Goal: Task Accomplishment & Management: Use online tool/utility

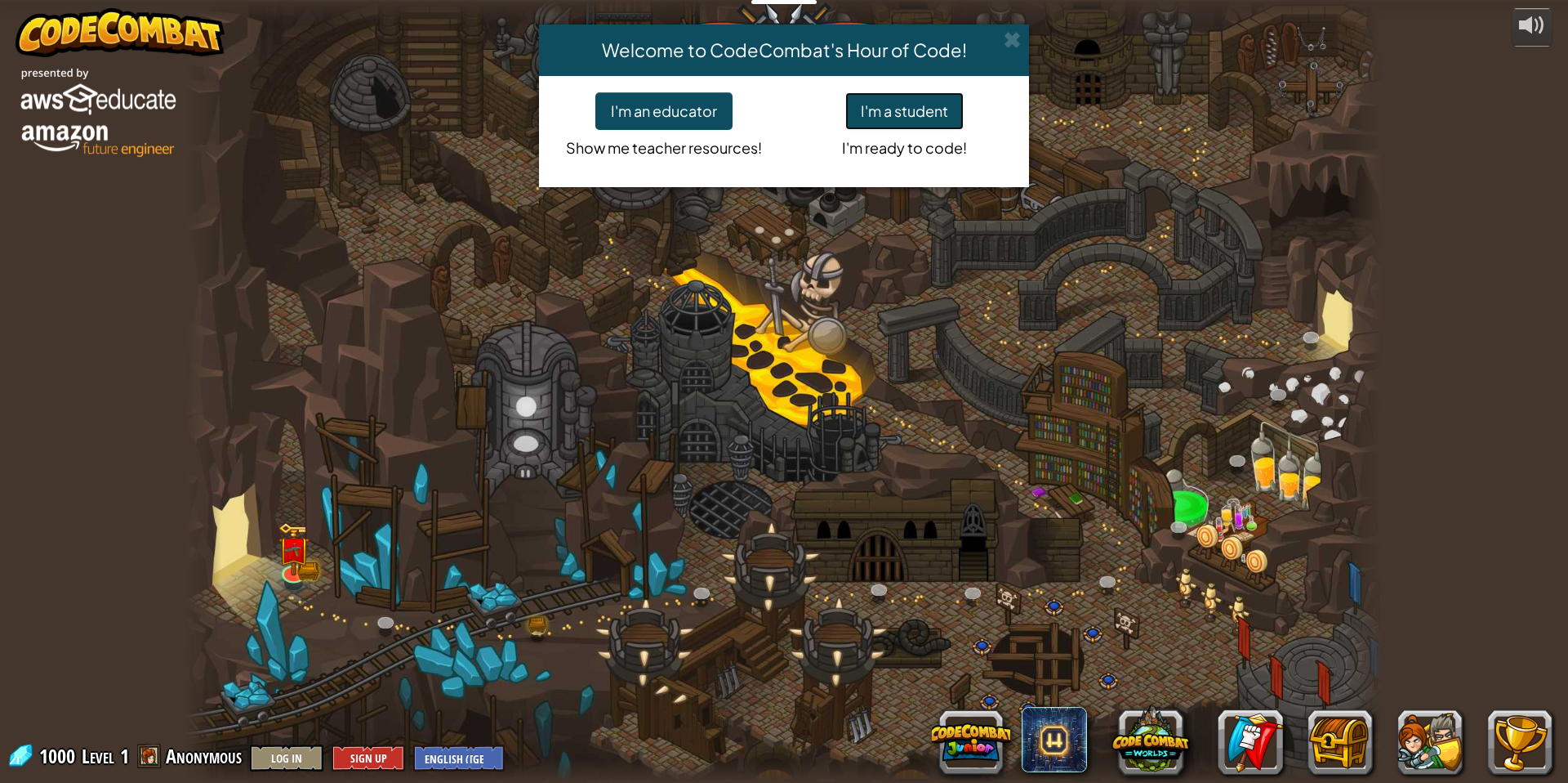
click at [910, 121] on button "I'm a student" at bounding box center [904, 111] width 119 height 38
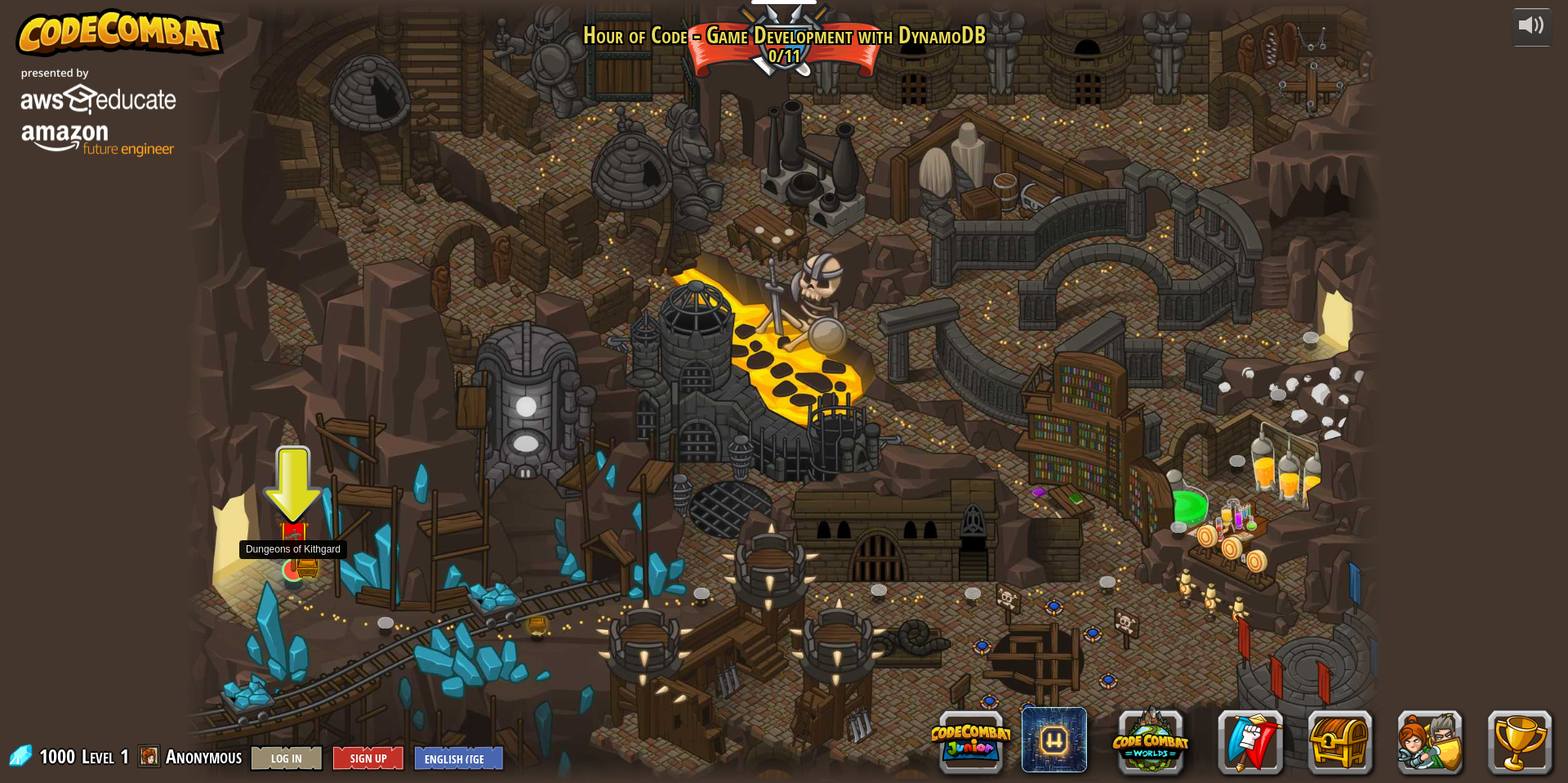
click at [285, 562] on img at bounding box center [294, 536] width 32 height 71
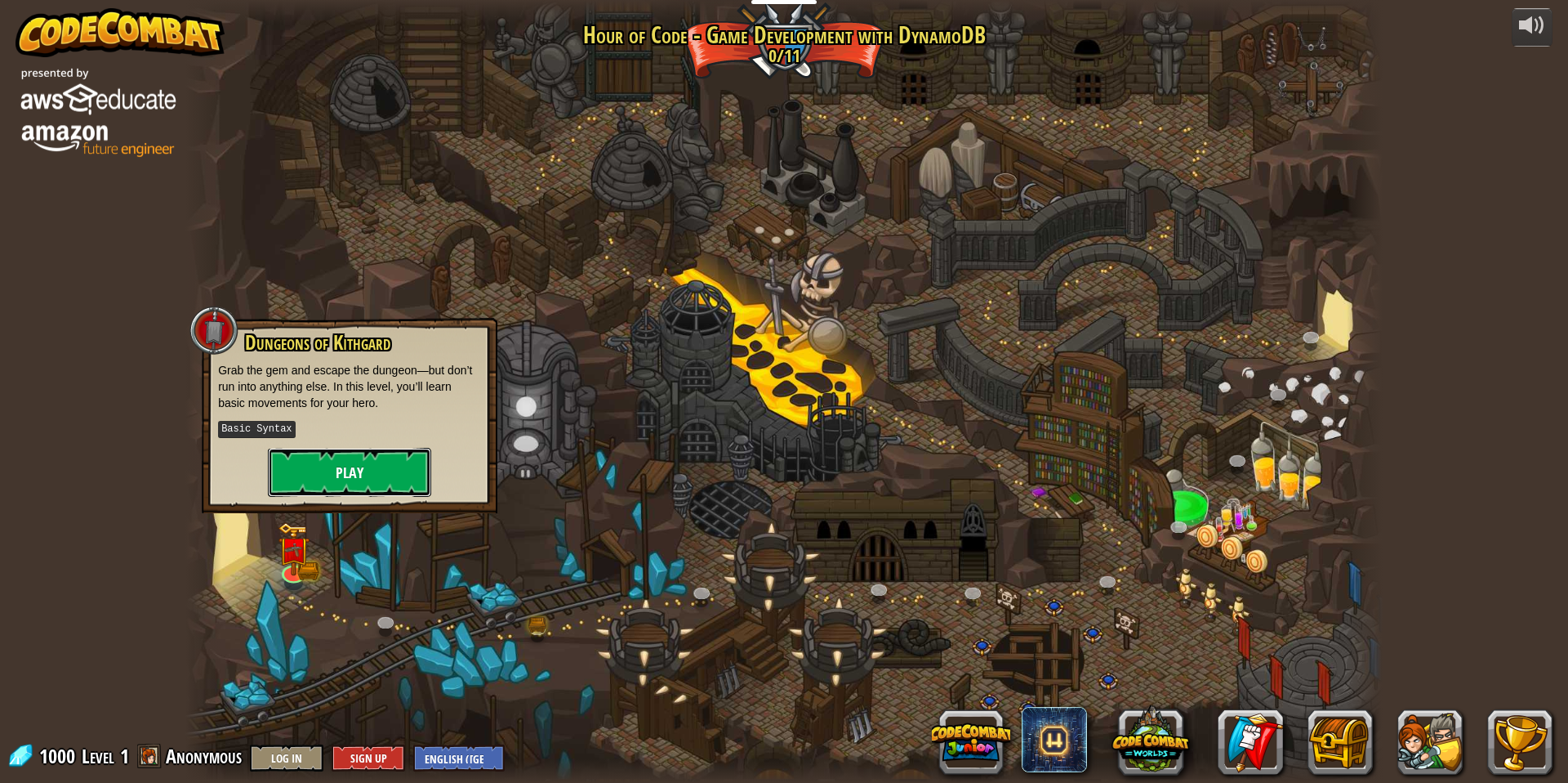
click at [340, 481] on button "Play" at bounding box center [349, 472] width 163 height 49
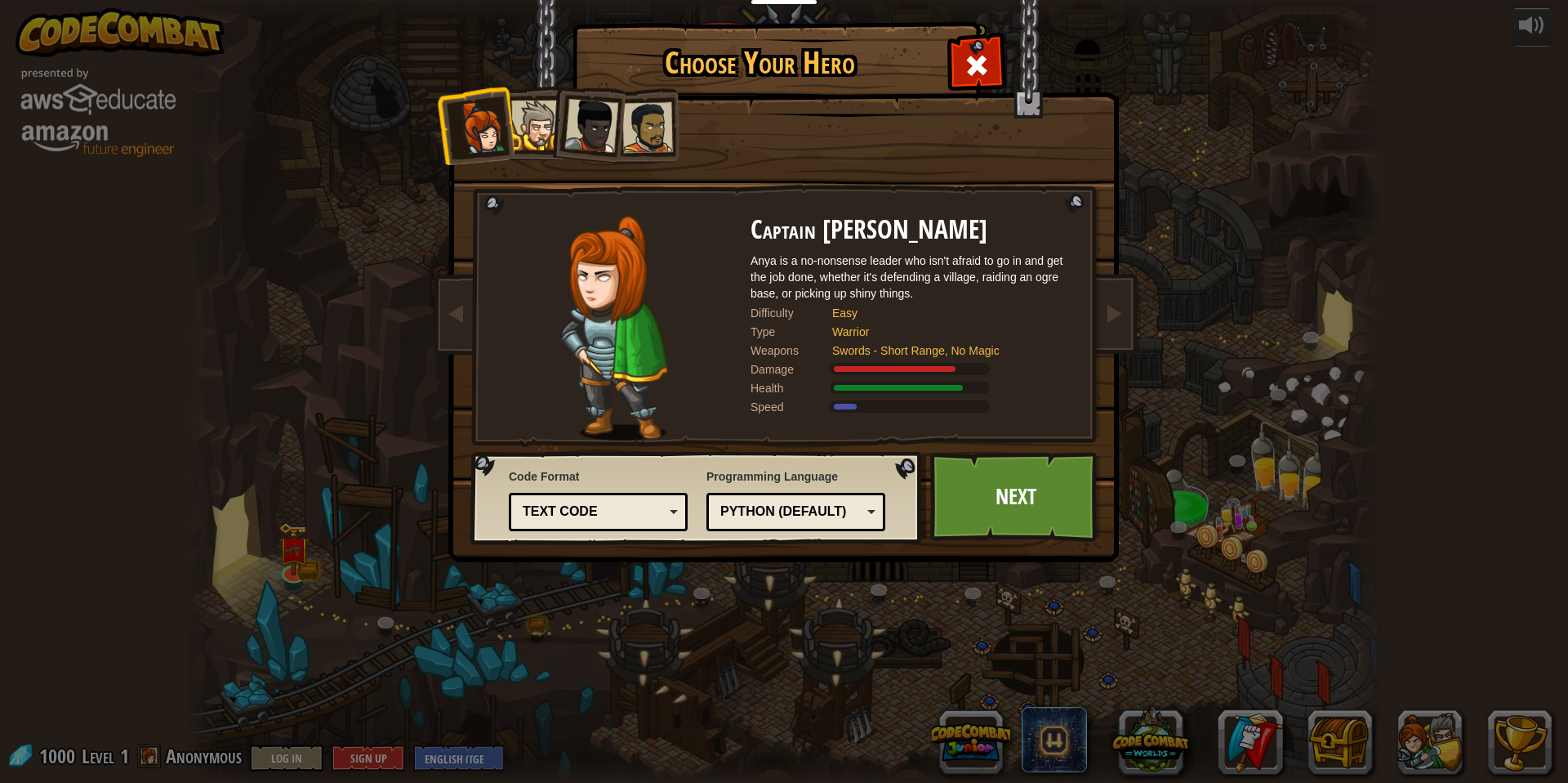
click at [551, 128] on li at bounding box center [586, 123] width 80 height 80
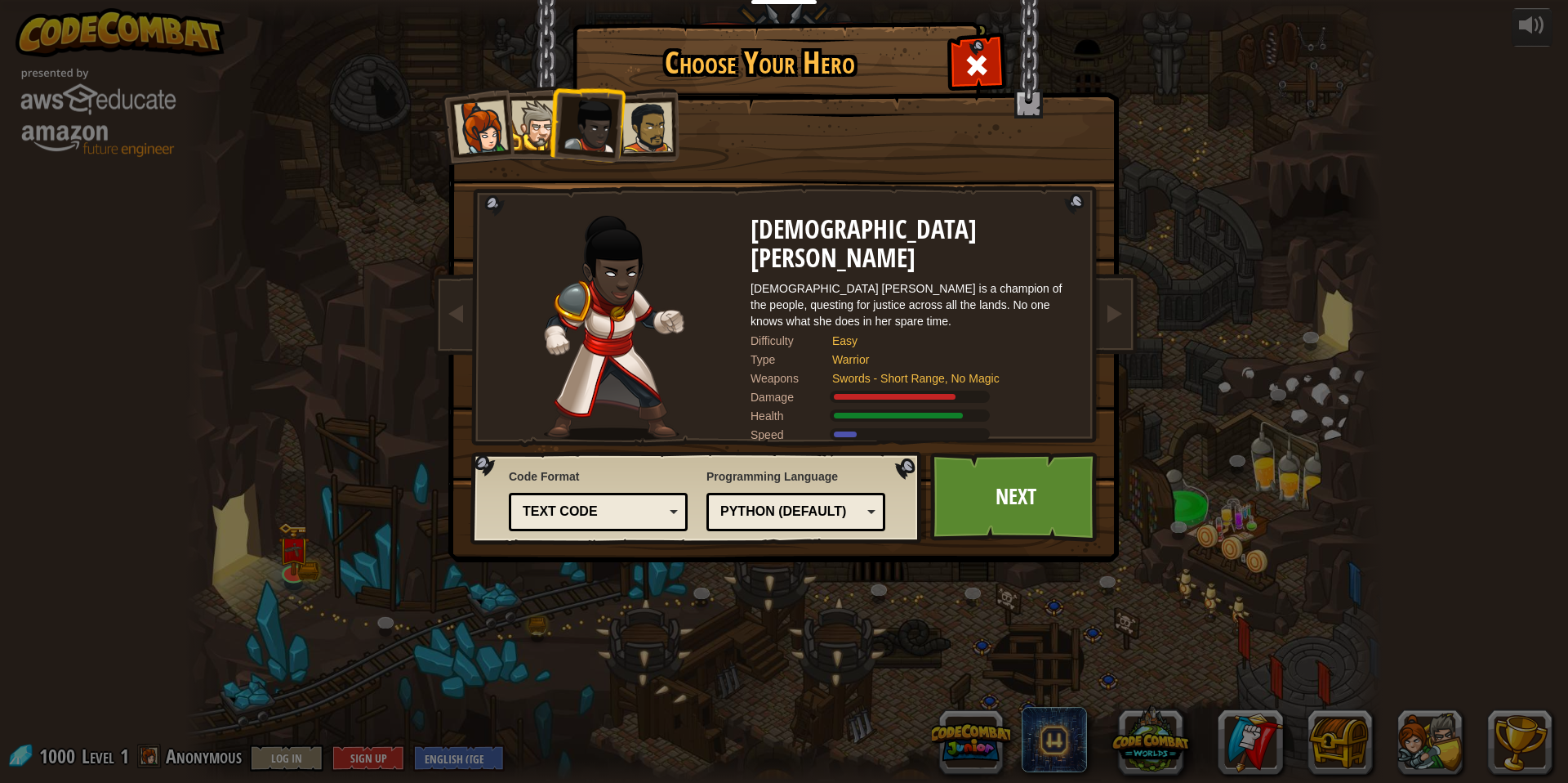
click at [528, 113] on div at bounding box center [536, 126] width 50 height 50
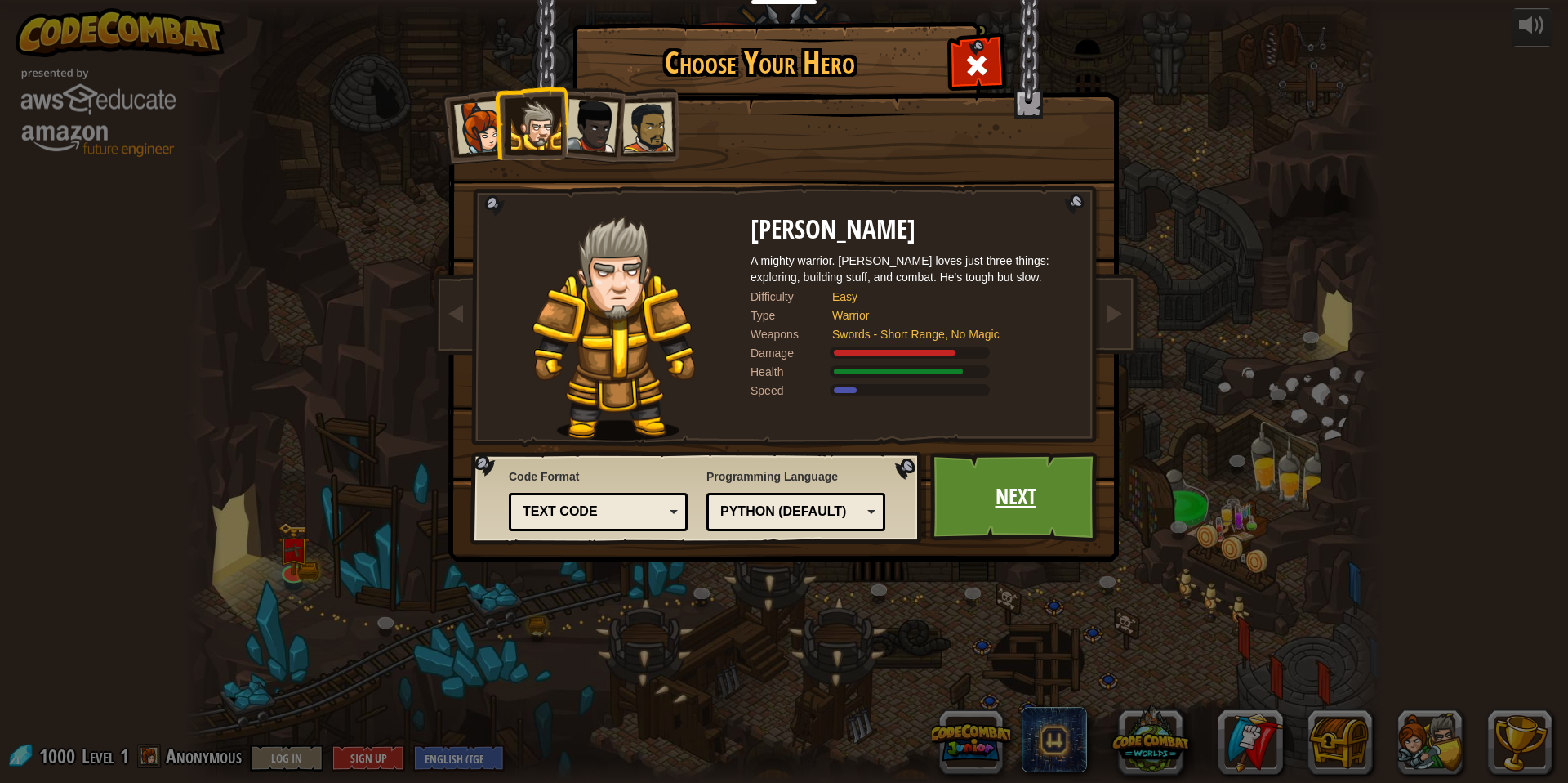
click at [1032, 503] on link "Next" at bounding box center [1015, 496] width 171 height 90
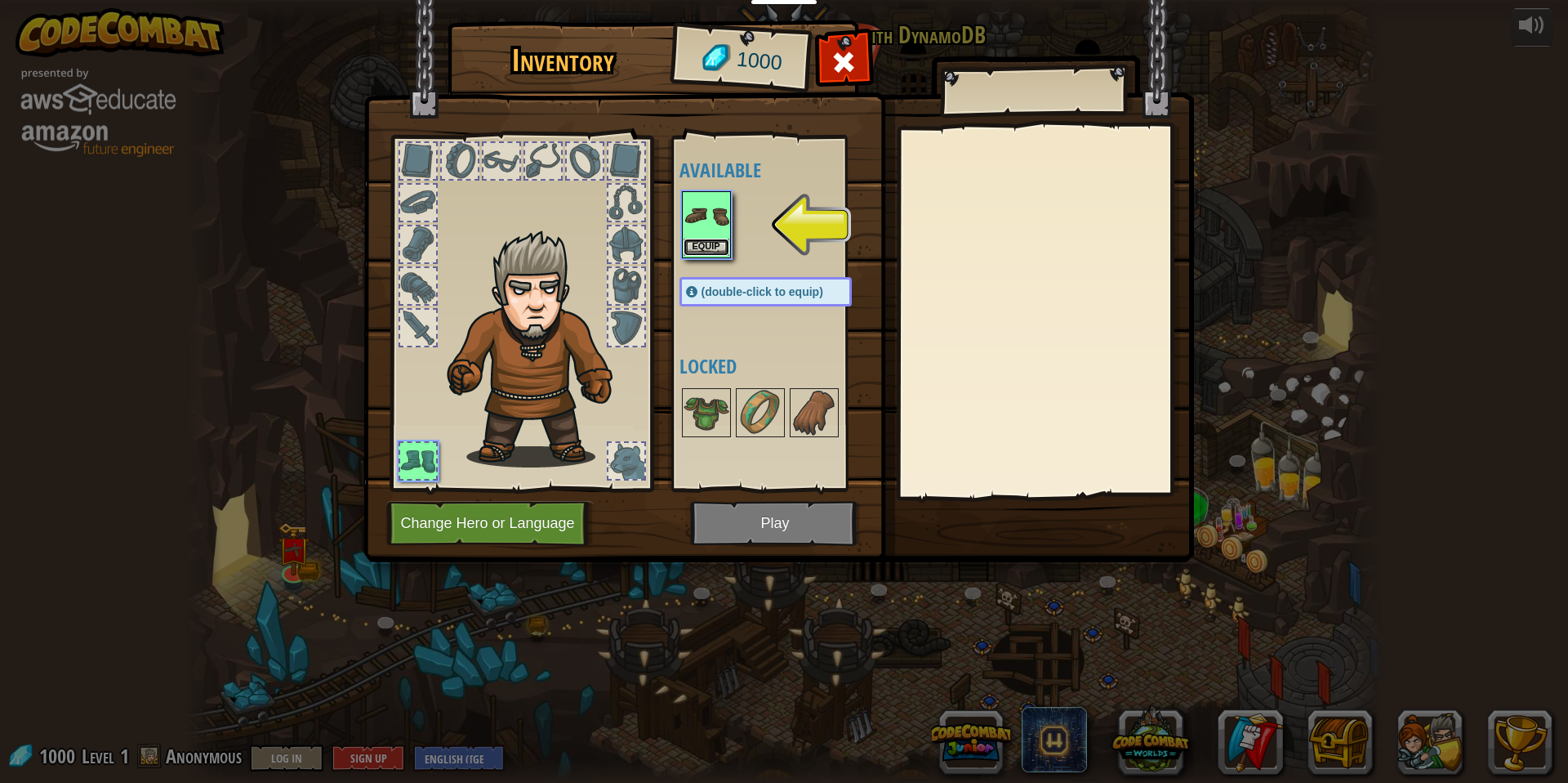
click at [714, 246] on button "Equip" at bounding box center [707, 247] width 46 height 17
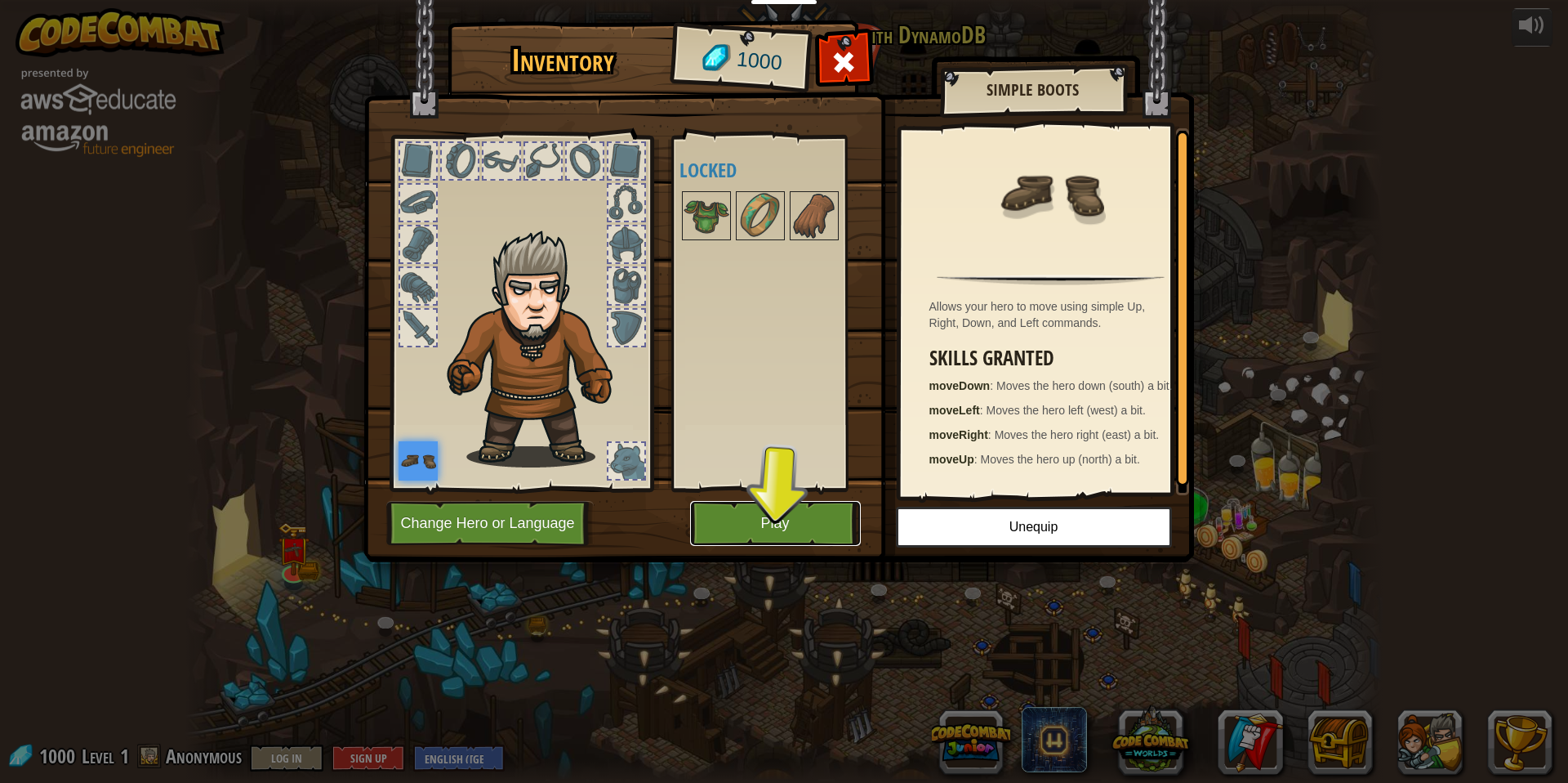
click at [797, 508] on button "Play" at bounding box center [776, 523] width 171 height 45
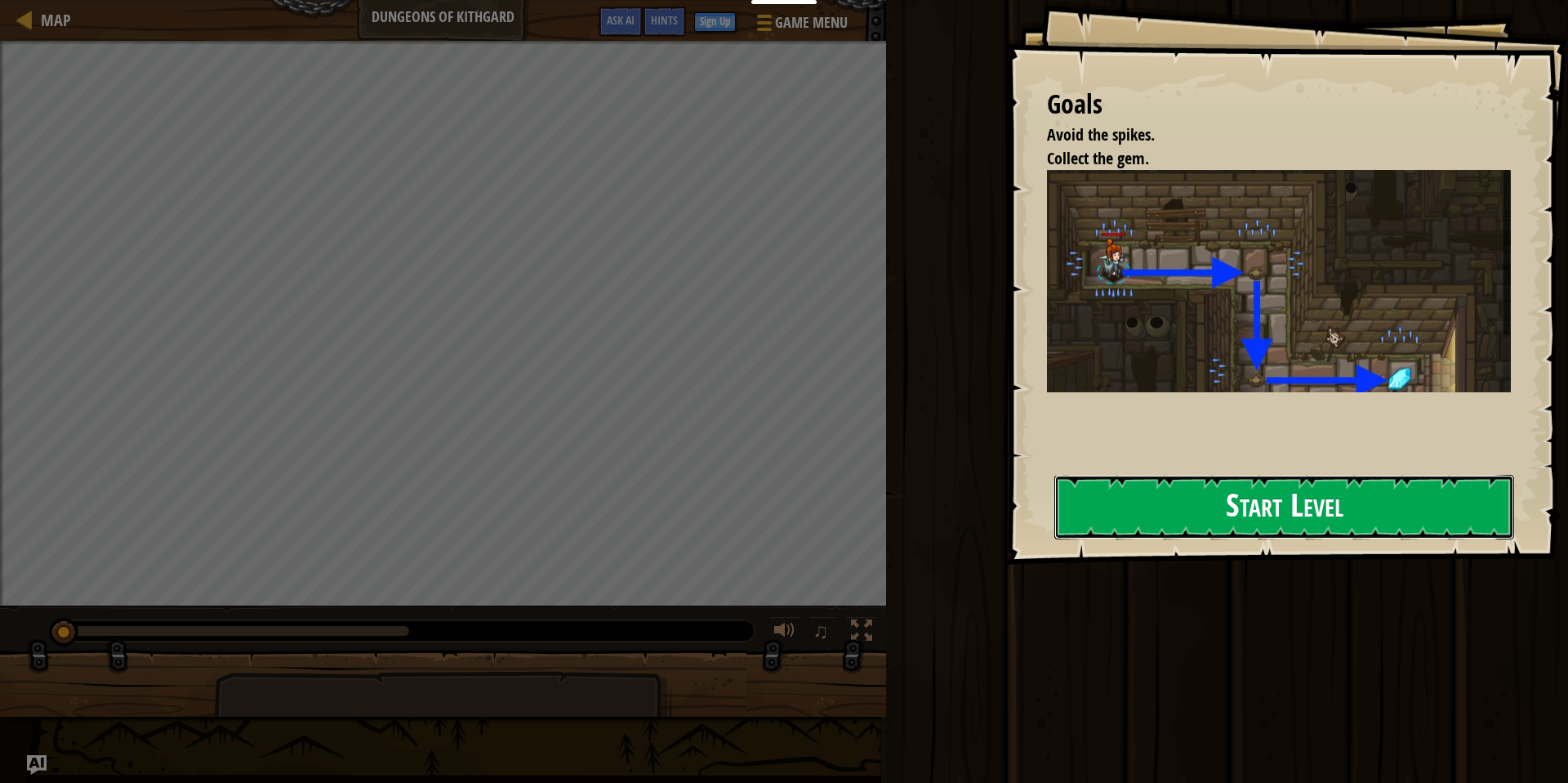
click at [1233, 505] on button "Start Level" at bounding box center [1284, 506] width 460 height 64
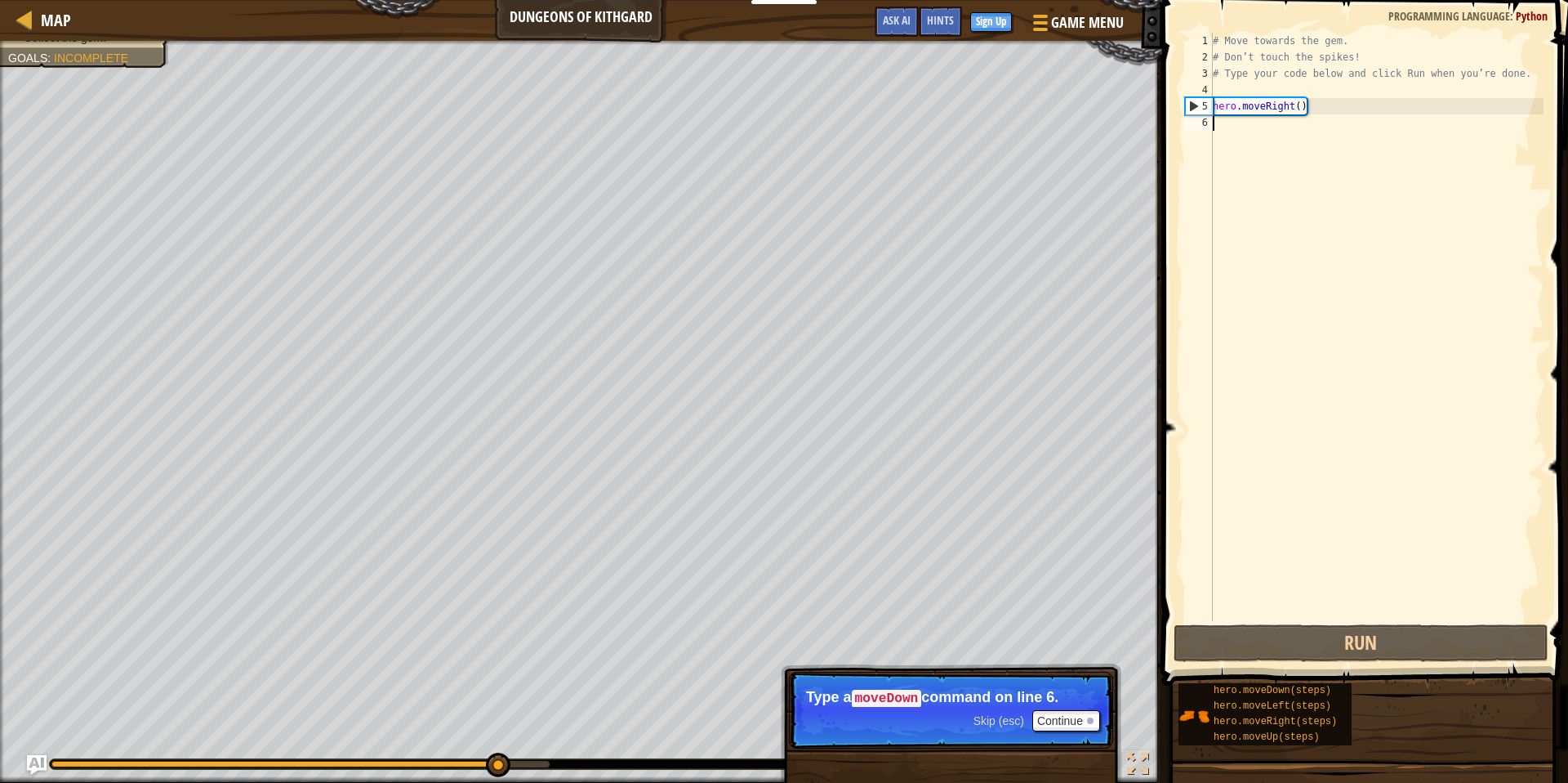
type textarea "m"
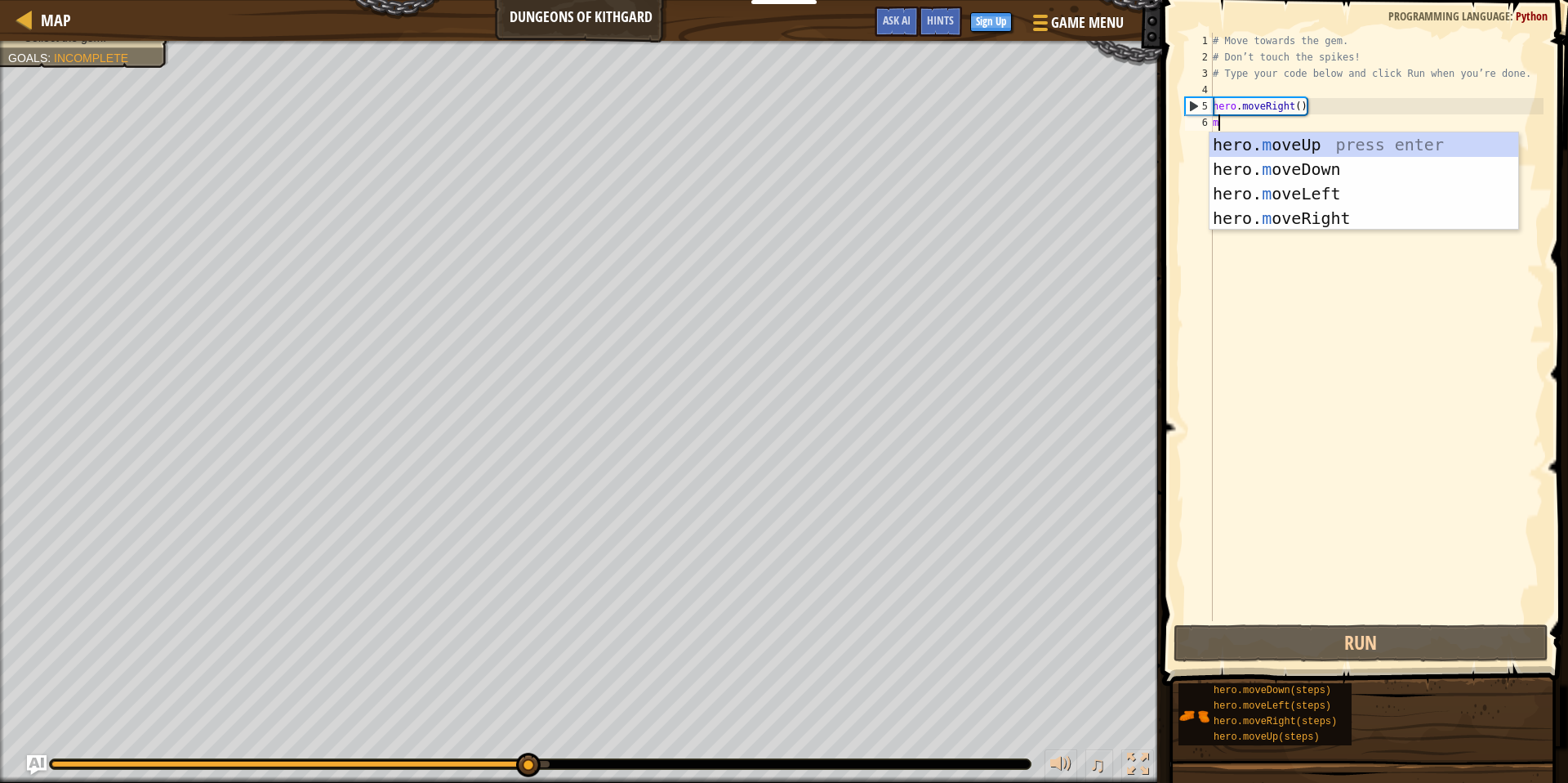
scroll to position [8, 0]
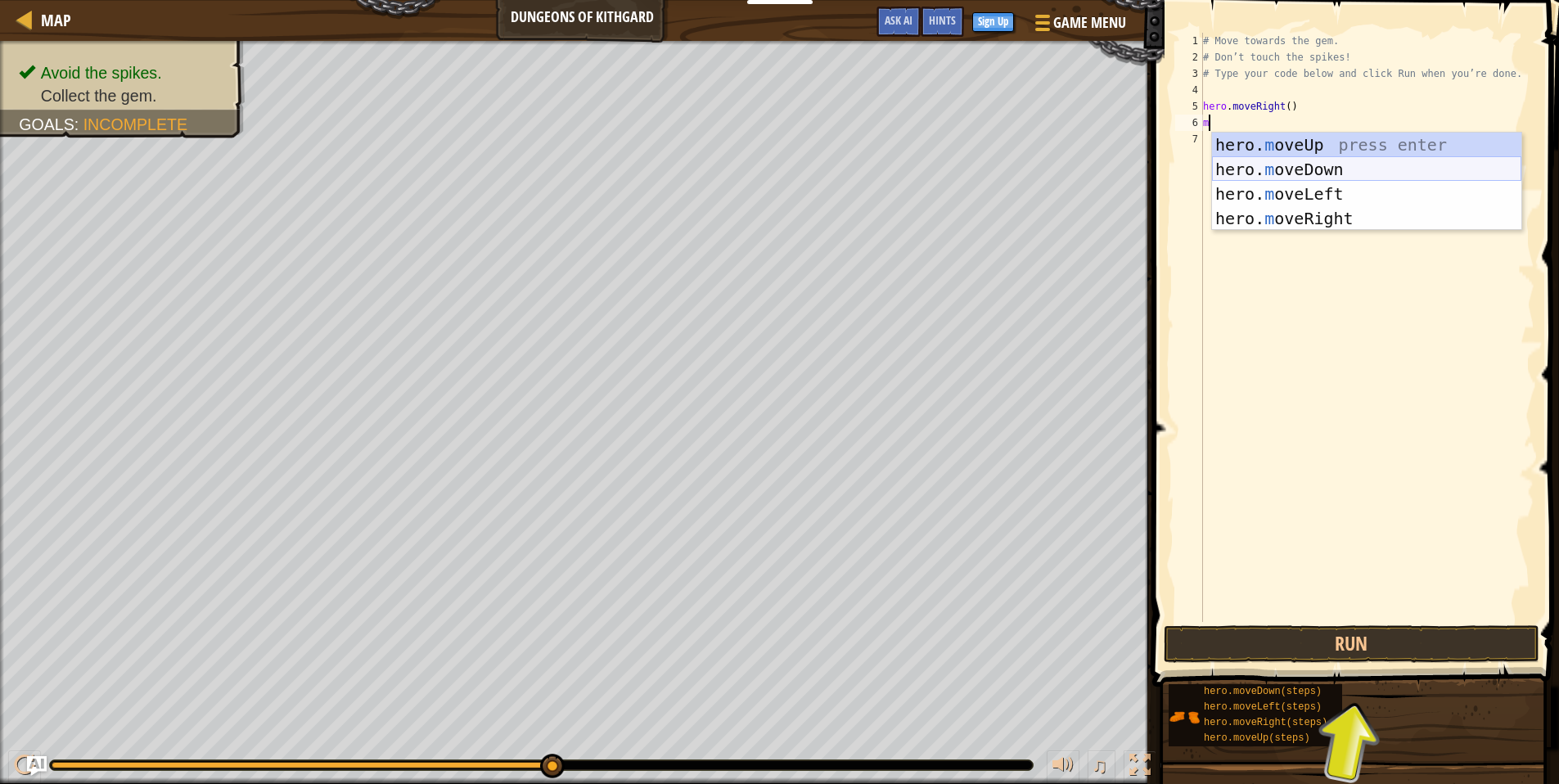
click at [1316, 175] on div "hero. m oveUp press enter hero. m oveDown press enter hero. m oveLeft press ent…" at bounding box center [1366, 206] width 309 height 147
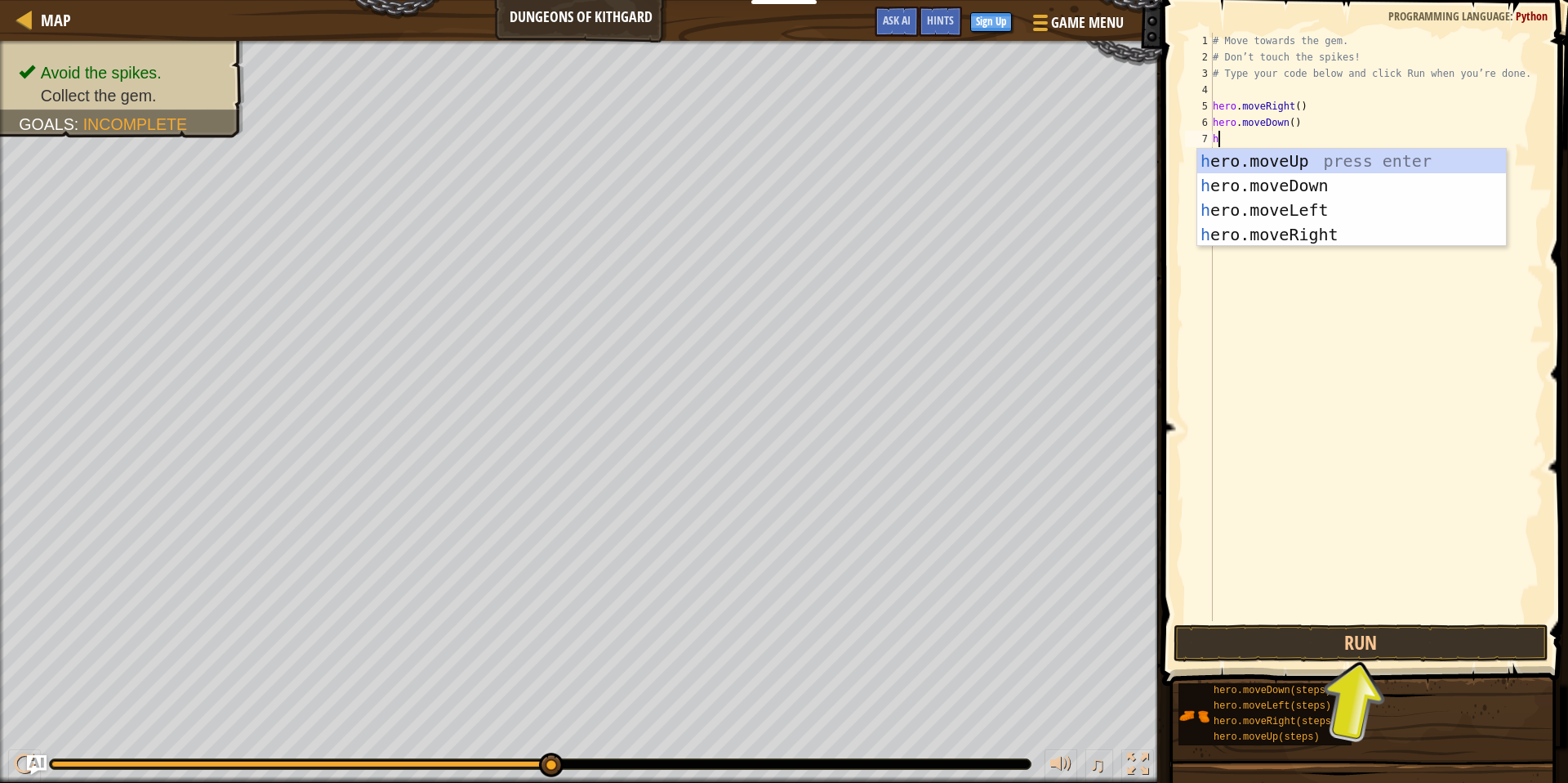
type textarea "he"
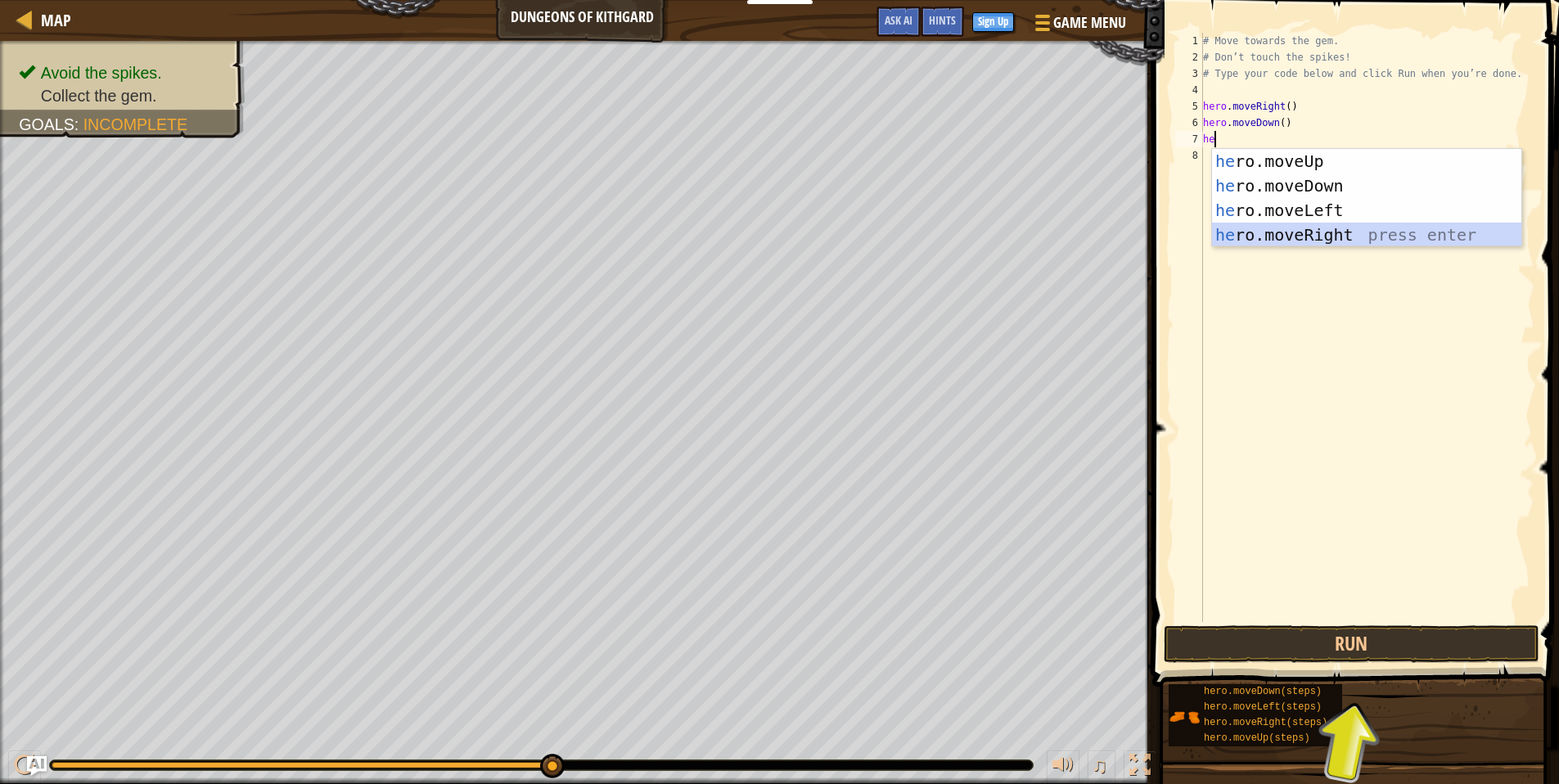
click at [1313, 241] on div "he ro.moveUp press enter he ro.moveDown press enter he ro.moveLeft press enter …" at bounding box center [1366, 223] width 309 height 147
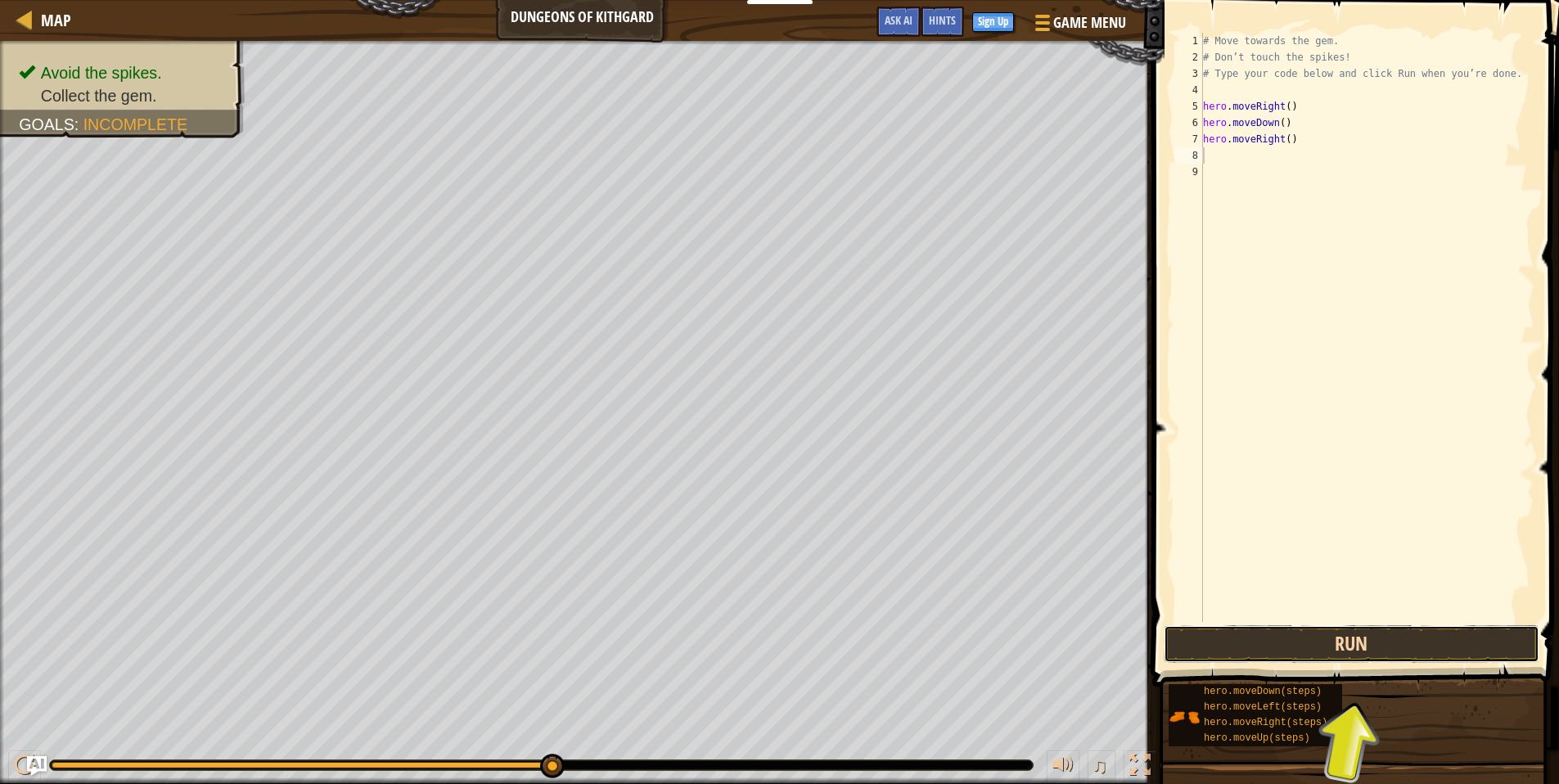
click at [1372, 637] on button "Run" at bounding box center [1351, 644] width 376 height 38
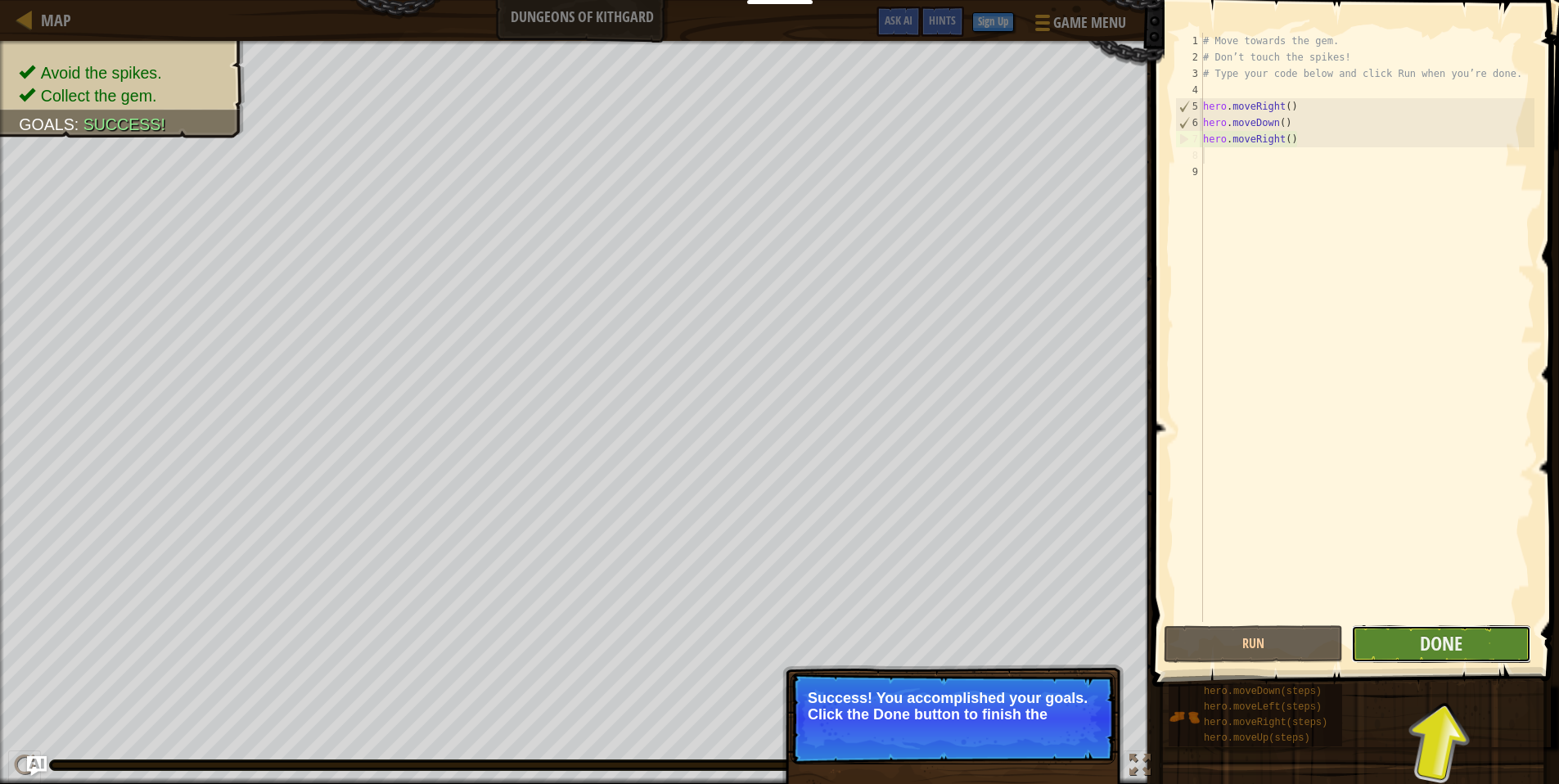
click at [1391, 639] on button "Done" at bounding box center [1440, 644] width 179 height 38
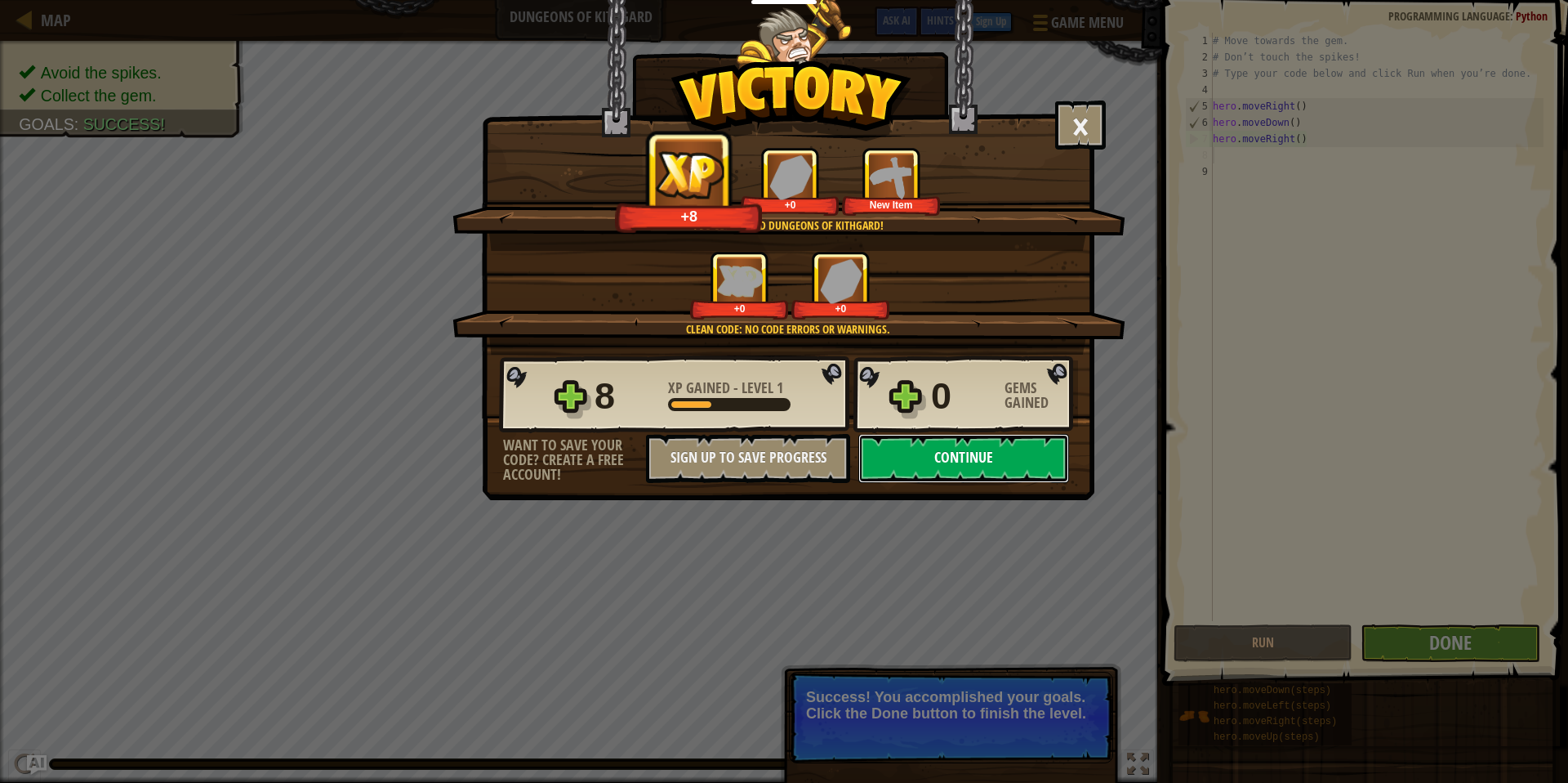
click at [1016, 468] on button "Continue" at bounding box center [963, 457] width 211 height 49
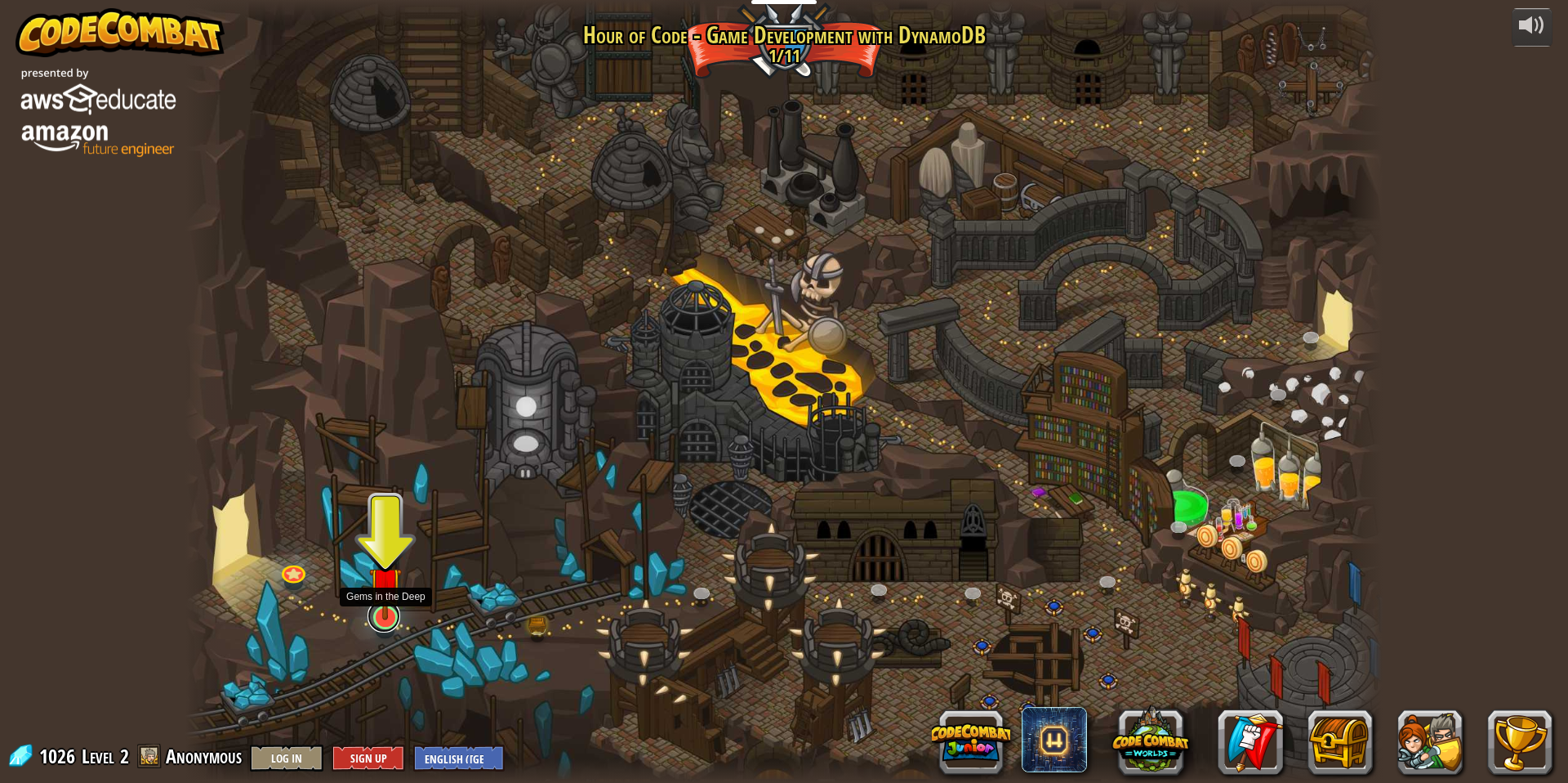
click at [391, 621] on link at bounding box center [384, 615] width 32 height 32
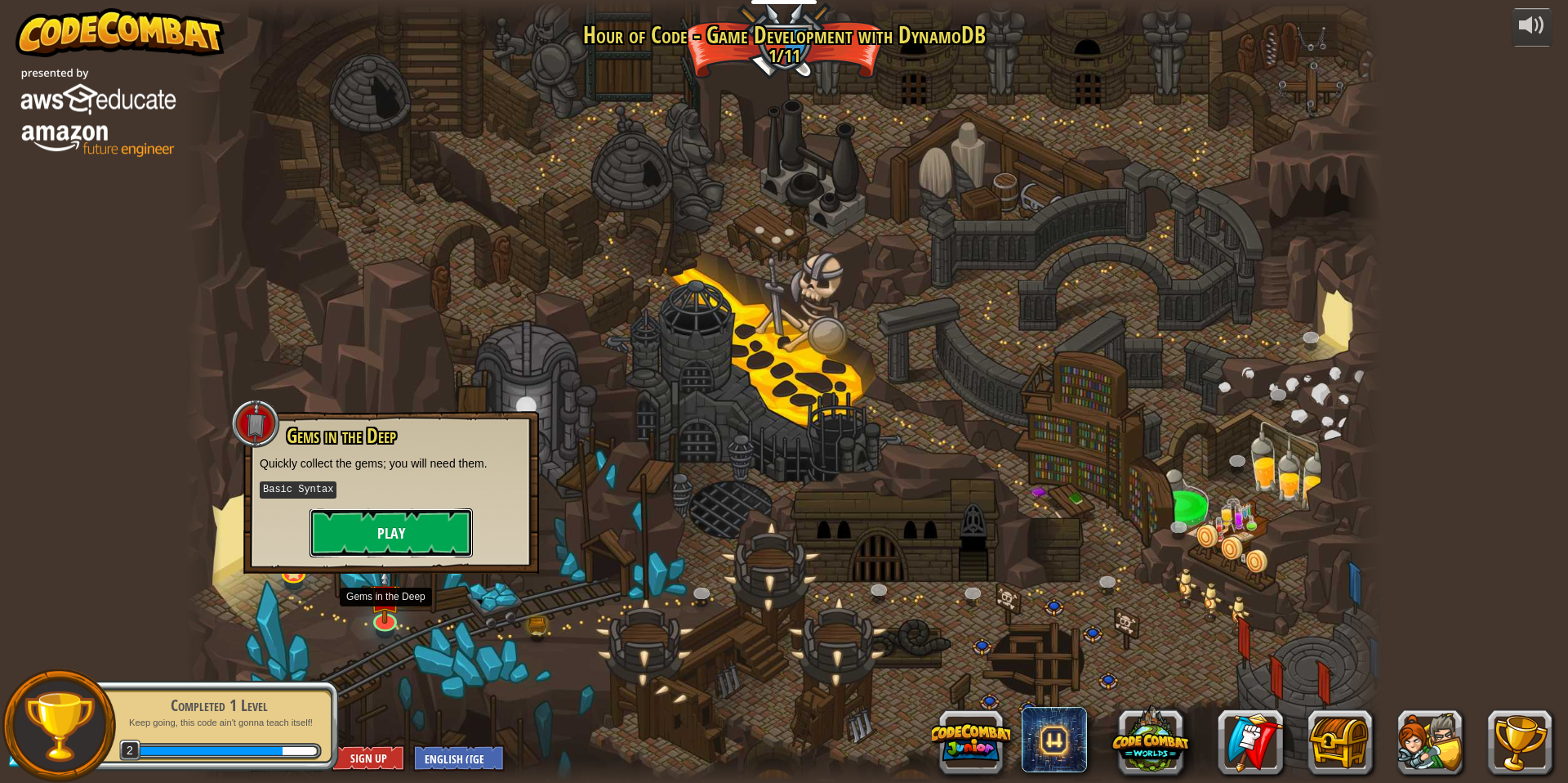
click at [397, 538] on button "Play" at bounding box center [391, 532] width 163 height 49
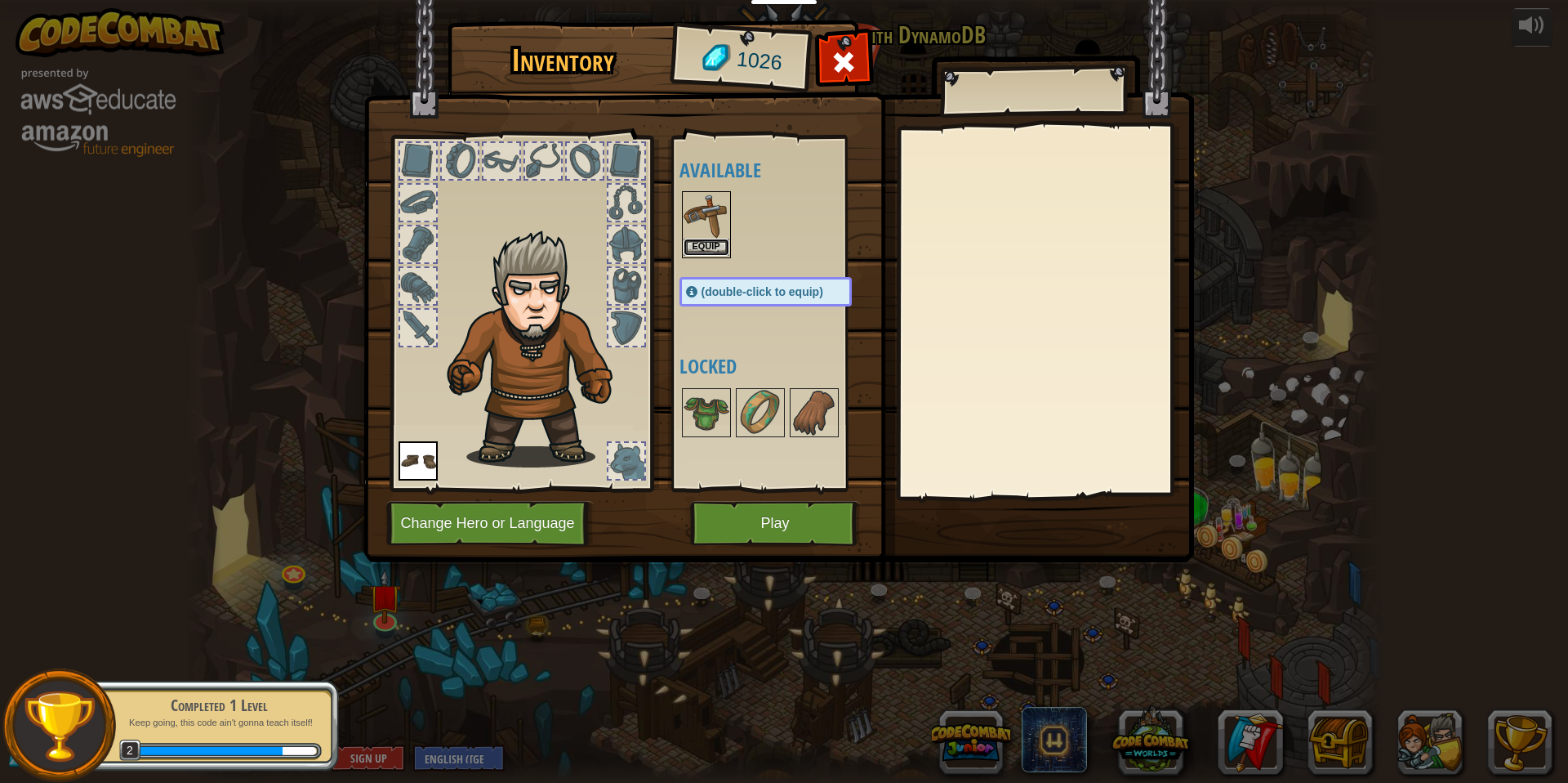
click at [706, 250] on button "Equip" at bounding box center [707, 247] width 46 height 17
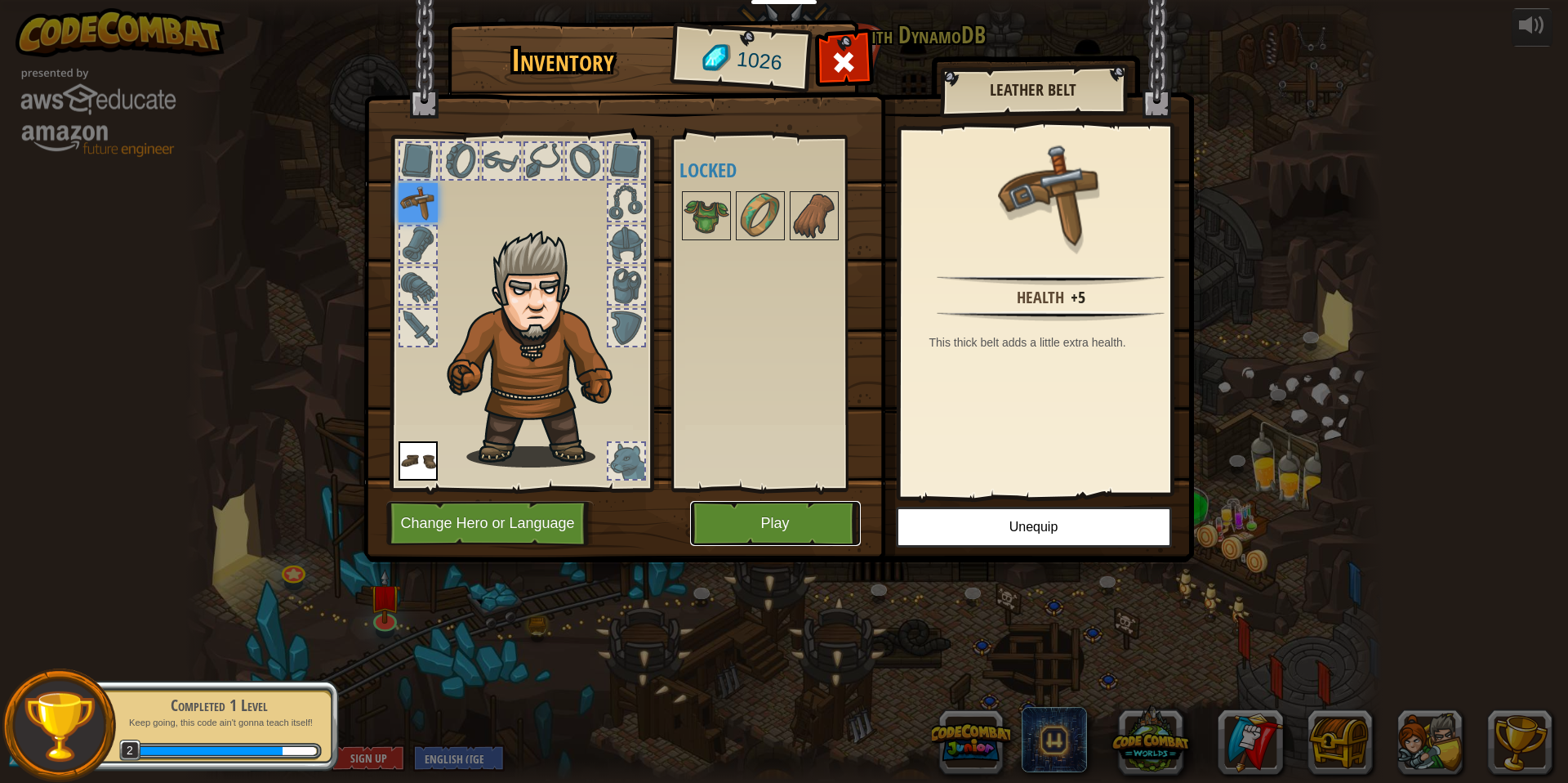
click at [834, 533] on button "Play" at bounding box center [776, 523] width 171 height 45
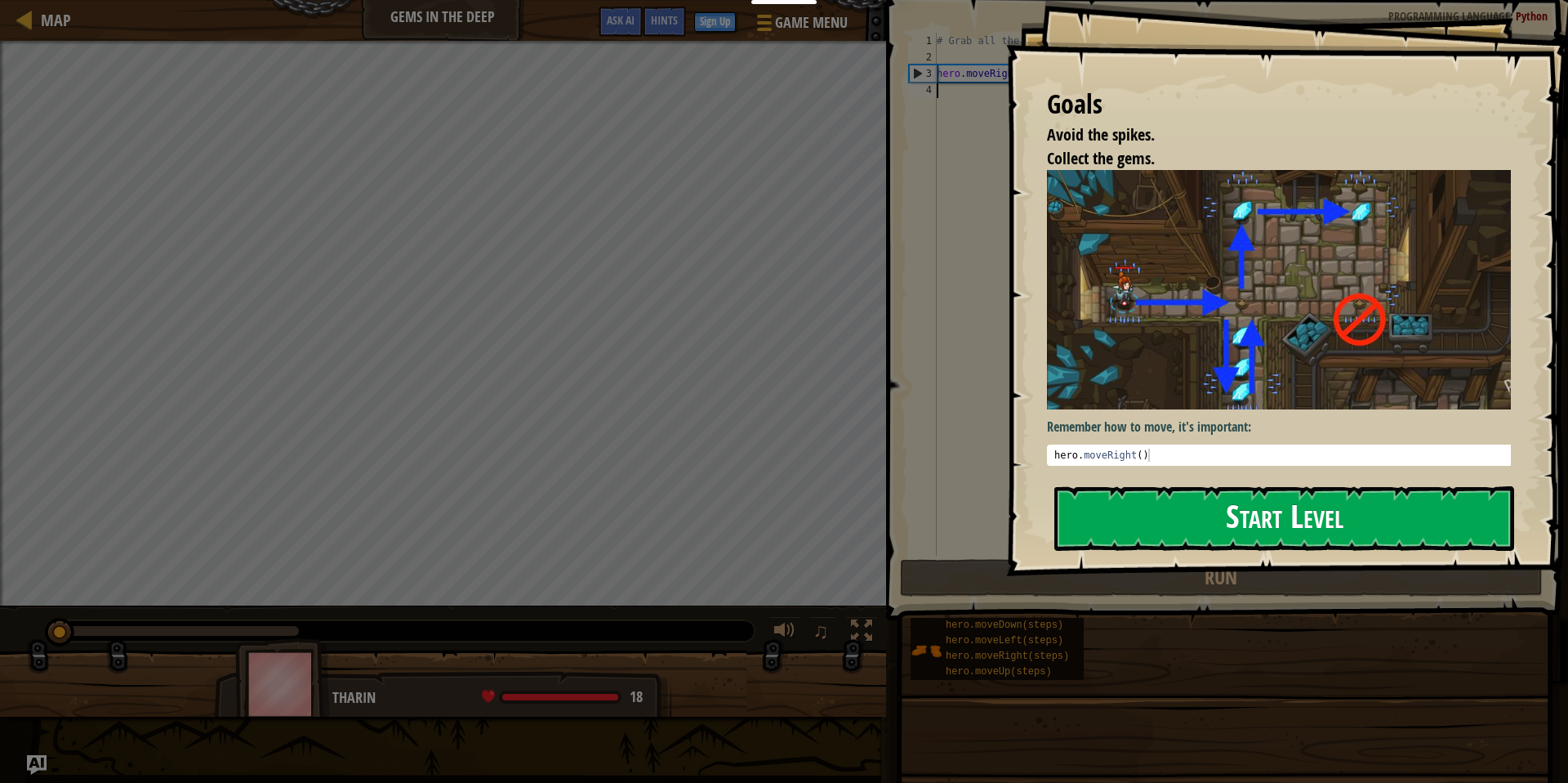
click at [1125, 497] on button "Start Level" at bounding box center [1284, 518] width 460 height 64
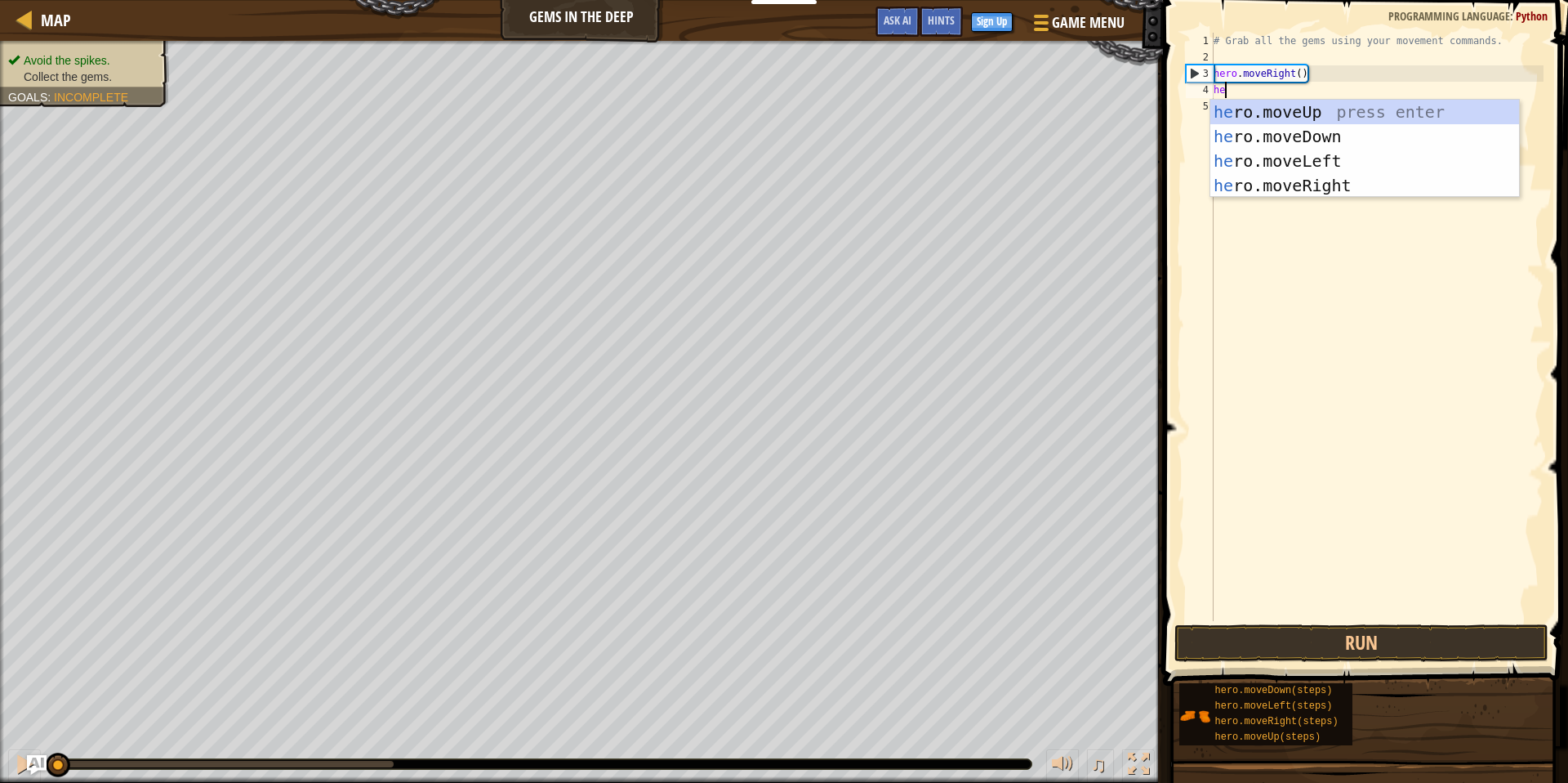
scroll to position [8, 1]
type textarea "hero"
click at [1280, 133] on div "hero .moveUp press enter hero .moveDown press enter hero .moveLeft press enter …" at bounding box center [1364, 174] width 308 height 147
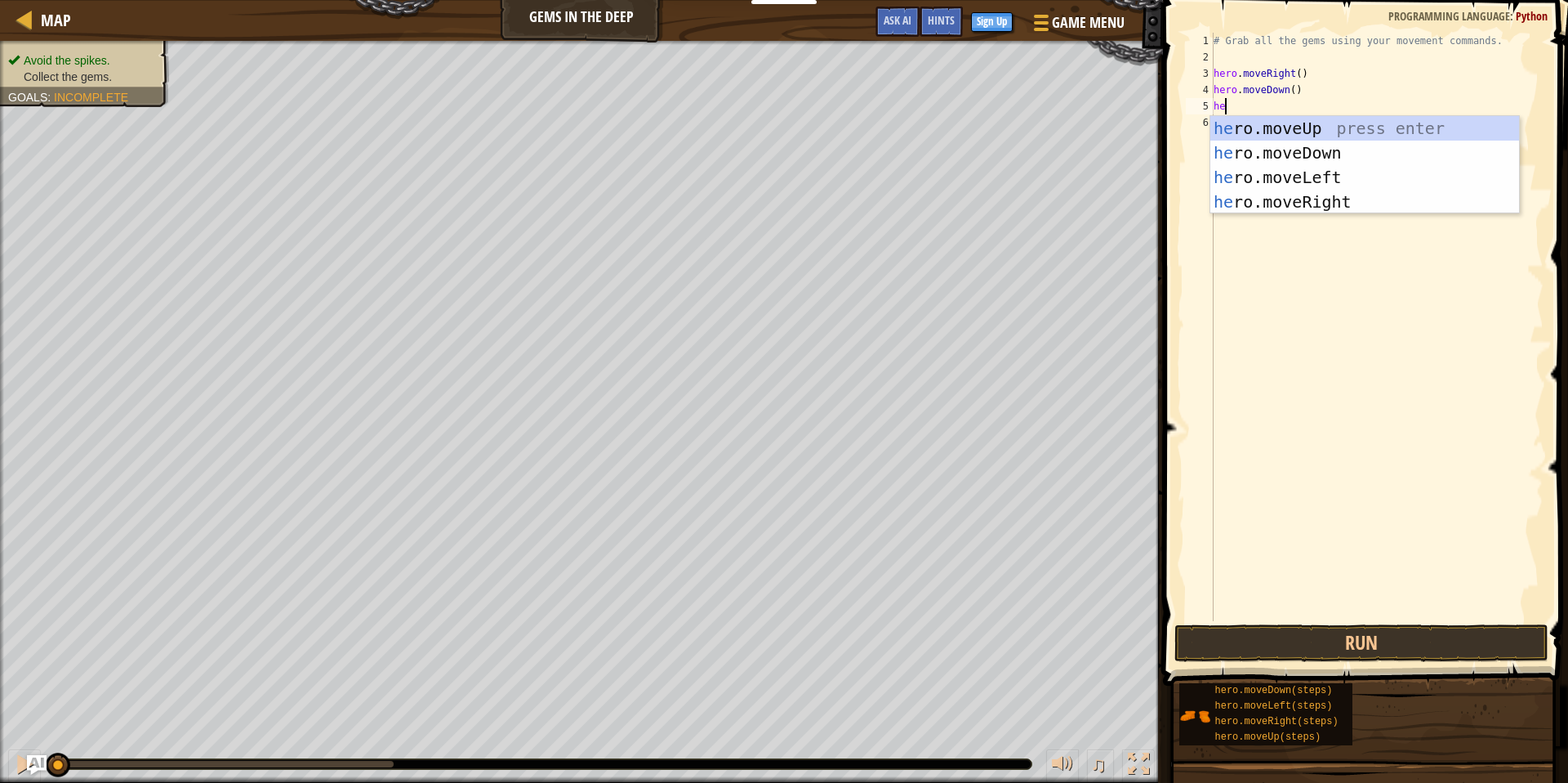
type textarea "hero"
click at [1248, 131] on div "hero .moveUp press enter hero .moveDown press enter hero .moveLeft press enter …" at bounding box center [1364, 190] width 308 height 147
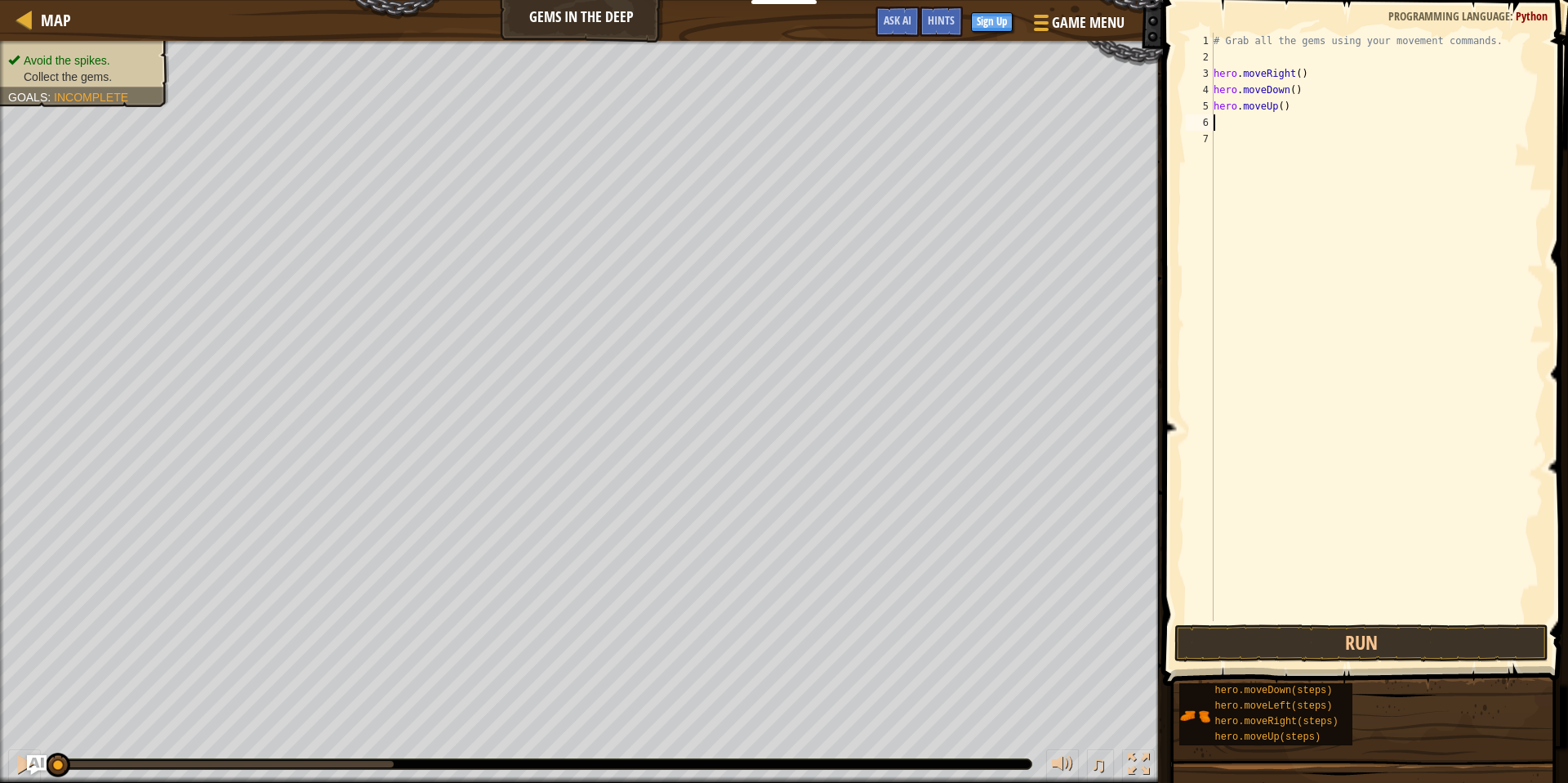
scroll to position [8, 0]
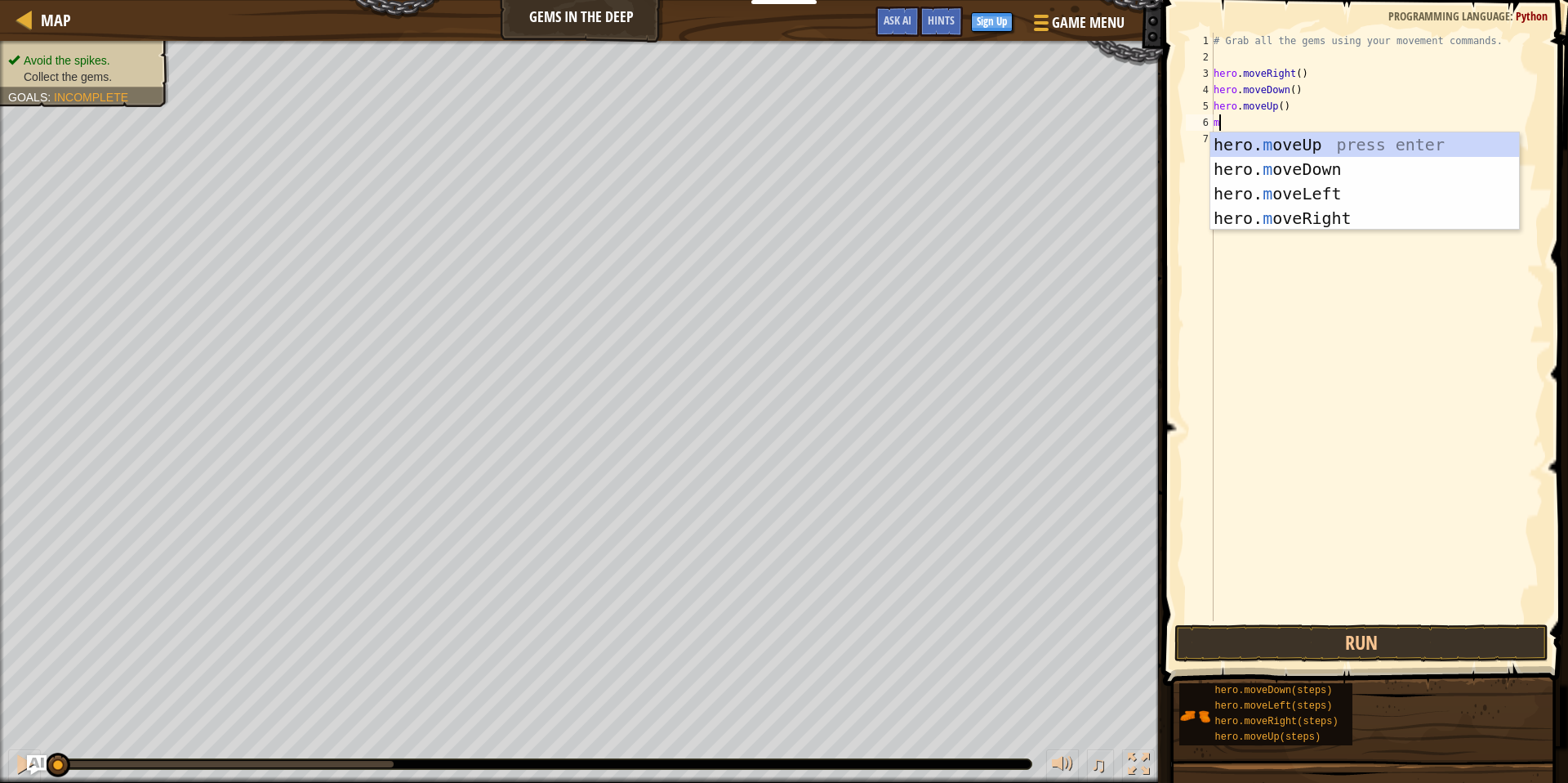
type textarea "mo"
click at [1272, 219] on div "hero. mo veUp press enter hero. mo veDown press enter hero. mo veLeft press ent…" at bounding box center [1364, 206] width 308 height 147
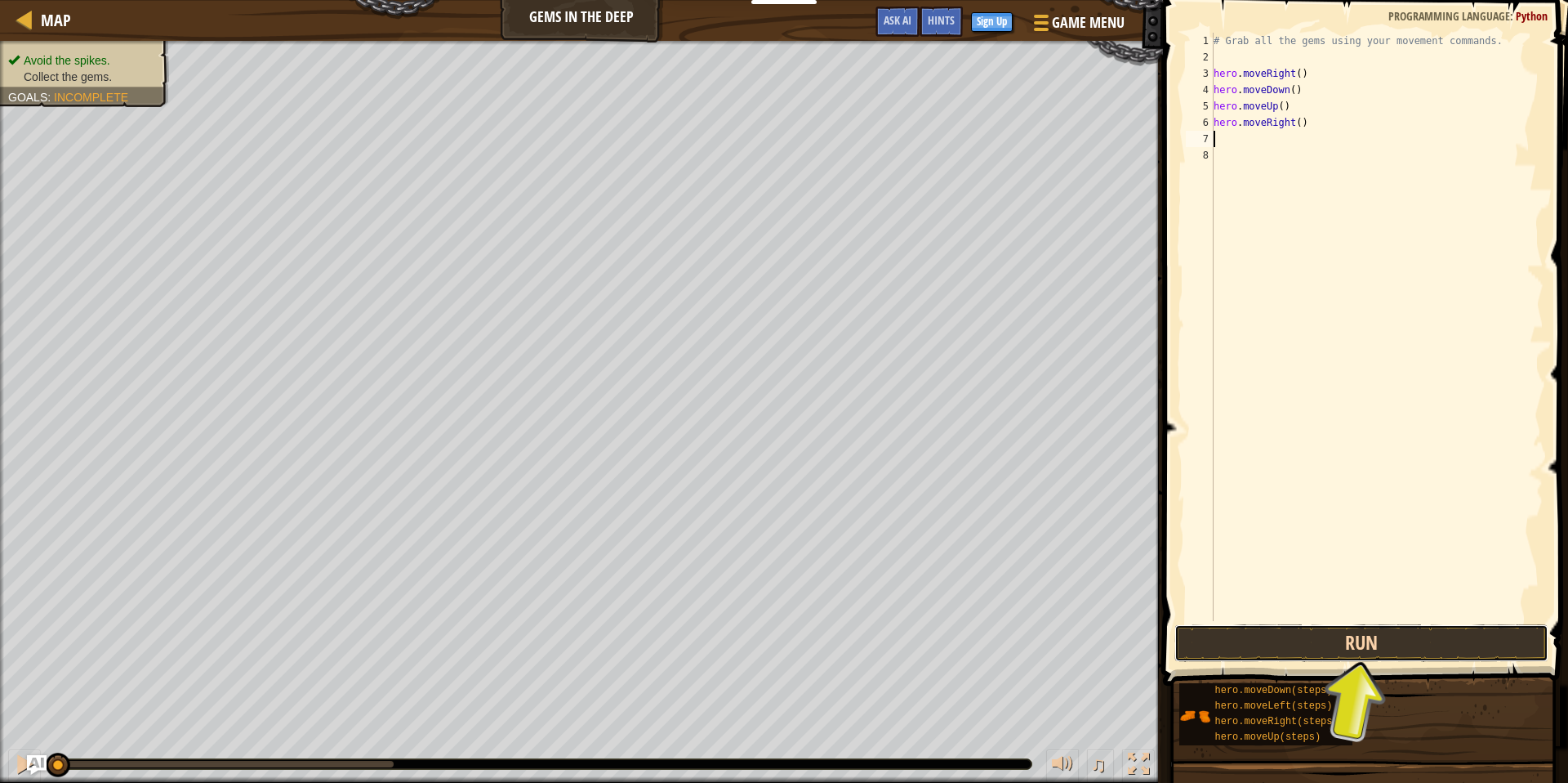
click at [1260, 638] on button "Run" at bounding box center [1360, 643] width 373 height 38
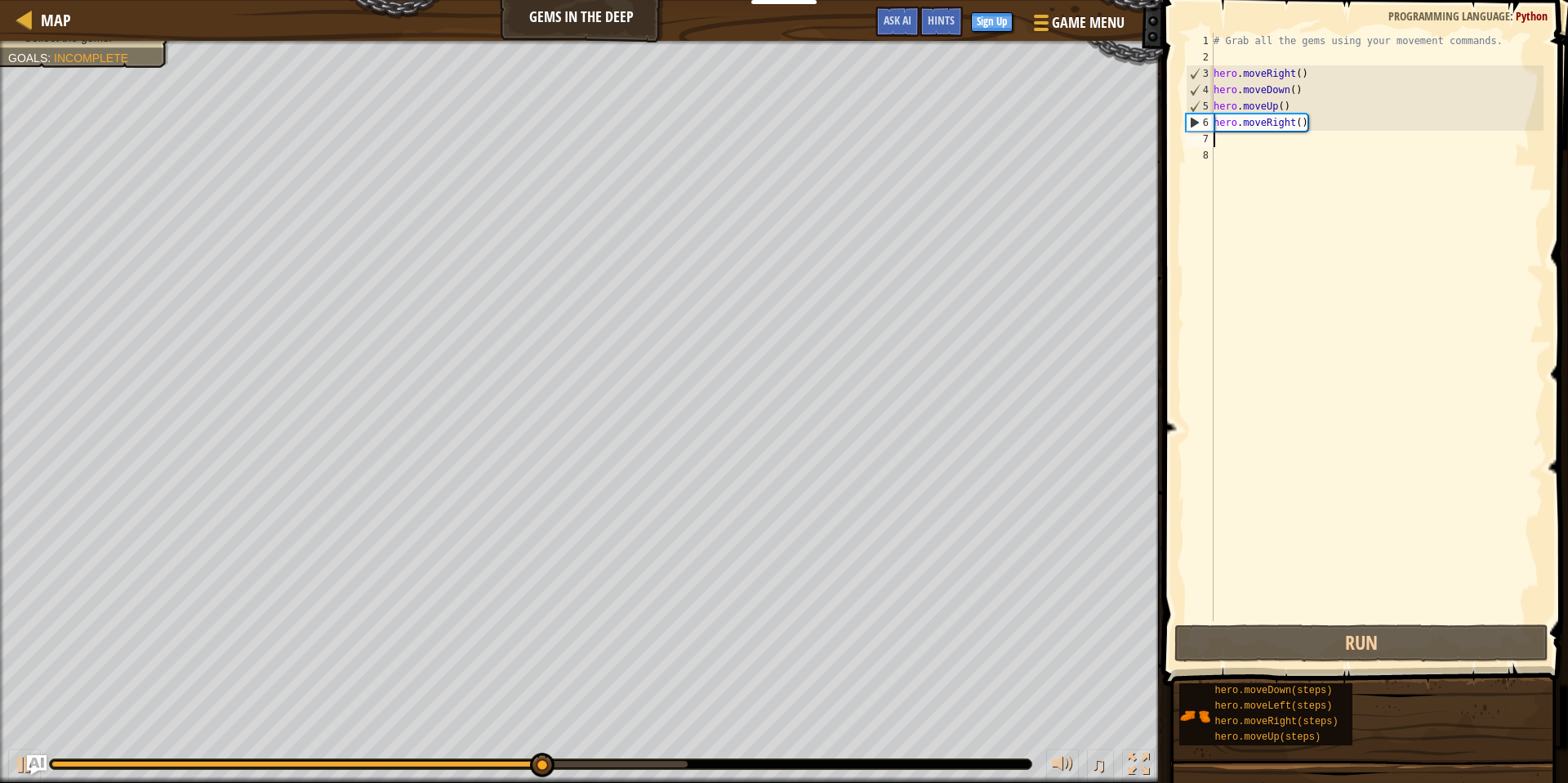
click at [1325, 132] on div "# Grab all the gems using your movement commands. hero . moveRight ( ) hero . m…" at bounding box center [1377, 343] width 333 height 621
drag, startPoint x: 1322, startPoint y: 127, endPoint x: 1218, endPoint y: 132, distance: 104.1
click at [1218, 132] on div "# Grab all the gems using your movement commands. hero . moveRight ( ) hero . m…" at bounding box center [1377, 343] width 333 height 621
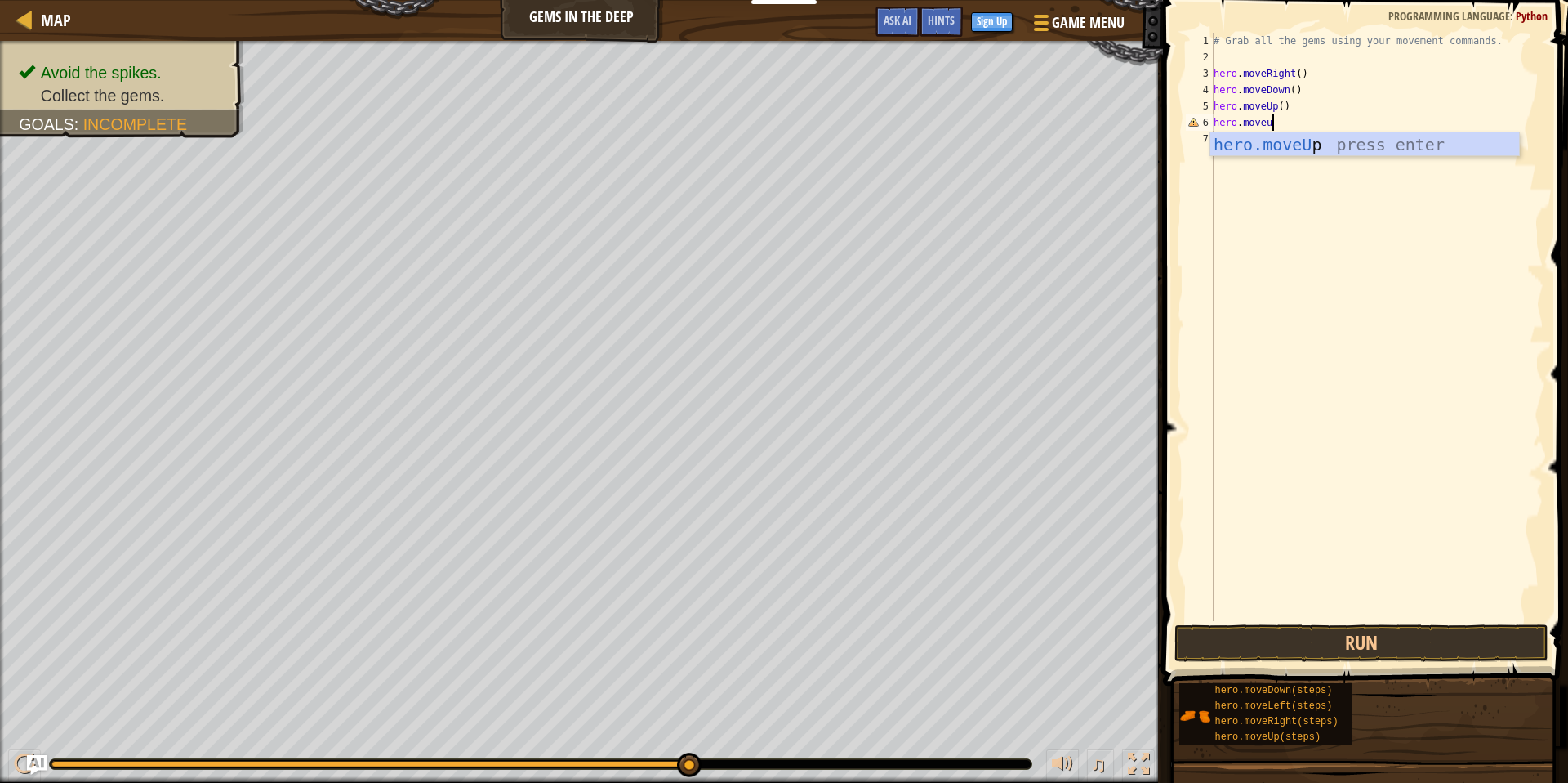
type textarea "hero.moveup"
click at [1330, 144] on div "hero.moveUp press enter" at bounding box center [1364, 169] width 308 height 74
click at [1230, 141] on div "# Grab all the gems using your movement commands. hero . moveRight ( ) hero . m…" at bounding box center [1377, 343] width 333 height 621
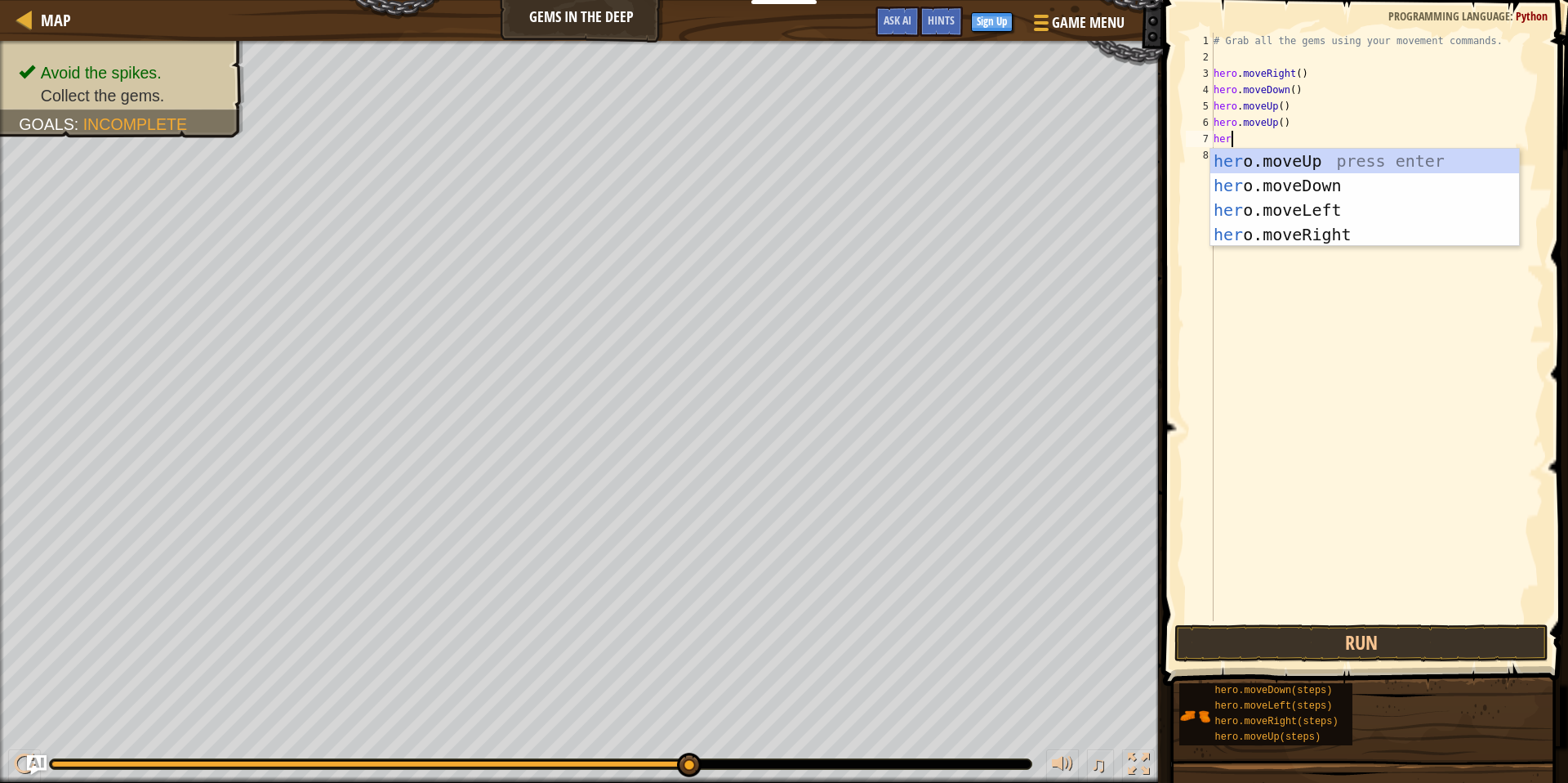
type textarea "hero"
click at [1271, 226] on div "hero .moveUp press enter hero .moveDown press enter hero .moveLeft press enter …" at bounding box center [1364, 222] width 308 height 147
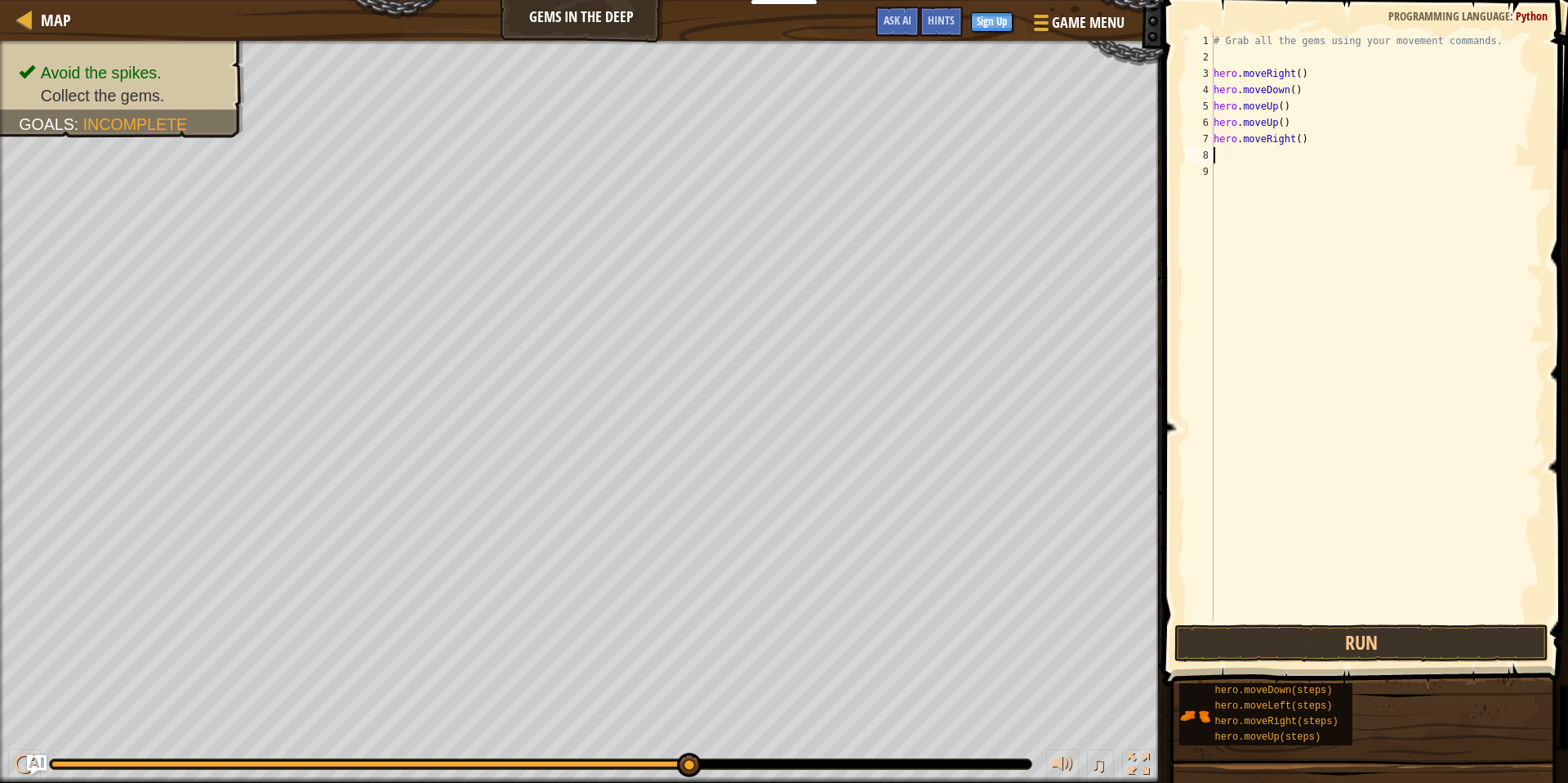
scroll to position [8, 0]
click at [1287, 648] on button "Run" at bounding box center [1360, 643] width 373 height 38
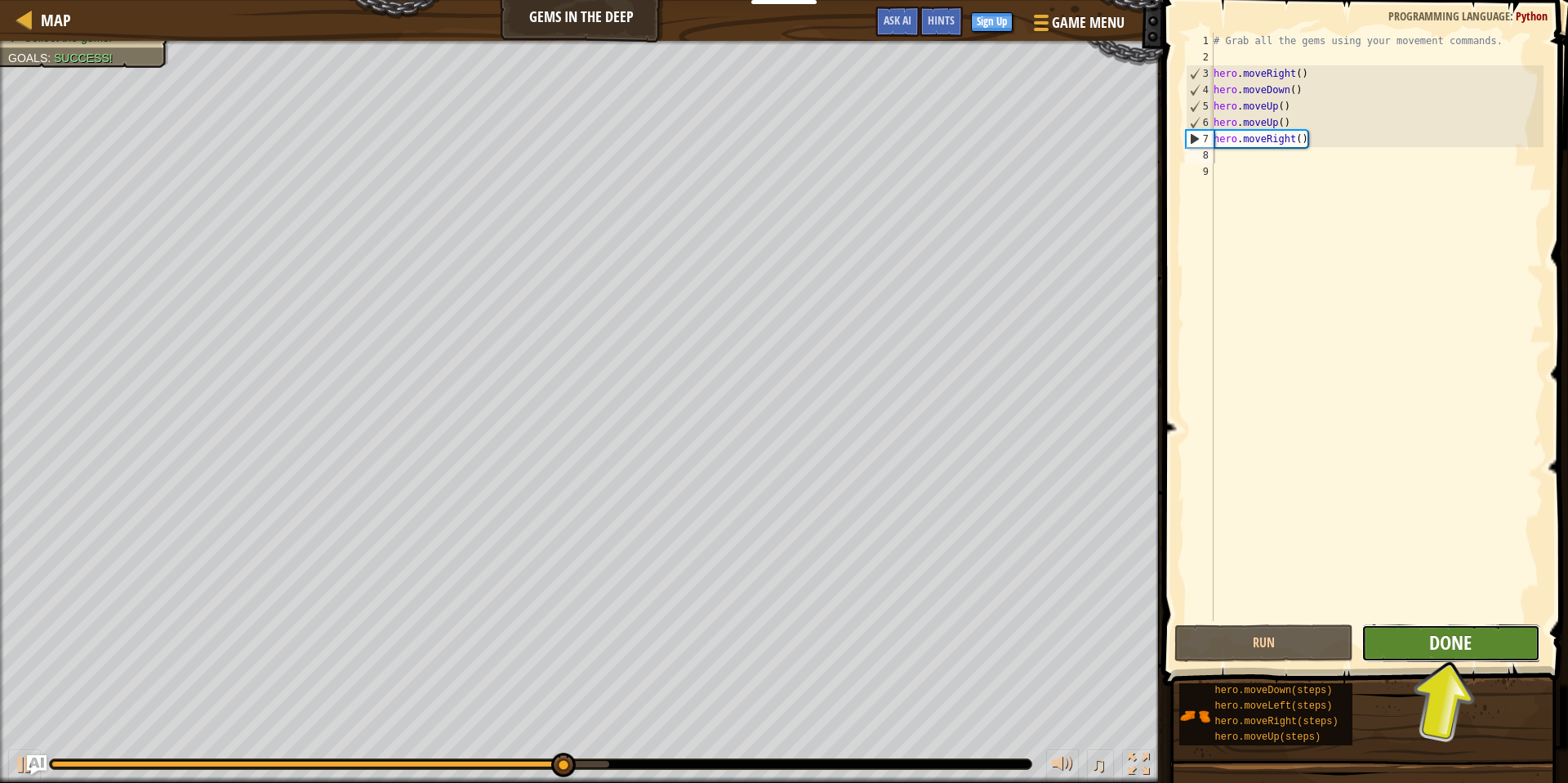
click at [1436, 648] on span "Done" at bounding box center [1450, 642] width 43 height 26
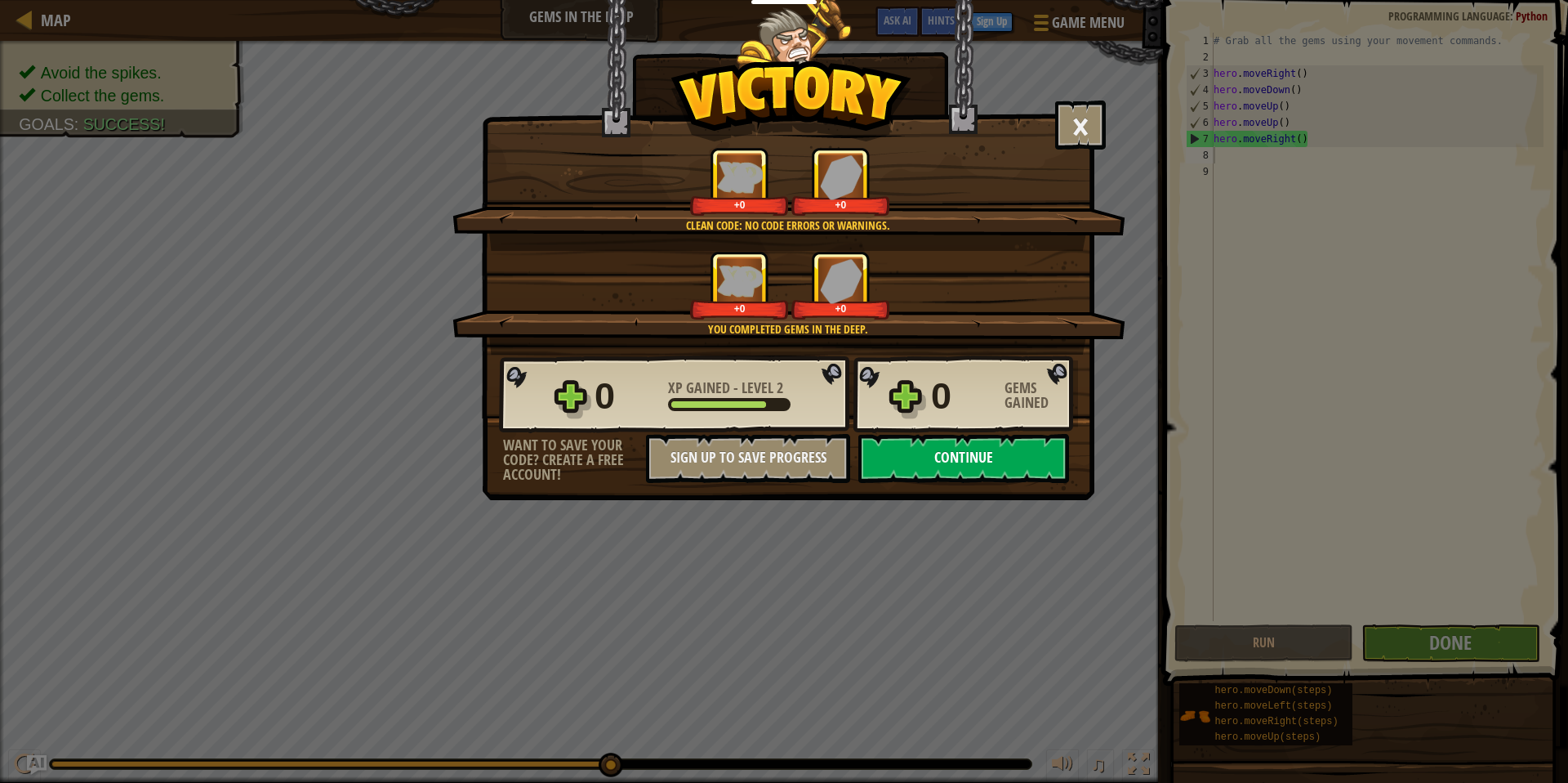
click at [995, 443] on button "Continue" at bounding box center [963, 457] width 211 height 49
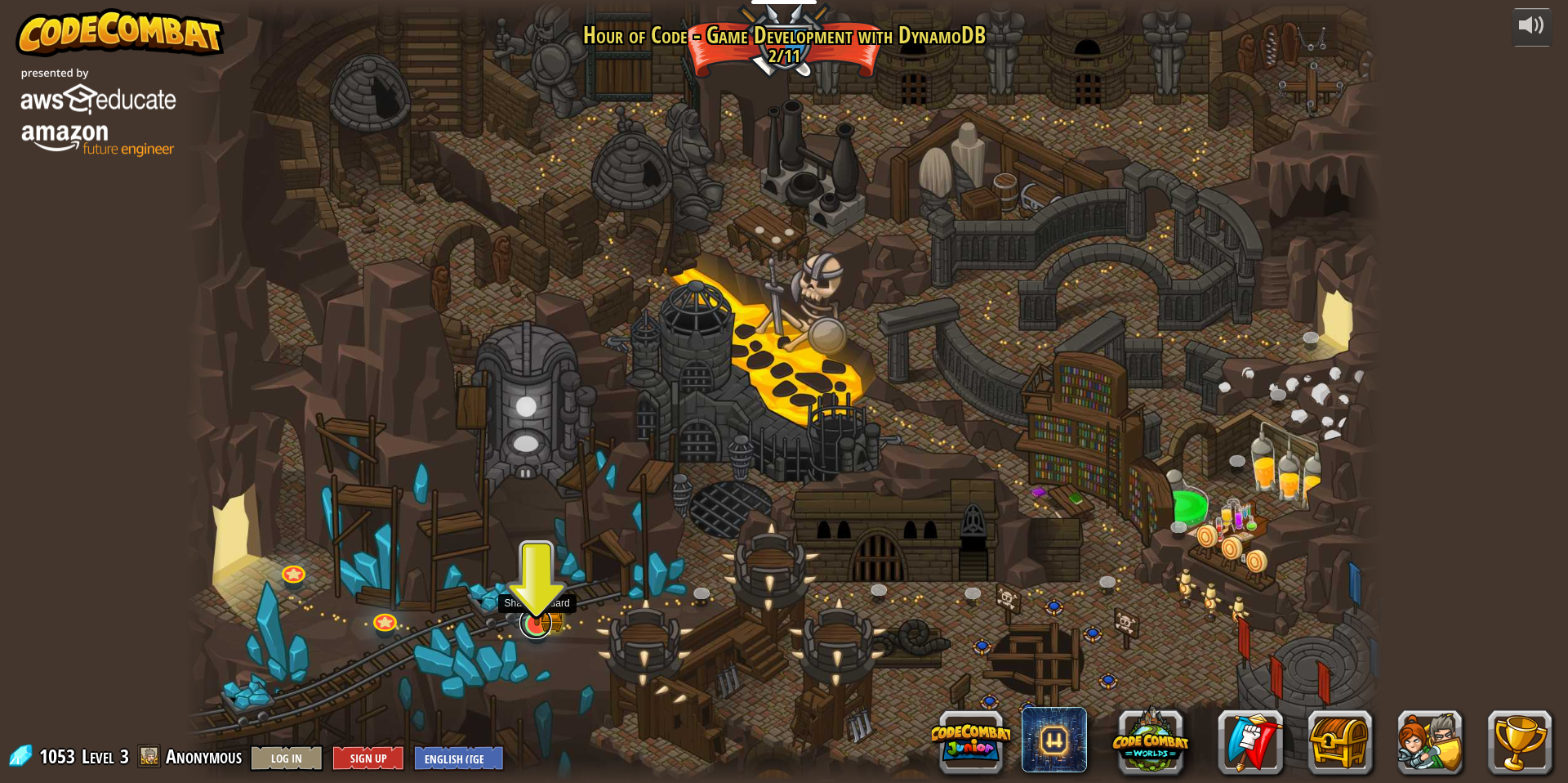
click at [543, 626] on link at bounding box center [536, 622] width 32 height 32
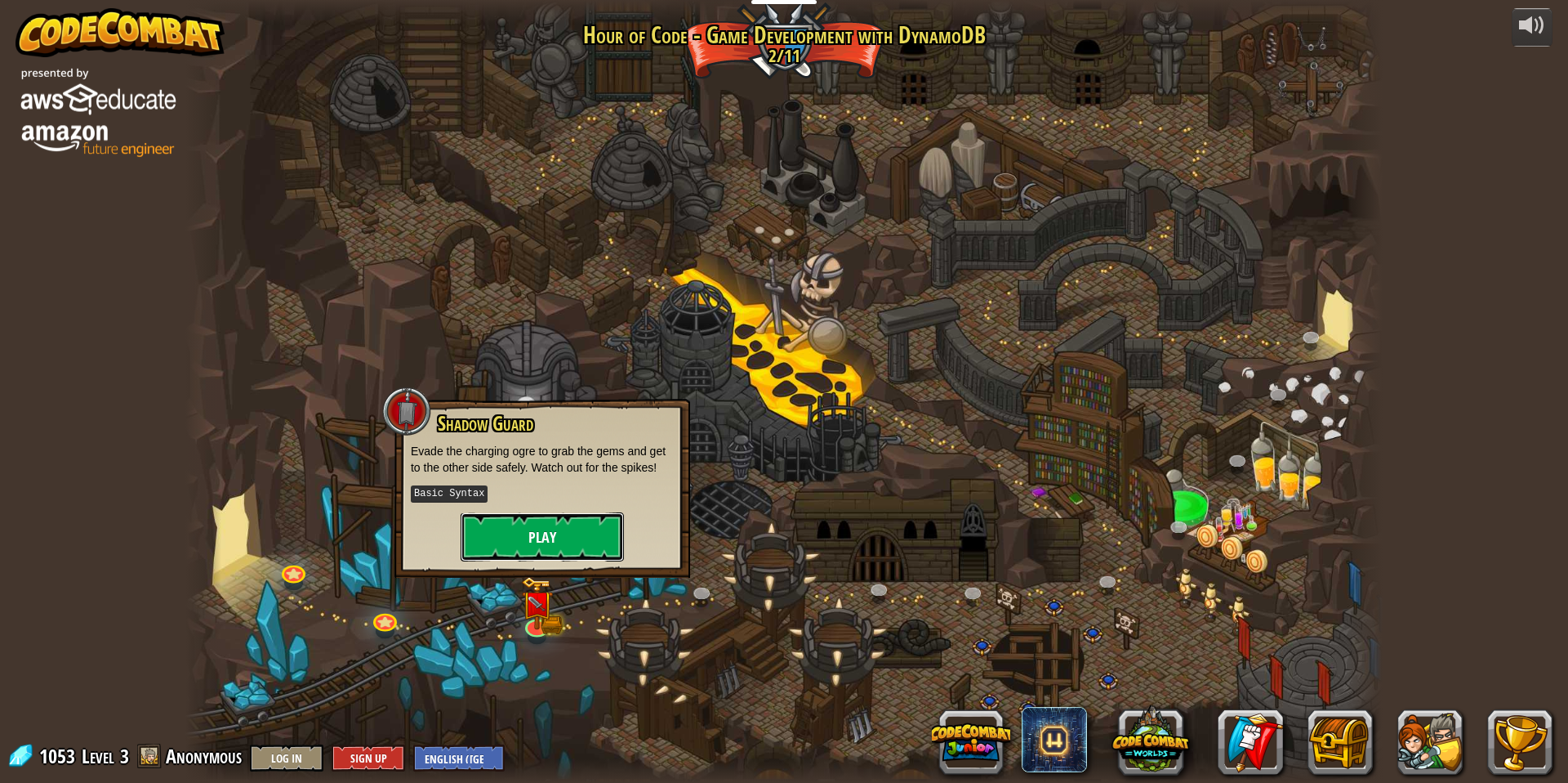
click at [540, 528] on button "Play" at bounding box center [542, 536] width 163 height 49
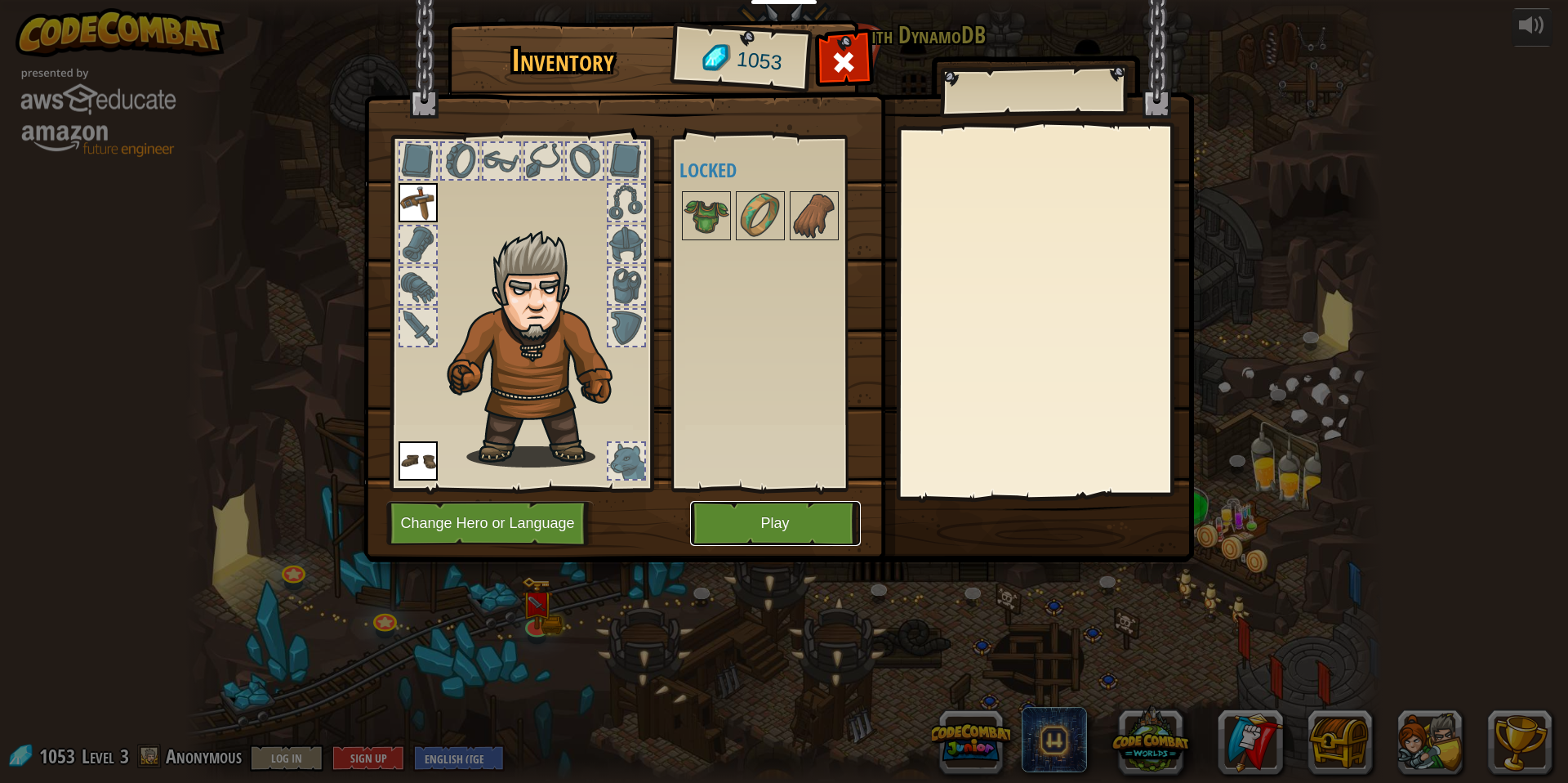
click at [819, 537] on button "Play" at bounding box center [776, 523] width 171 height 45
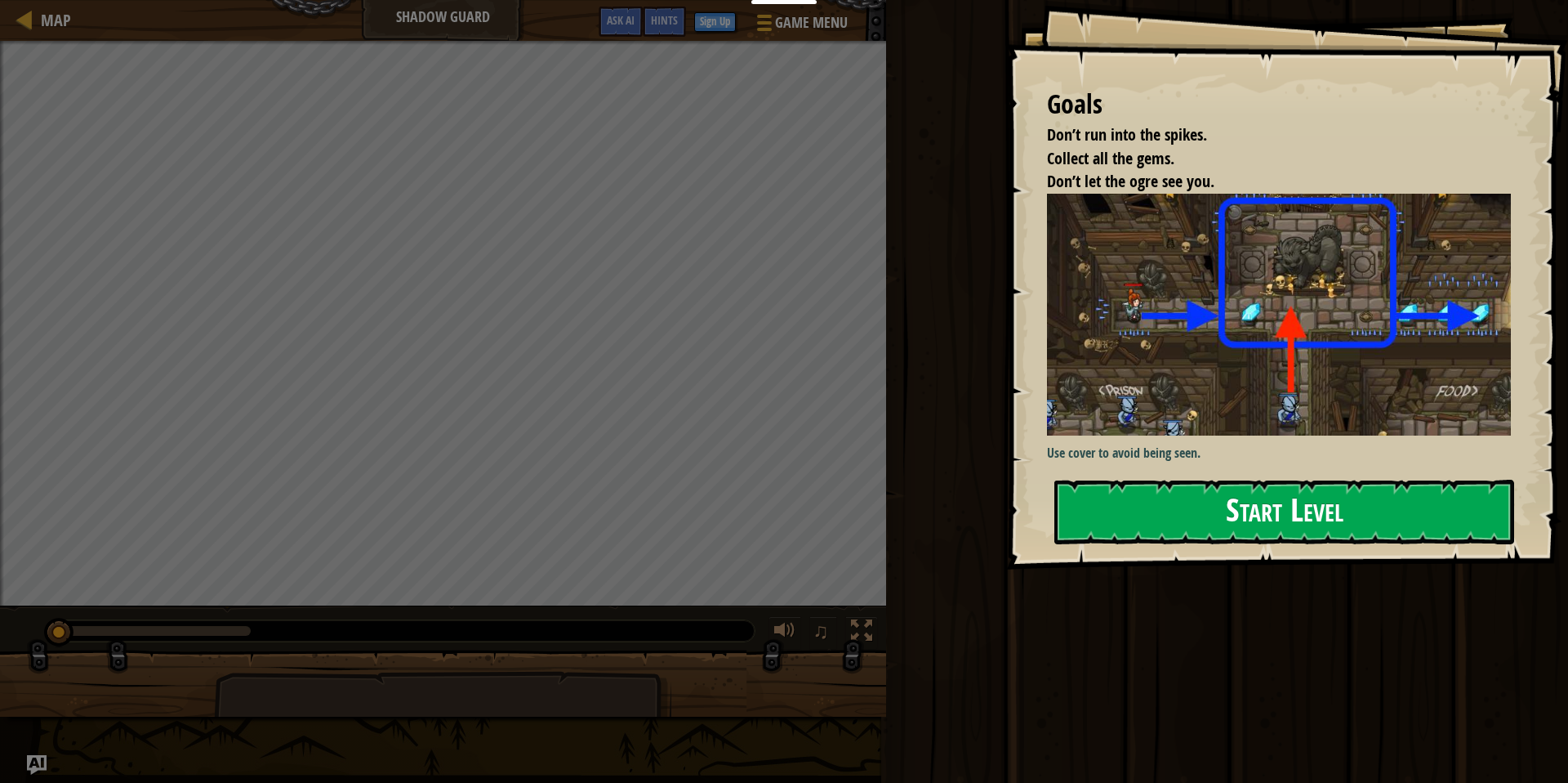
click at [1215, 497] on button "Start Level" at bounding box center [1284, 511] width 460 height 64
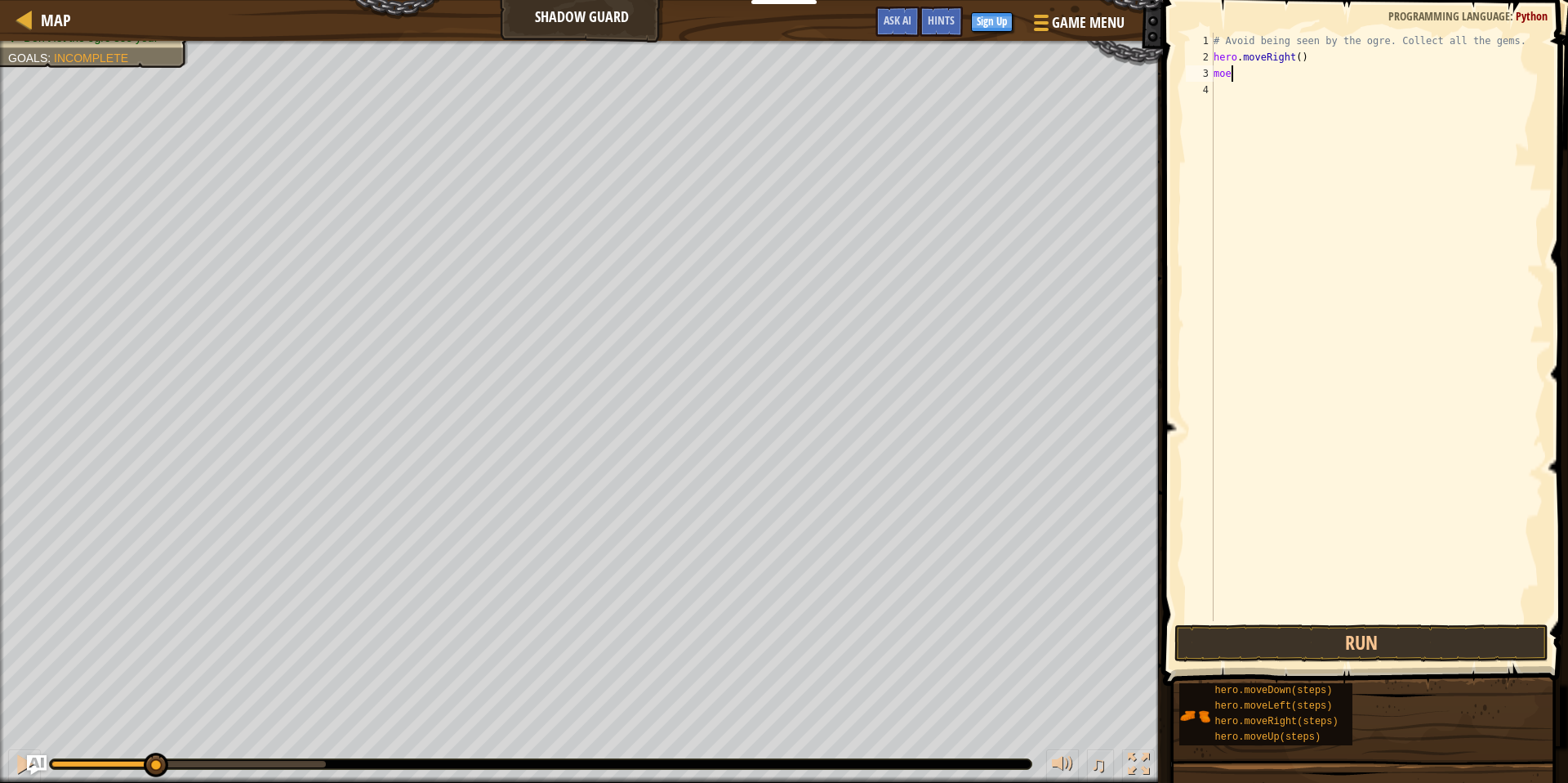
scroll to position [8, 0]
type textarea "m"
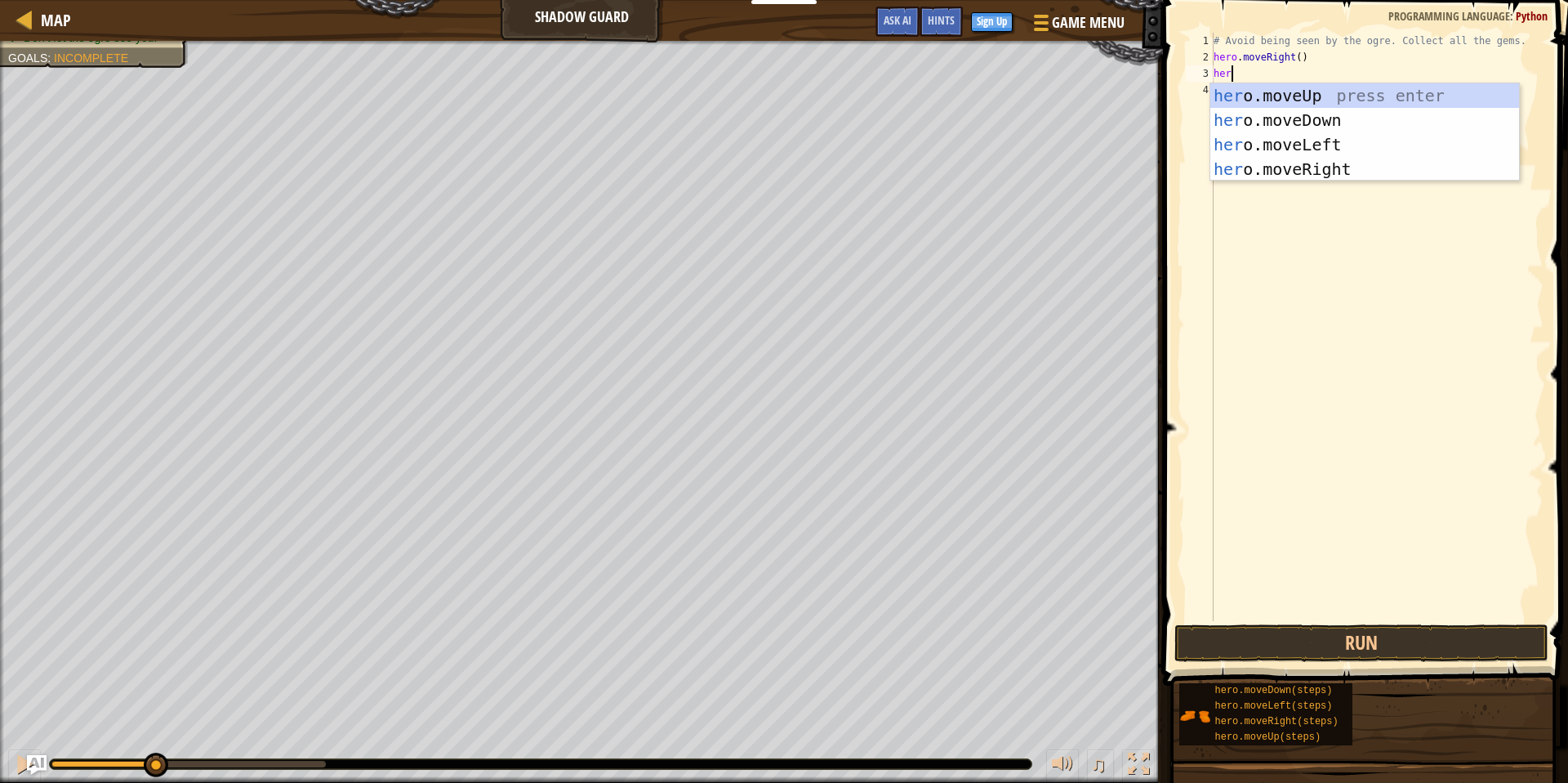
type textarea "hero"
click at [1298, 95] on div "hero .moveUp press enter hero .moveDown press enter hero .moveLeft press enter …" at bounding box center [1364, 156] width 308 height 147
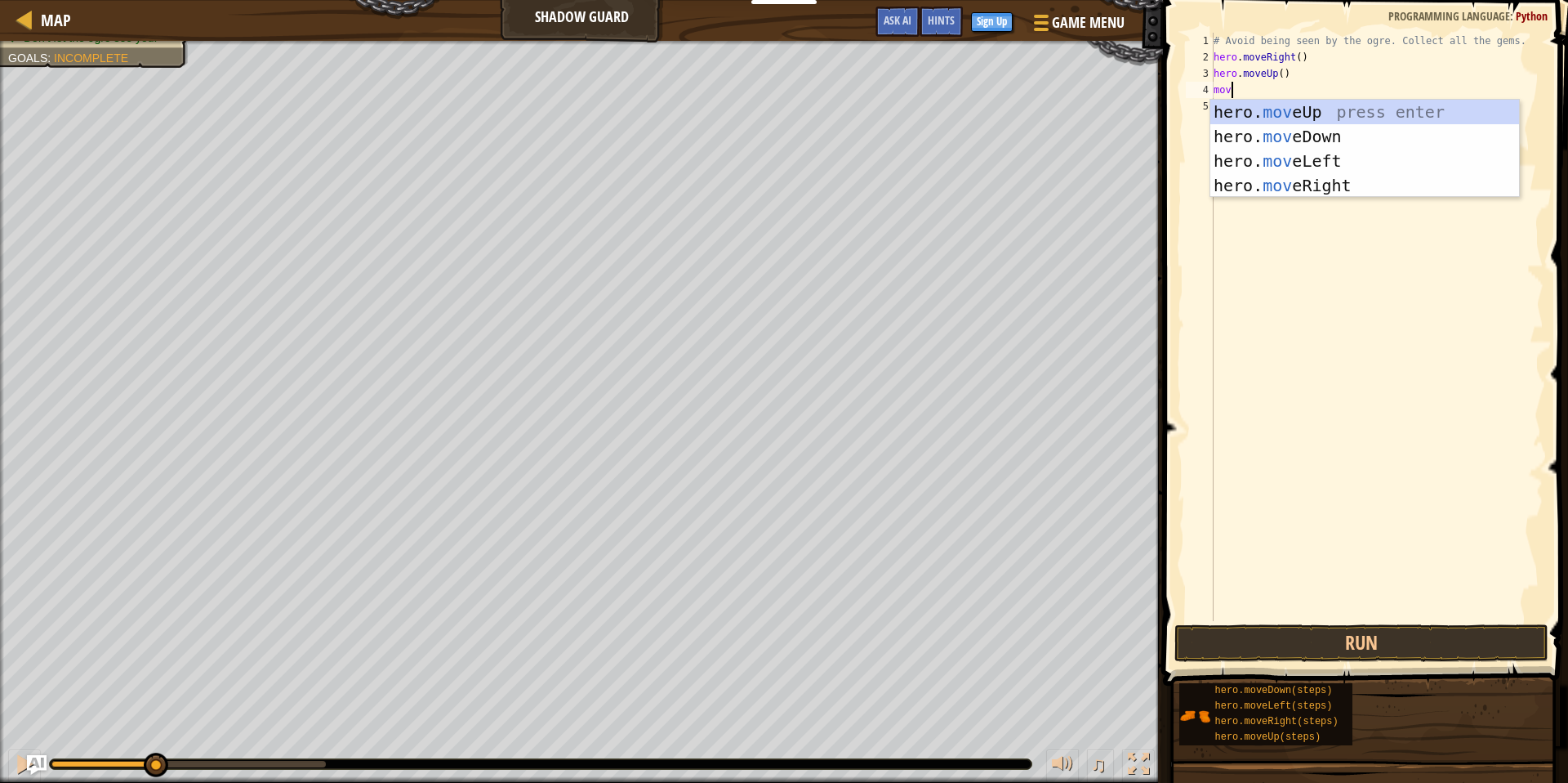
type textarea "mover"
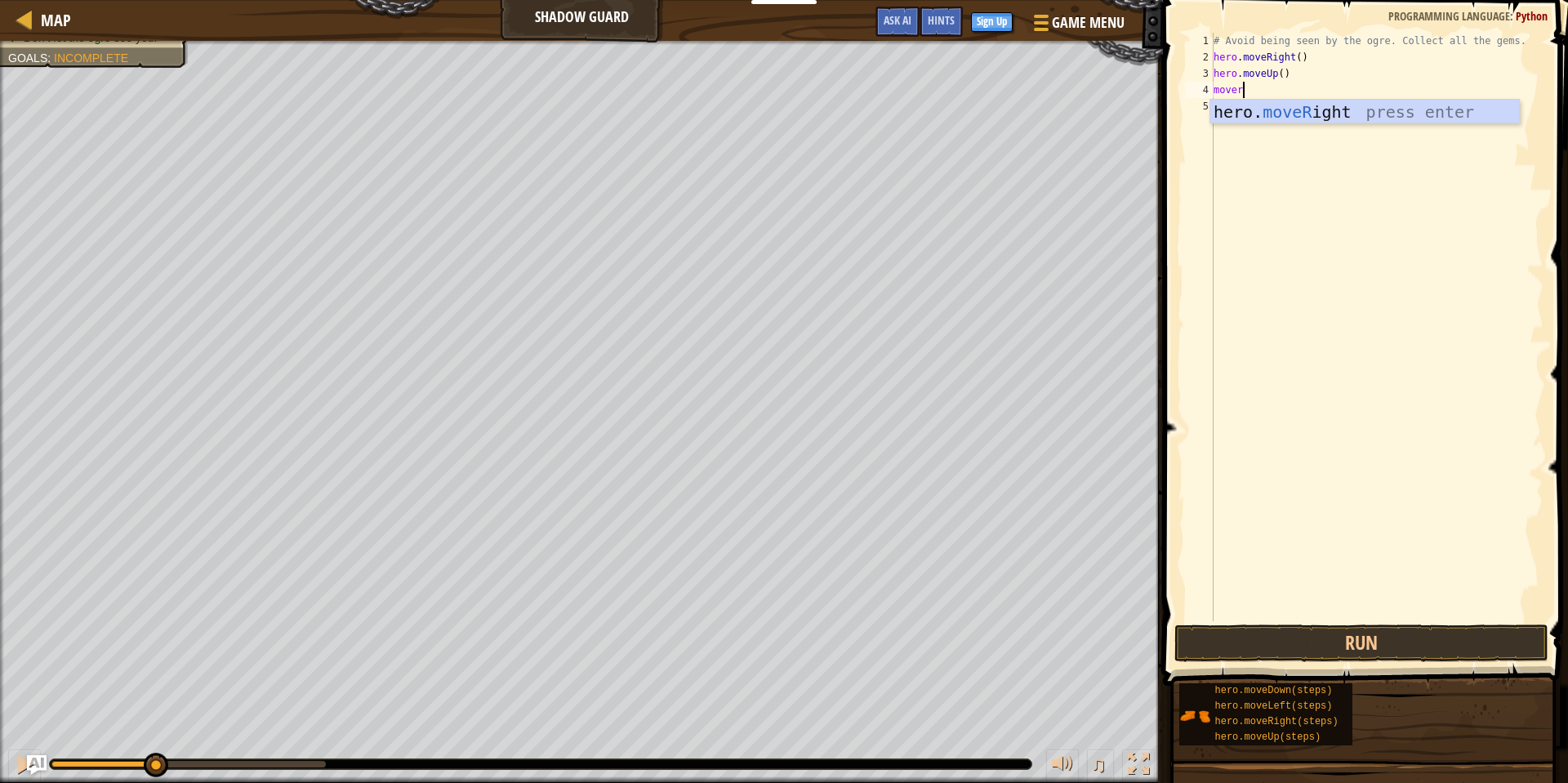
scroll to position [8, 2]
click at [1317, 109] on div "hero. moveR ight press enter" at bounding box center [1364, 137] width 308 height 74
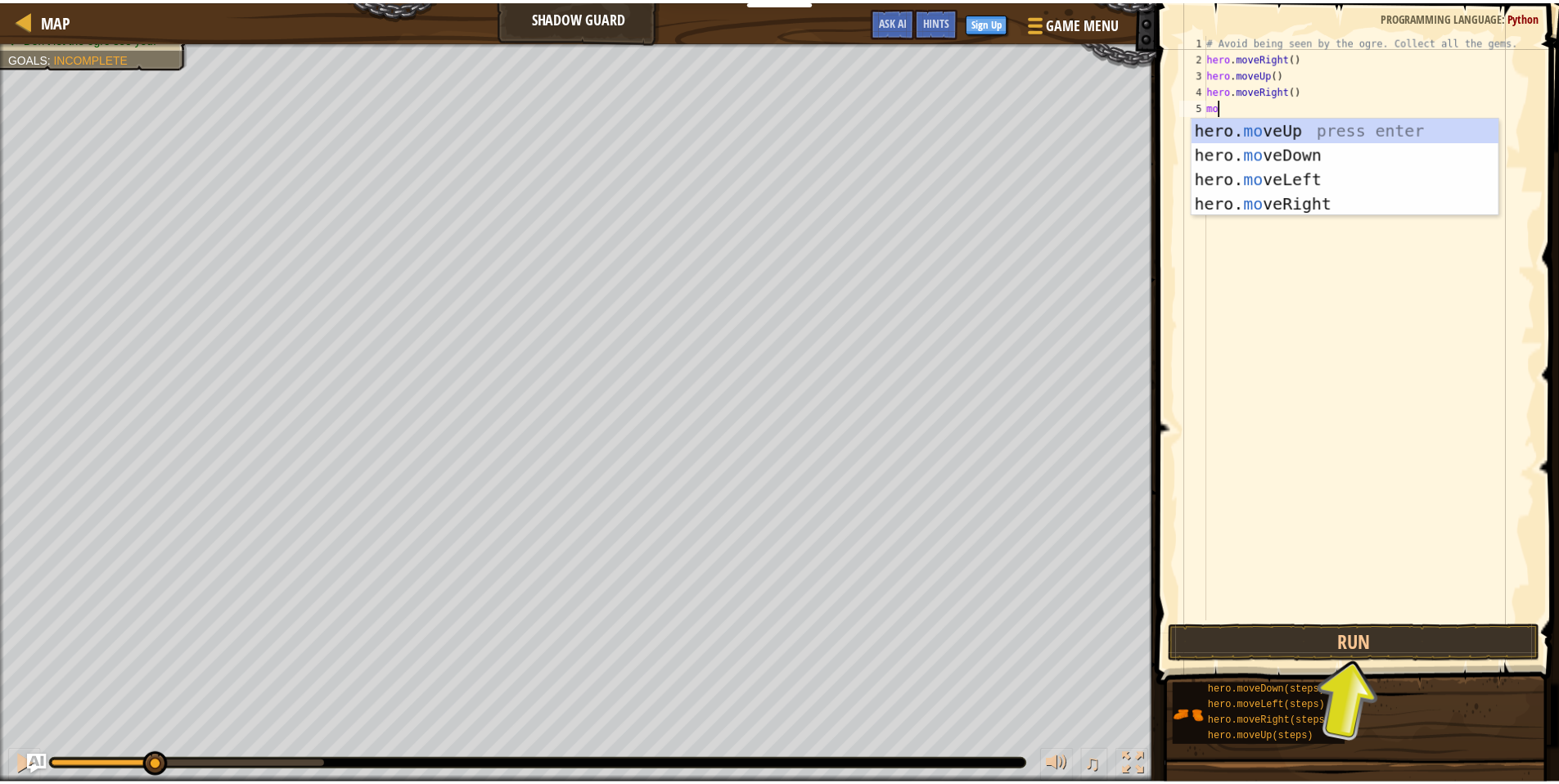
scroll to position [8, 1]
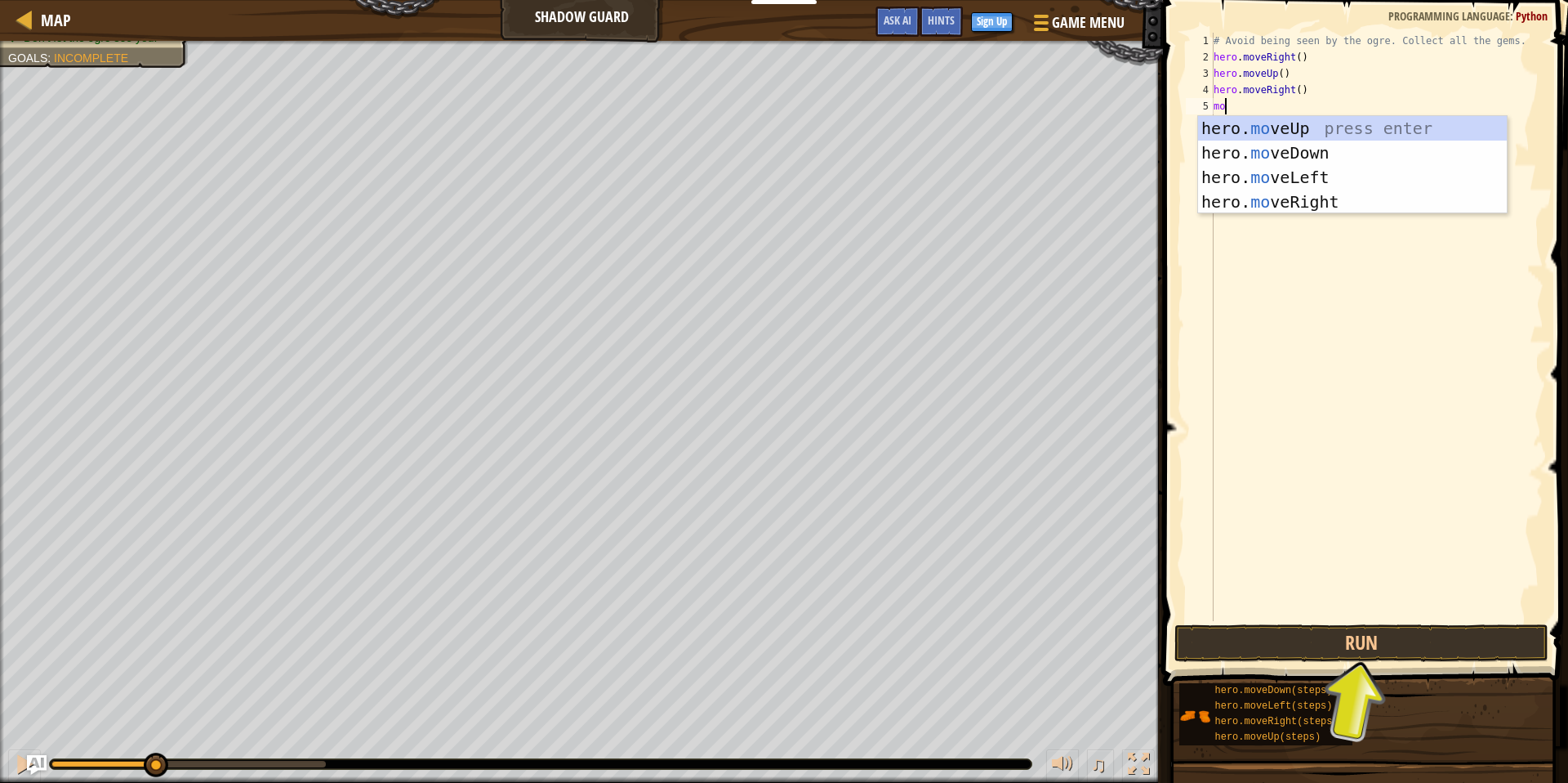
type textarea "move"
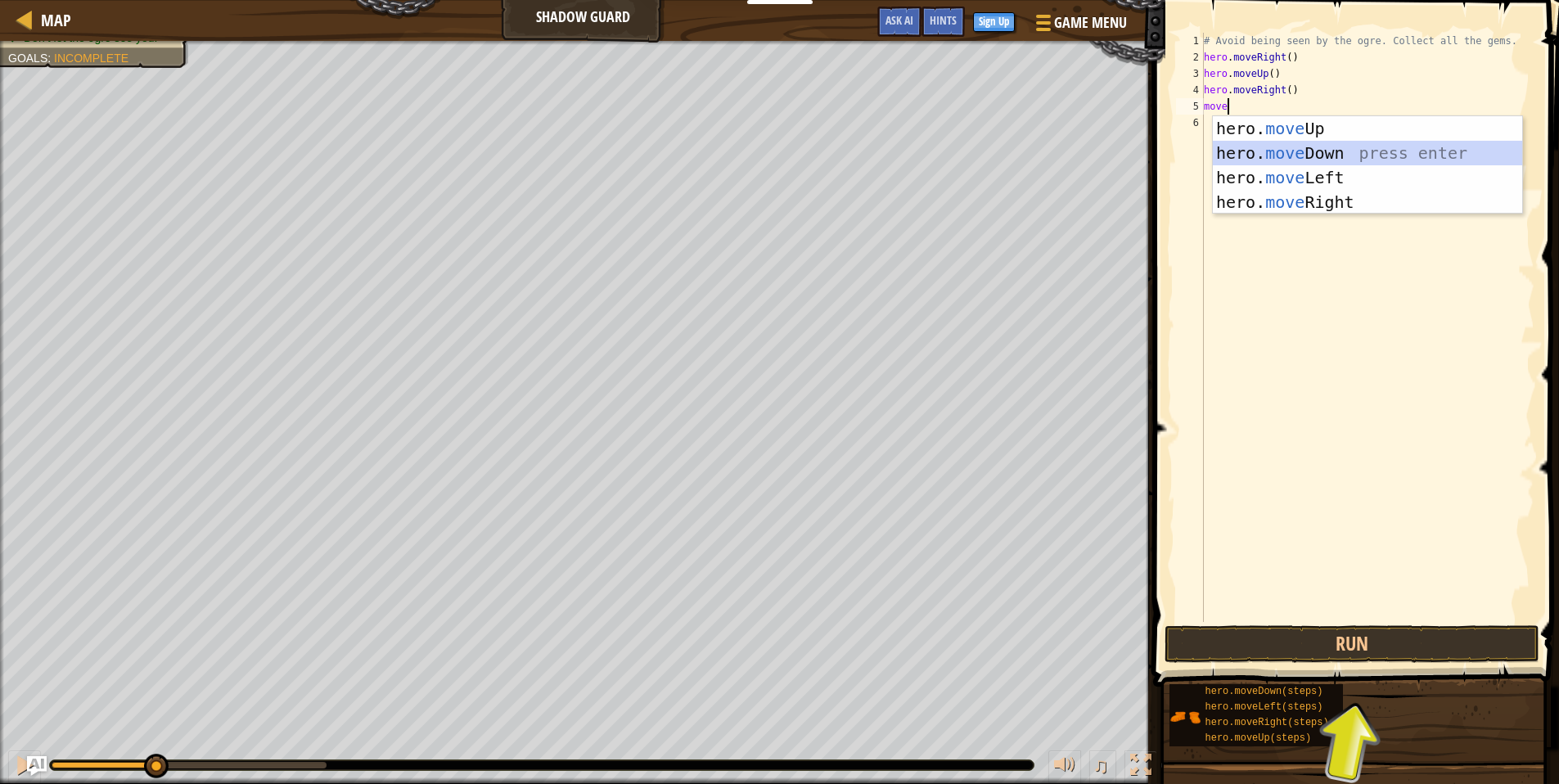
click at [1417, 148] on div "hero. move Up press enter hero. move Down press enter hero. move Left press ent…" at bounding box center [1366, 190] width 309 height 147
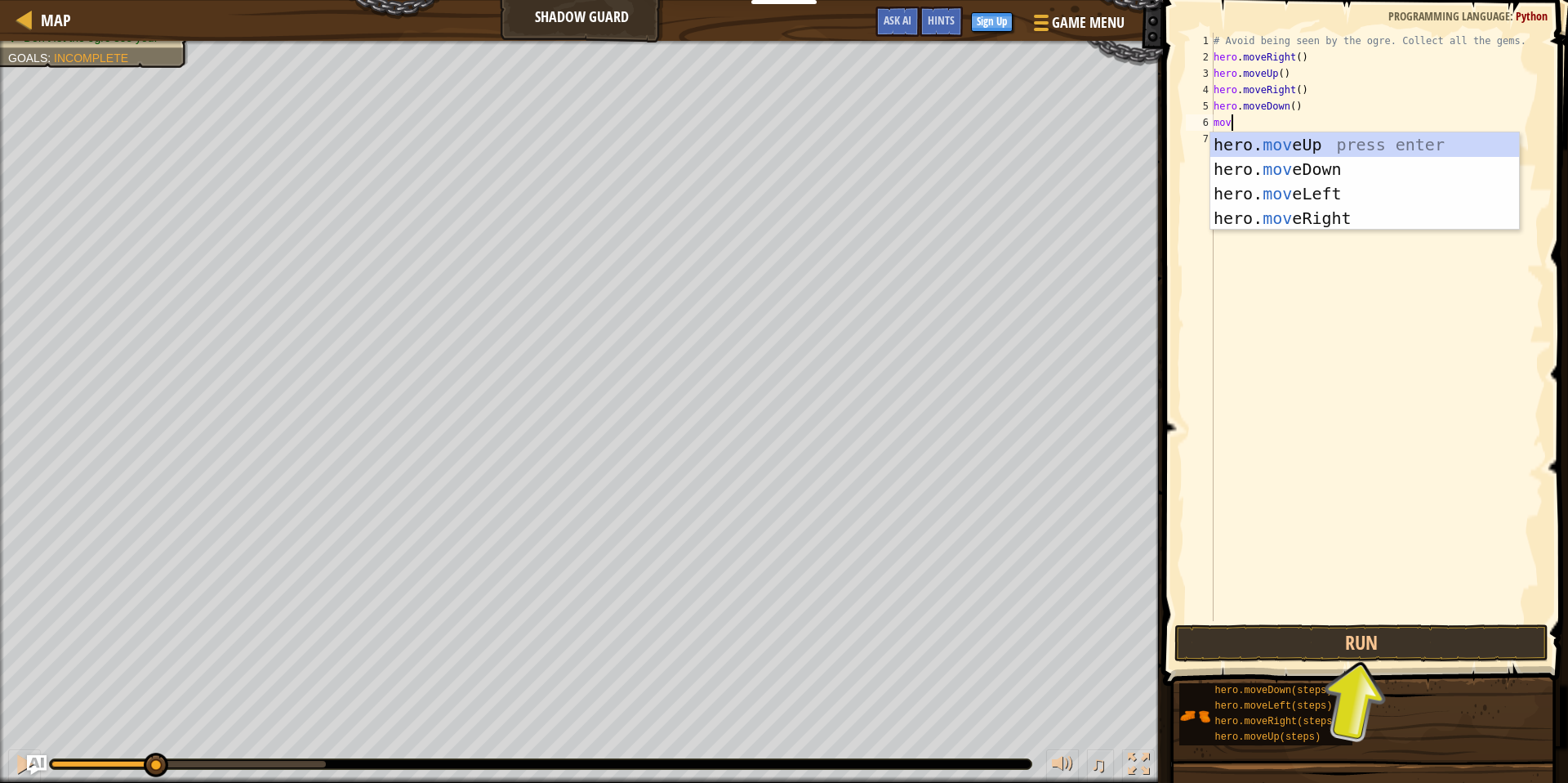
type textarea "move"
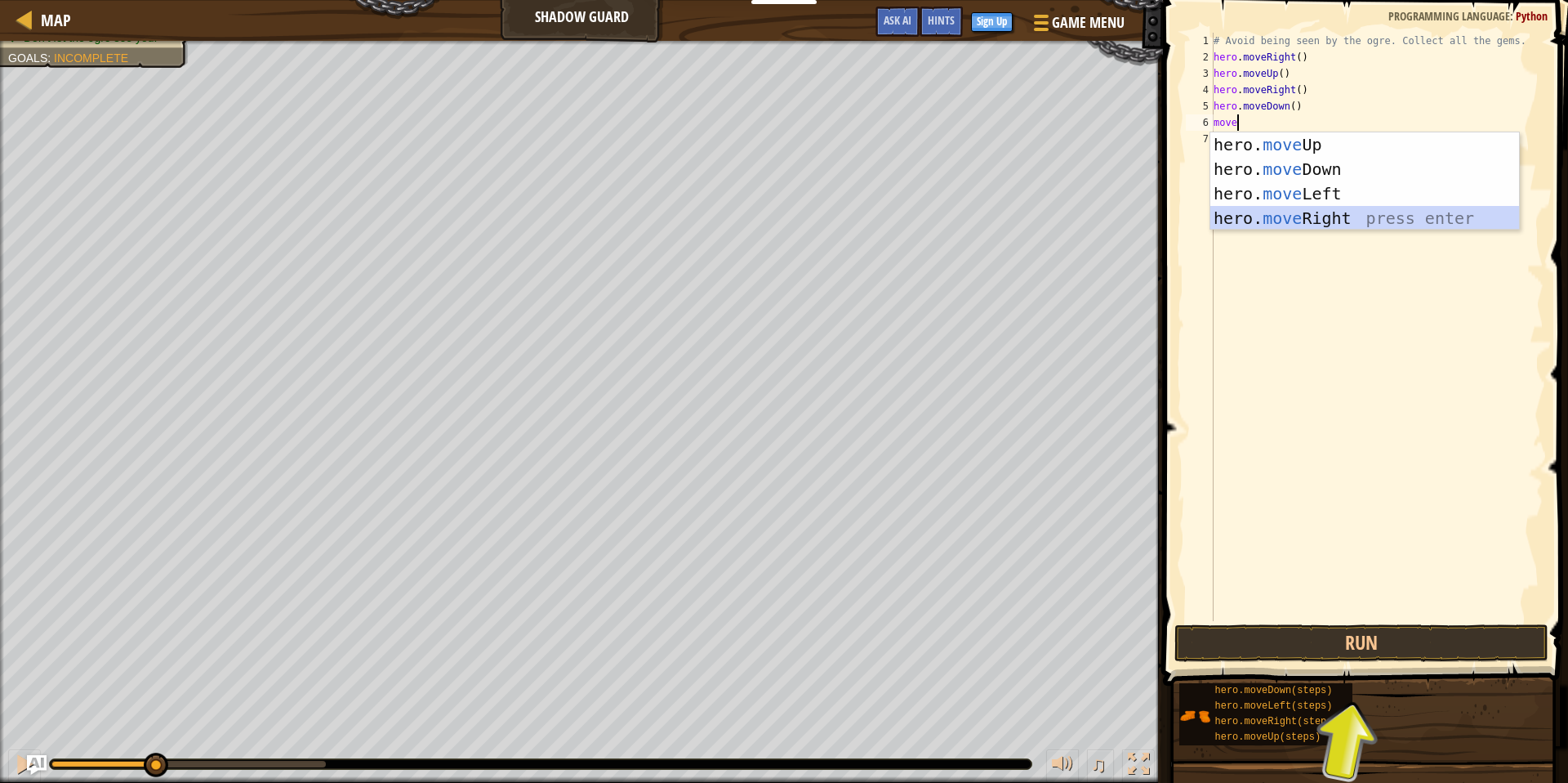
click at [1337, 208] on div "hero. move Up press enter hero. move Down press enter hero. move Left press ent…" at bounding box center [1364, 206] width 308 height 147
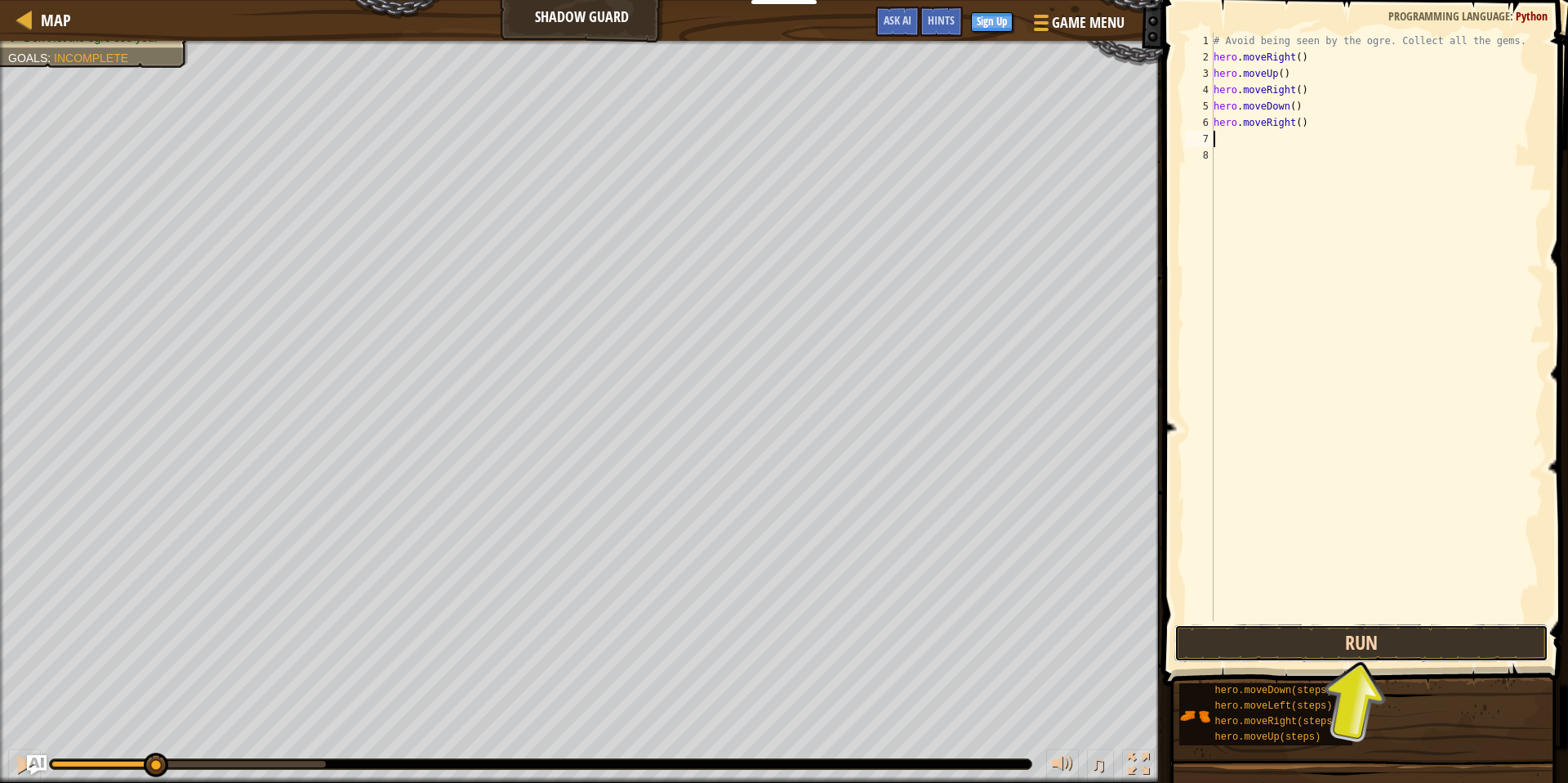
click at [1336, 642] on button "Run" at bounding box center [1360, 643] width 373 height 38
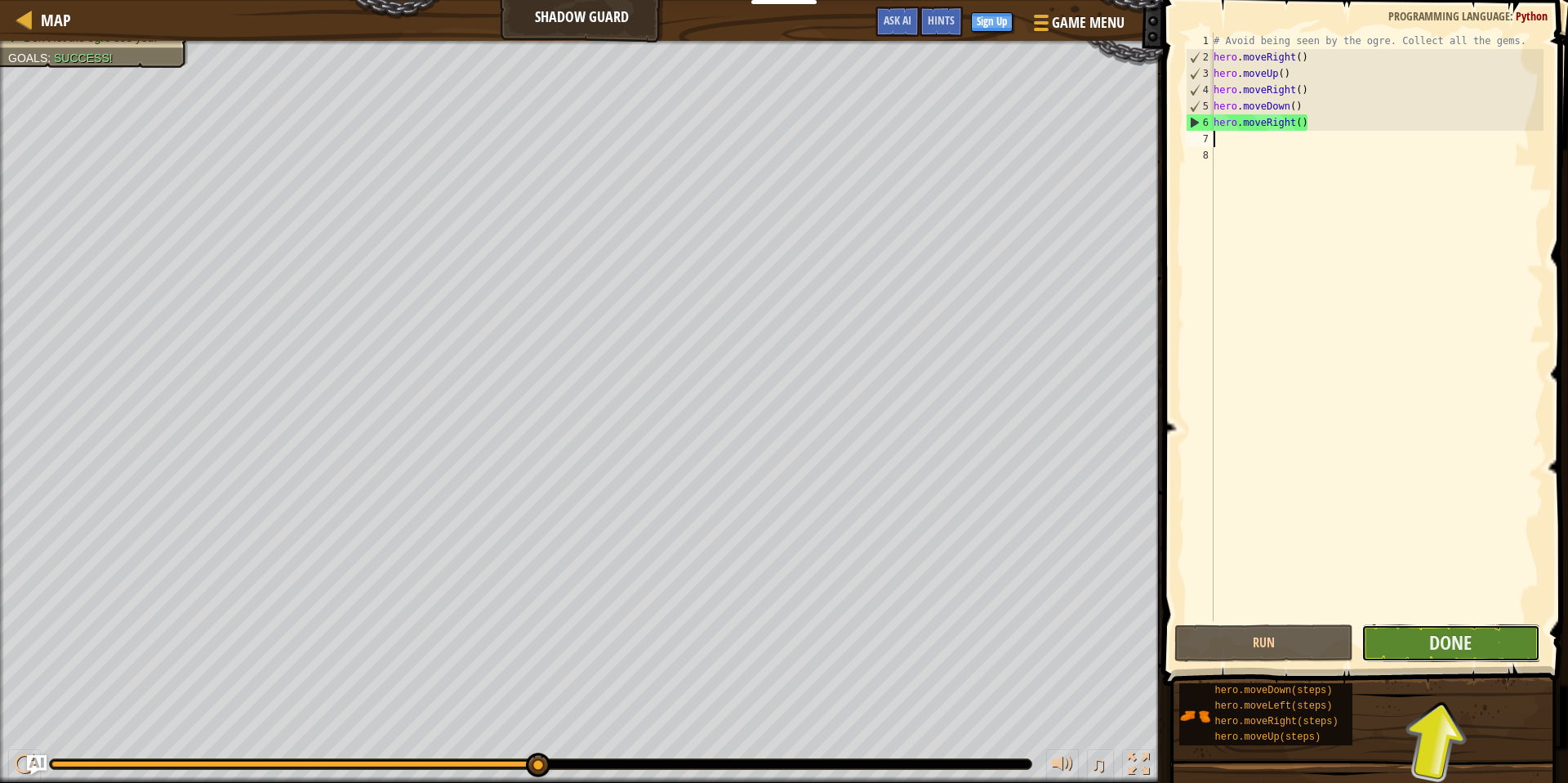
click at [1412, 643] on button "Done" at bounding box center [1450, 643] width 179 height 38
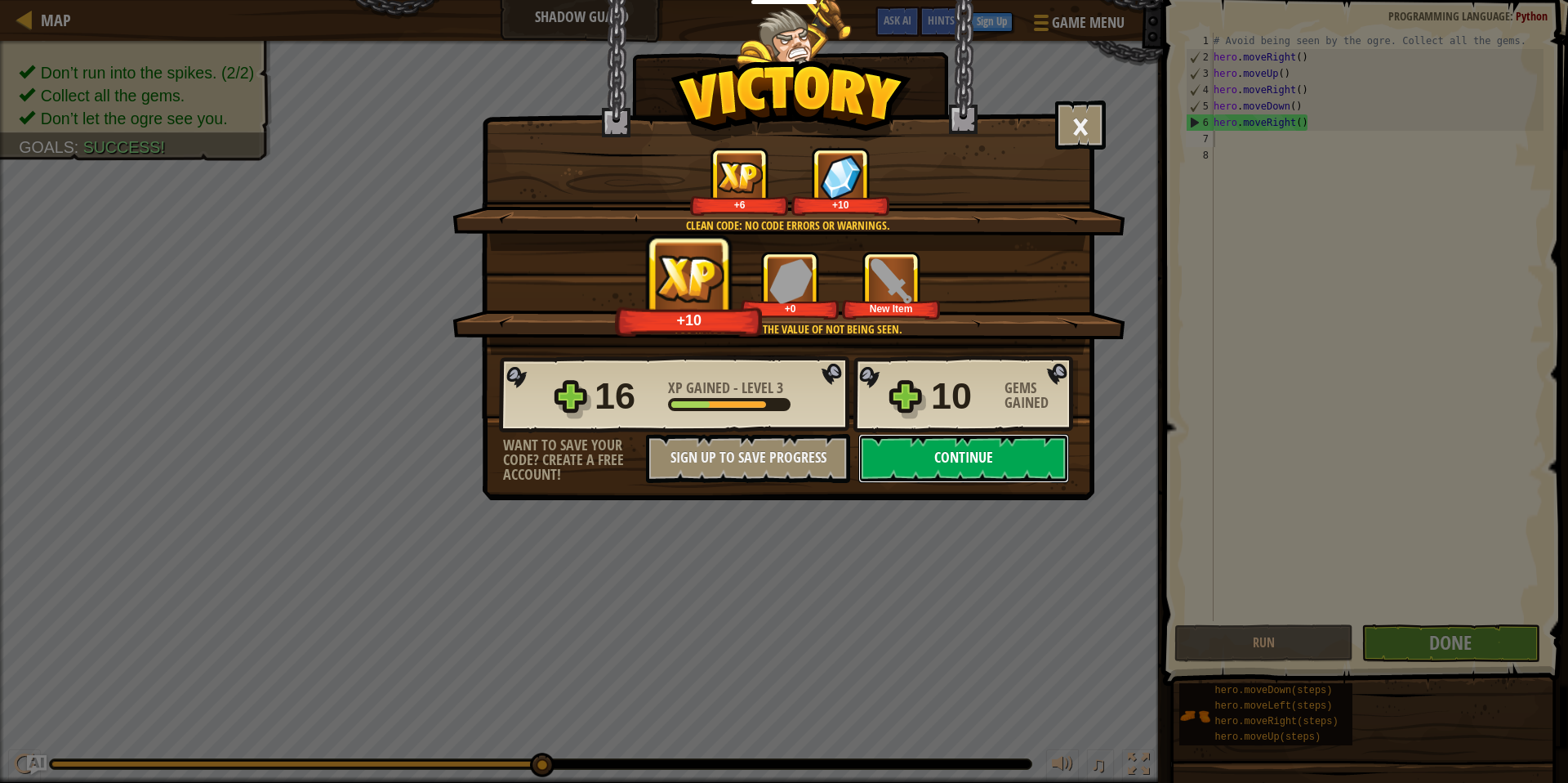
click at [1013, 452] on button "Continue" at bounding box center [963, 457] width 211 height 49
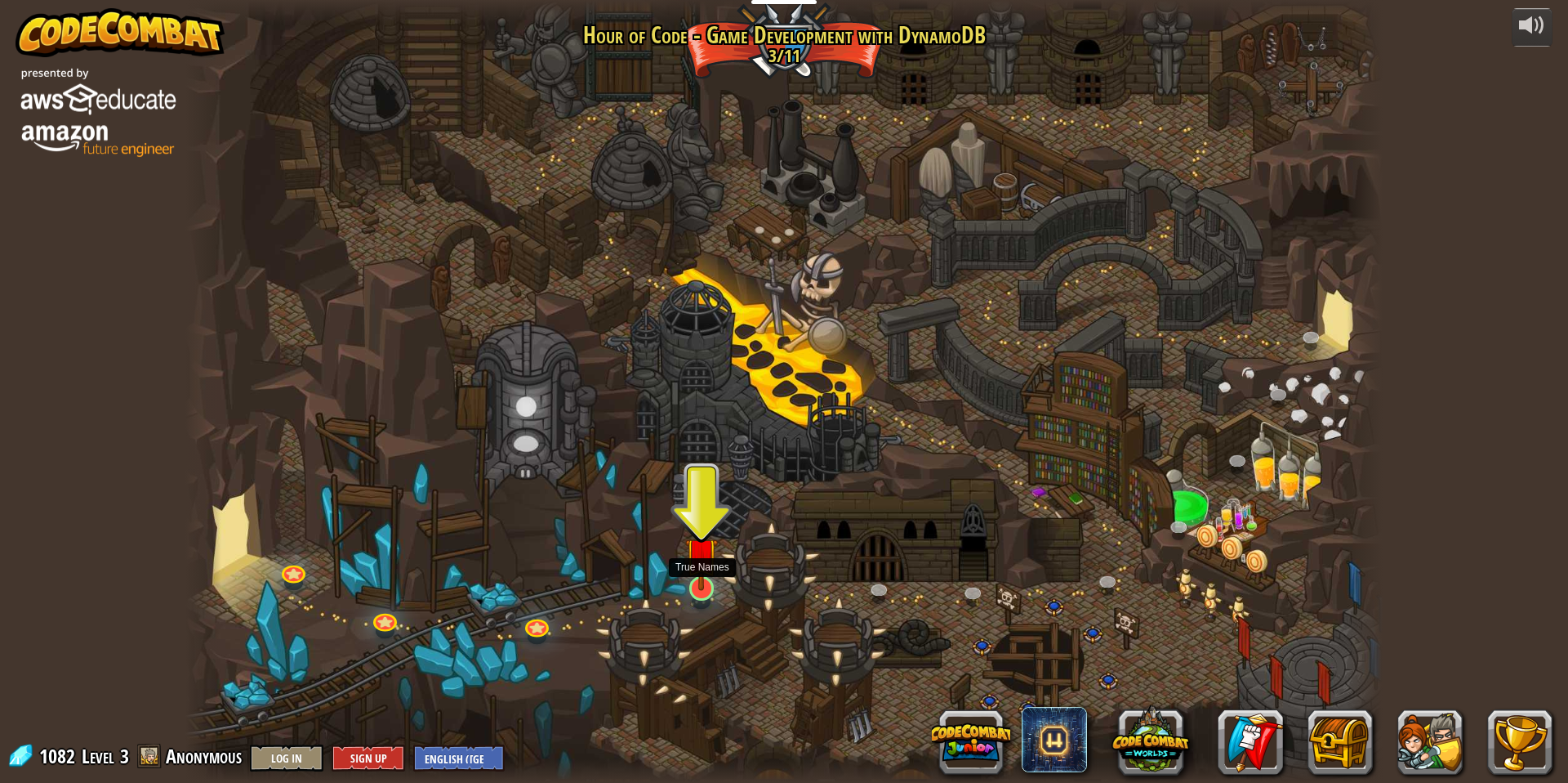
click at [709, 580] on img at bounding box center [702, 553] width 32 height 74
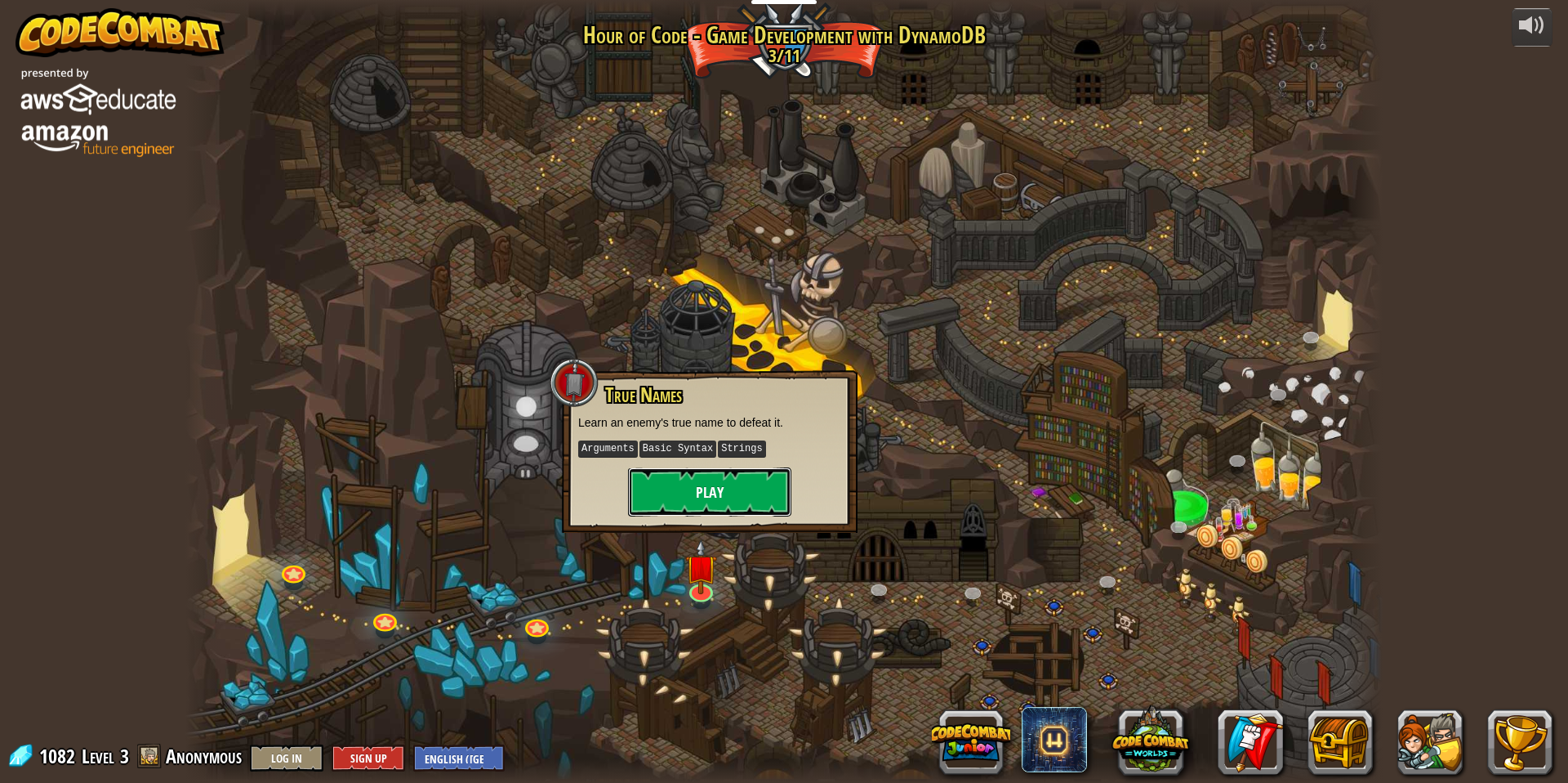
click at [723, 502] on button "Play" at bounding box center [709, 492] width 163 height 49
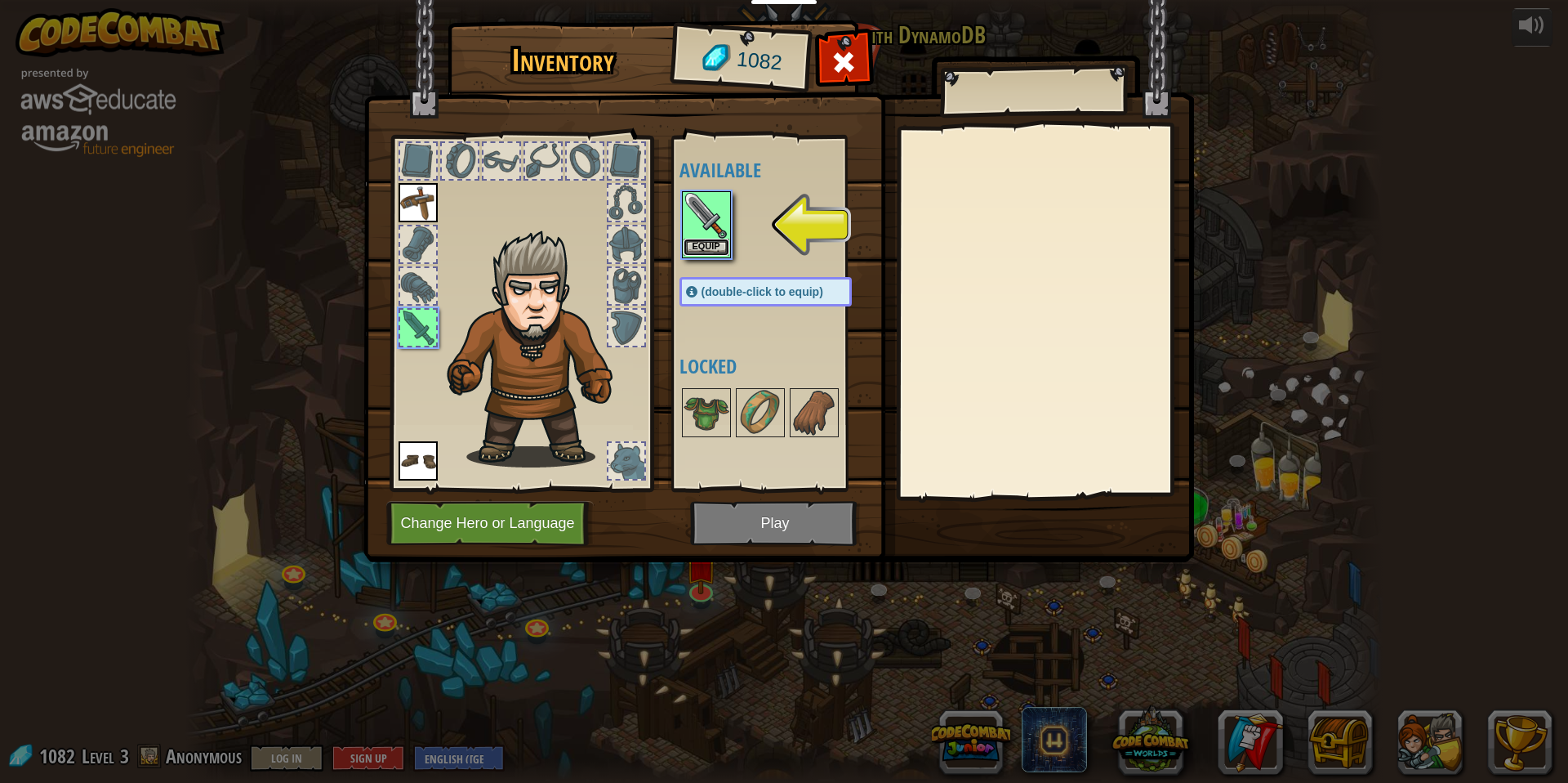
click at [705, 246] on button "Equip" at bounding box center [707, 247] width 46 height 17
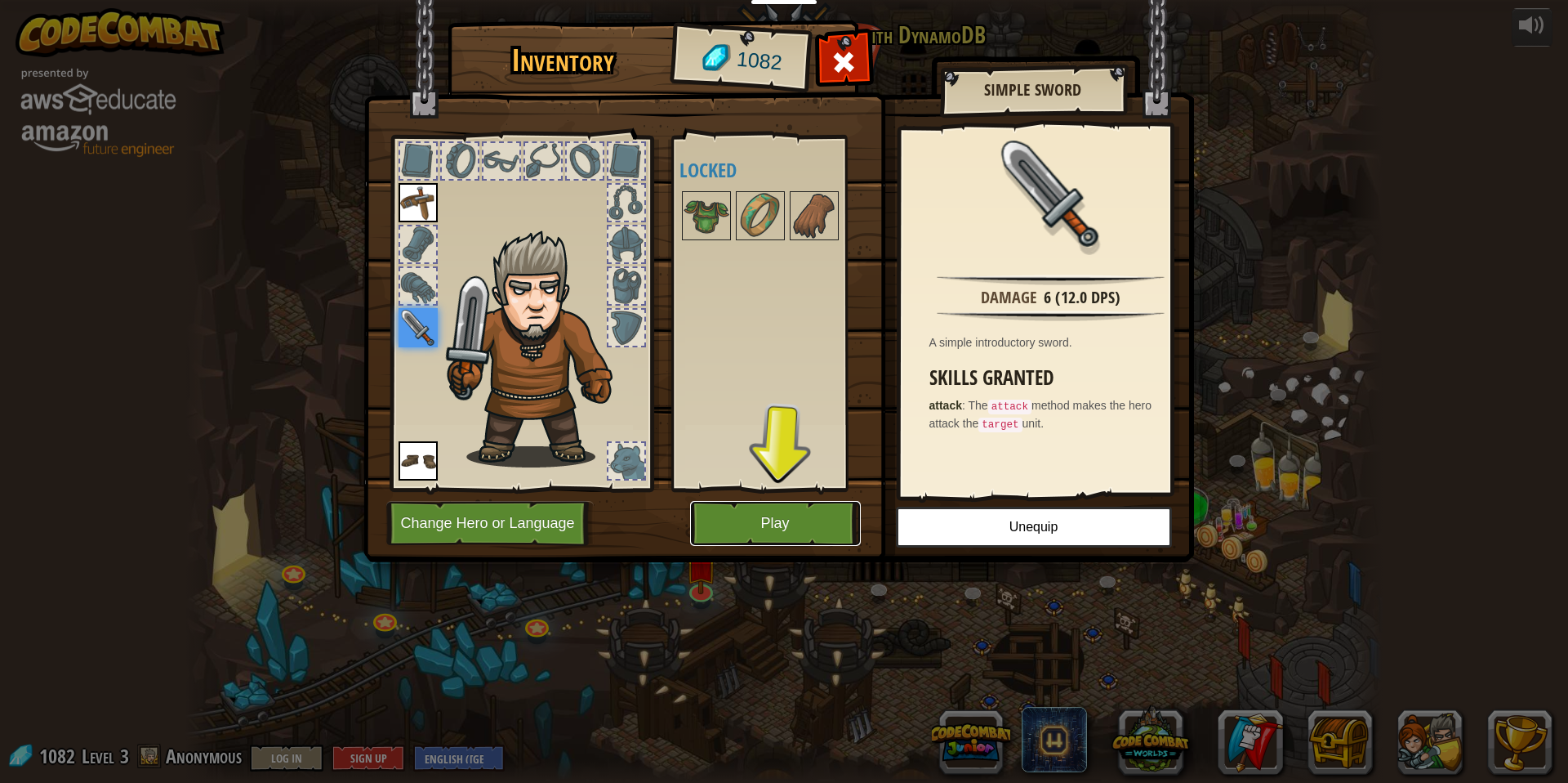
click at [773, 521] on button "Play" at bounding box center [776, 523] width 171 height 45
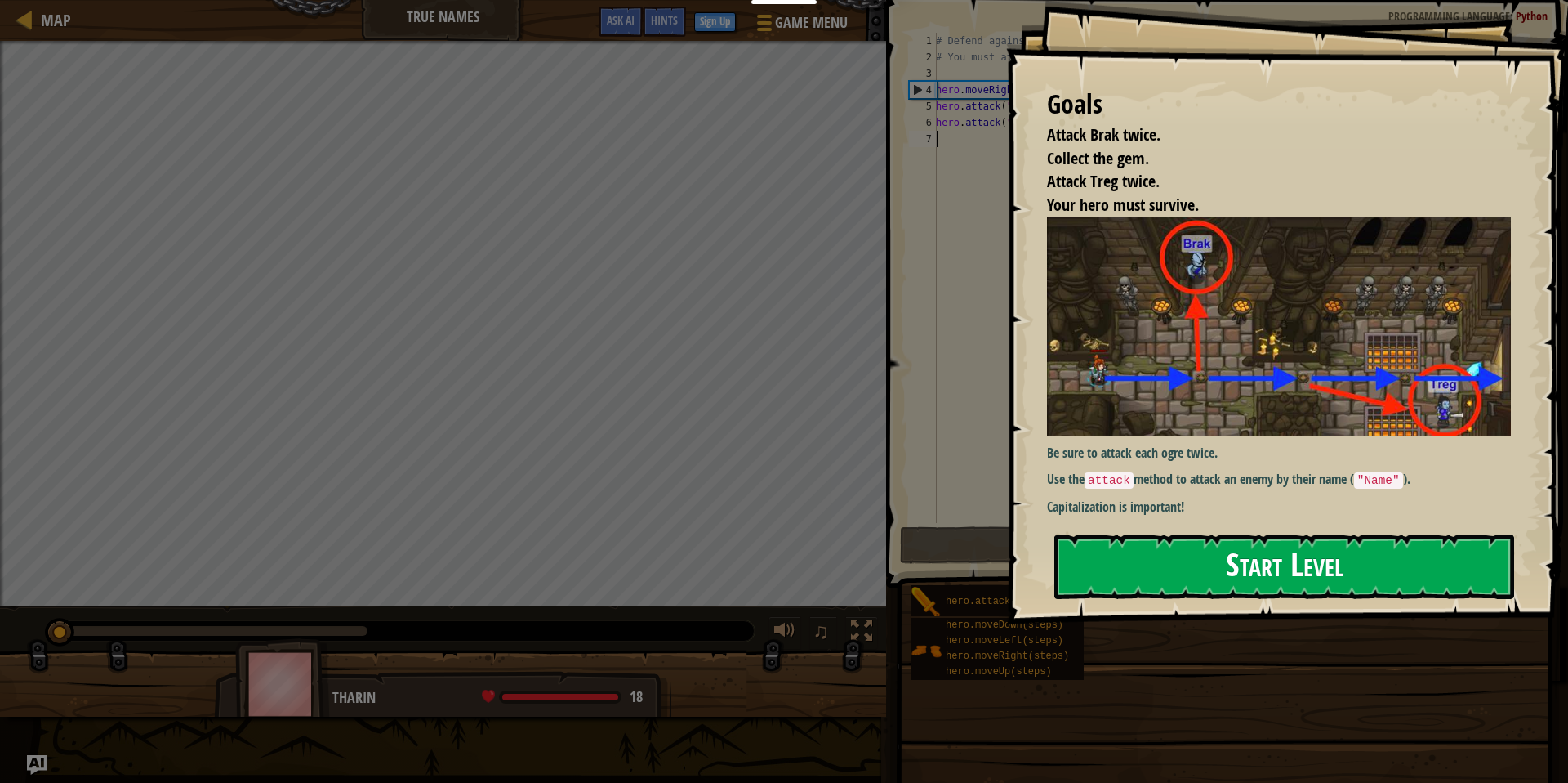
click at [1278, 534] on button "Start Level" at bounding box center [1284, 566] width 460 height 64
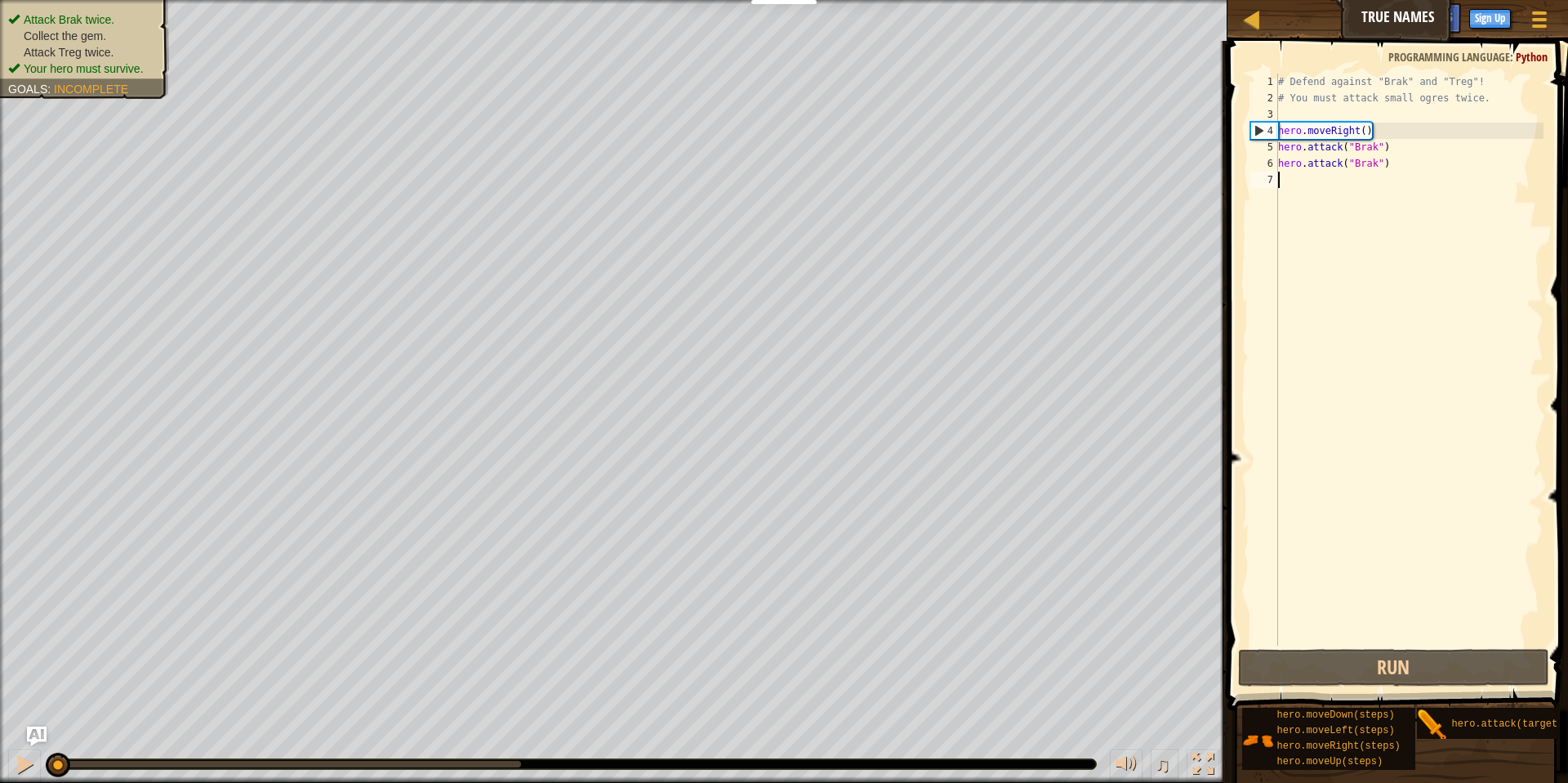
click at [1314, 180] on div "# Defend against "Brak" and "Treg"! # You must attack small ogres twice. hero .…" at bounding box center [1409, 375] width 268 height 604
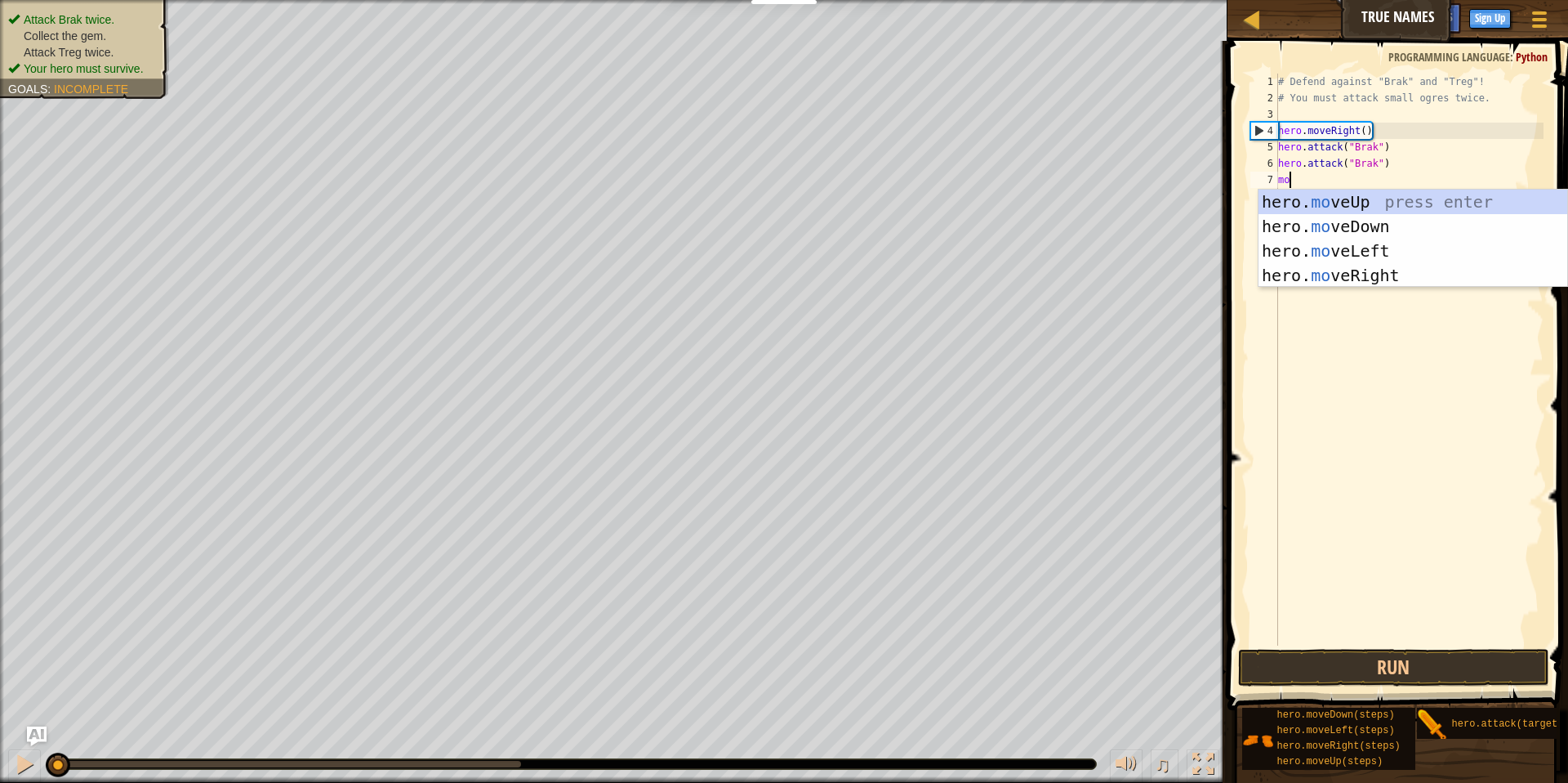
type textarea "mov"
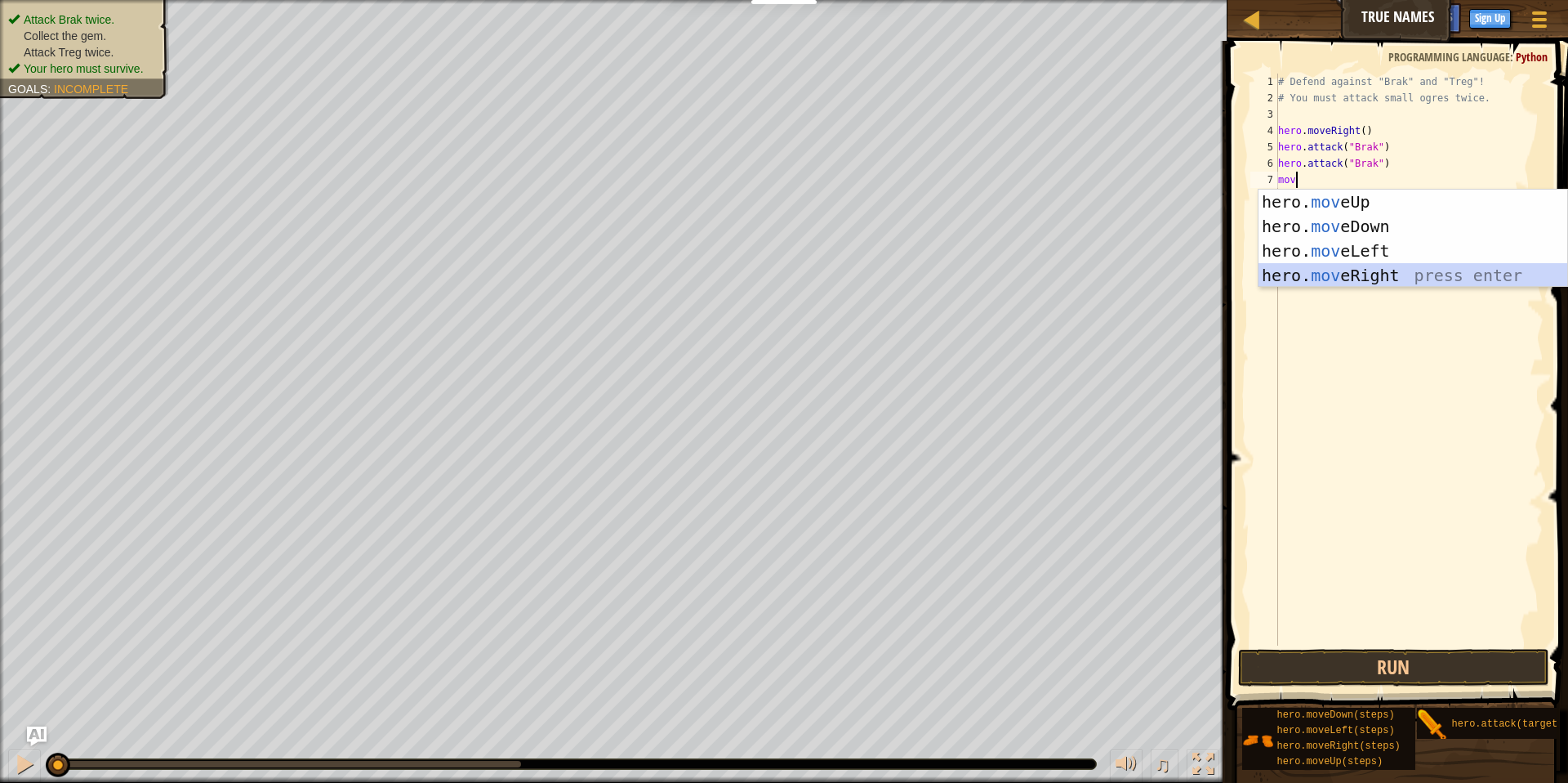
click at [1404, 263] on div "hero. mov eUp press enter hero. mov eDown press enter hero. mov eLeft press ent…" at bounding box center [1412, 263] width 308 height 147
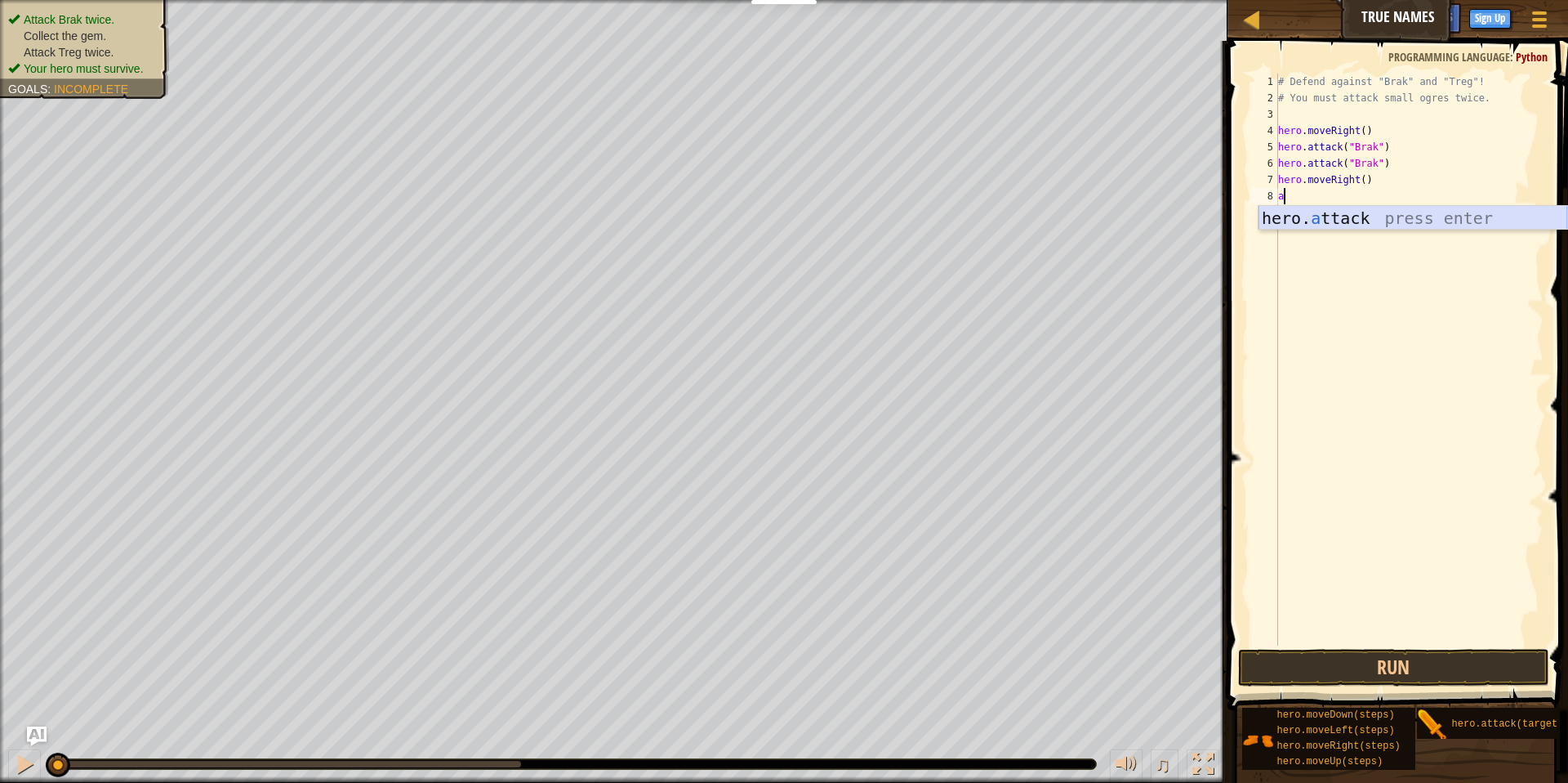
click at [1332, 221] on div "hero. a ttack press enter" at bounding box center [1412, 243] width 308 height 74
type textarea "hero.attack("Treg")"
click at [1419, 210] on div "# Defend against "Brak" and "Treg"! # You must attack small ogres twice. hero .…" at bounding box center [1409, 375] width 268 height 604
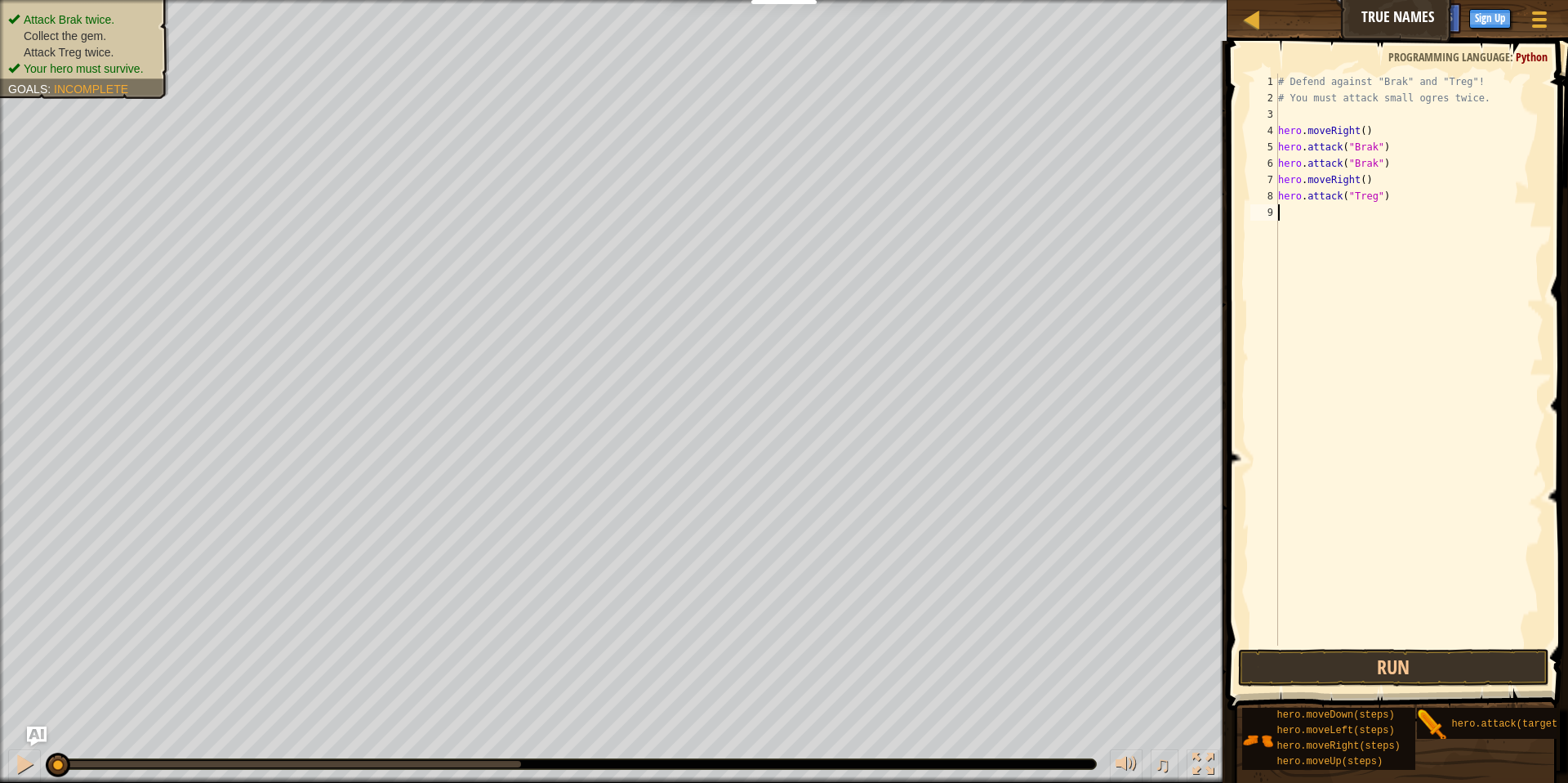
scroll to position [8, 0]
click at [1427, 228] on div "hero. att ack press enter" at bounding box center [1412, 259] width 308 height 74
click at [1365, 213] on div "# Defend against "Brak" and "Treg"! # You must attack small ogres twice. hero .…" at bounding box center [1412, 375] width 264 height 604
type textarea "hero.attack("Treg")"
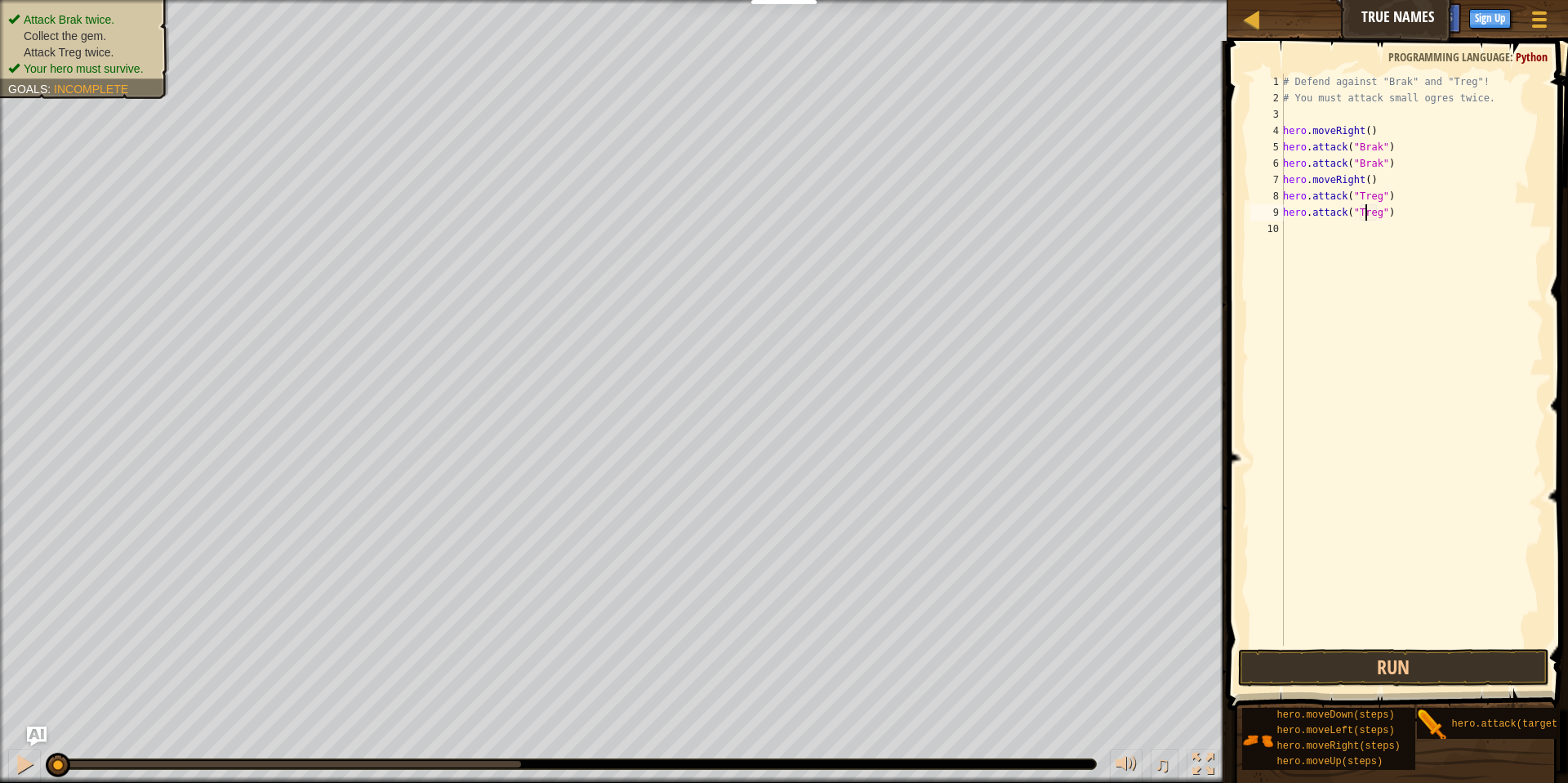
scroll to position [8, 7]
click at [1353, 233] on div "# Defend against "Brak" and "Treg"! # You must attack small ogres twice. hero .…" at bounding box center [1412, 375] width 264 height 604
click at [1315, 661] on button "Run" at bounding box center [1394, 668] width 311 height 38
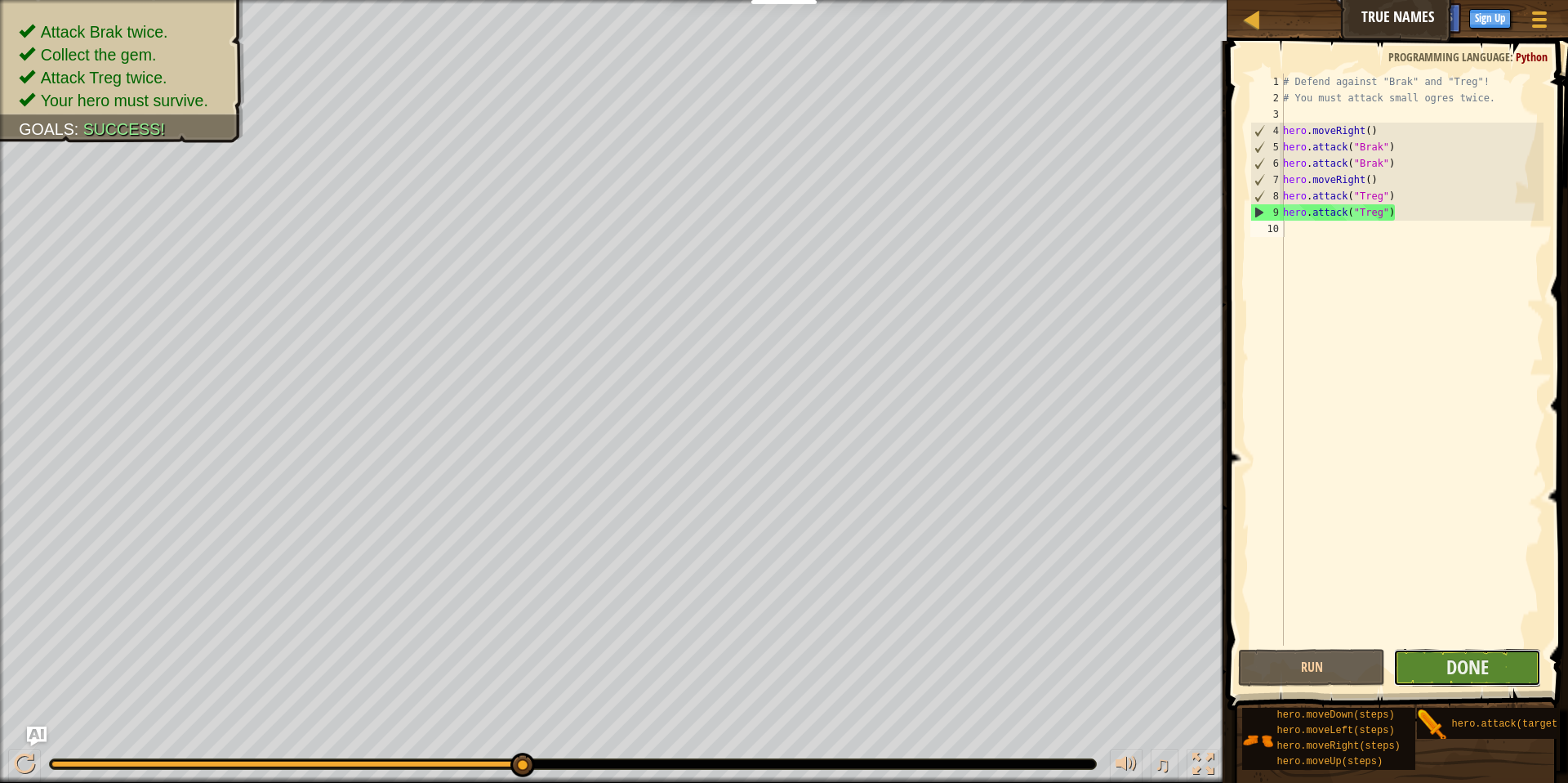
click at [1500, 667] on button "Done" at bounding box center [1466, 668] width 148 height 38
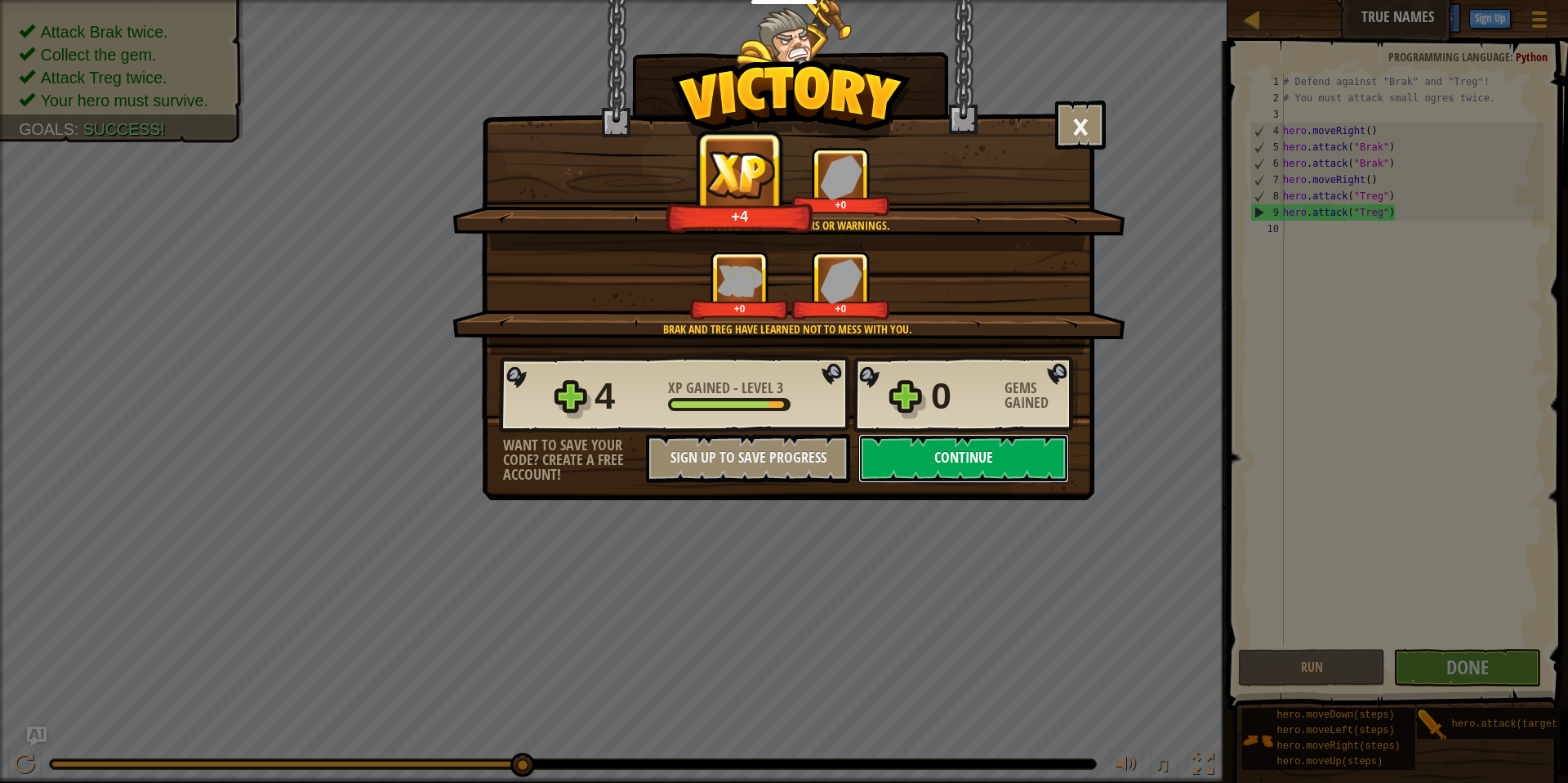
click at [916, 454] on button "Continue" at bounding box center [963, 457] width 211 height 49
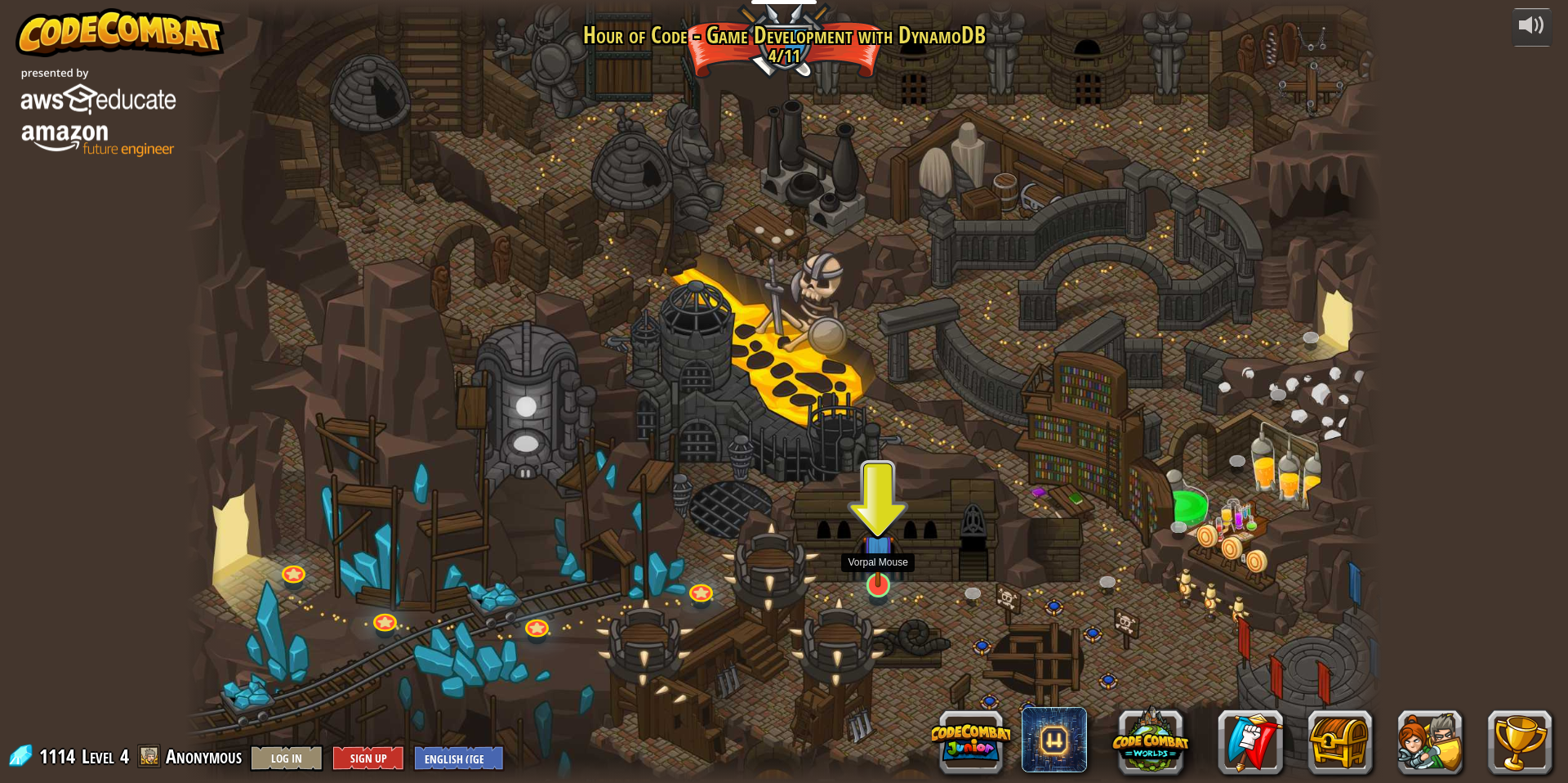
click at [881, 597] on div at bounding box center [878, 598] width 19 height 15
click at [884, 580] on img at bounding box center [878, 550] width 32 height 74
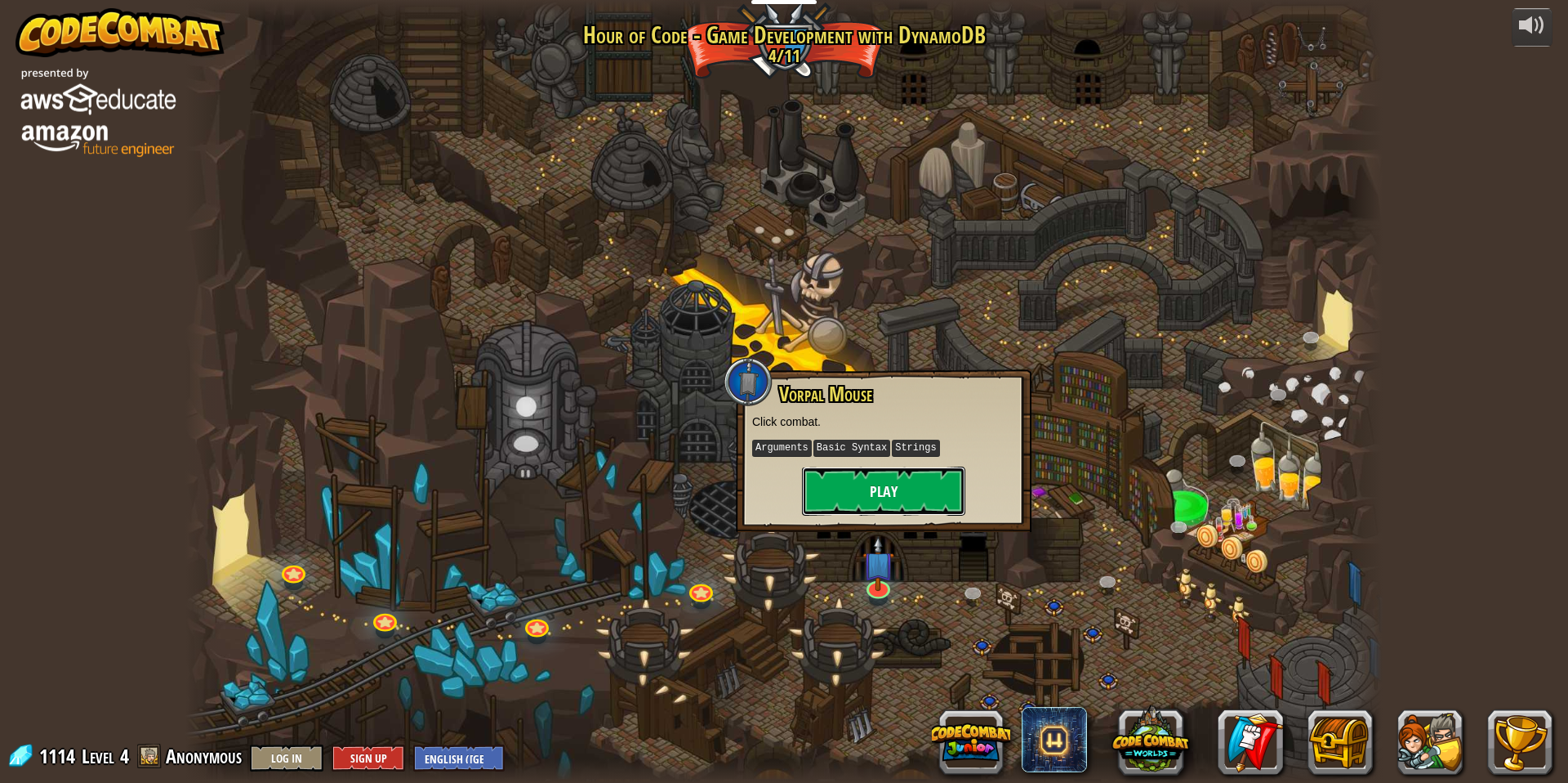
click at [893, 474] on button "Play" at bounding box center [883, 491] width 163 height 49
